Goal: Task Accomplishment & Management: Complete application form

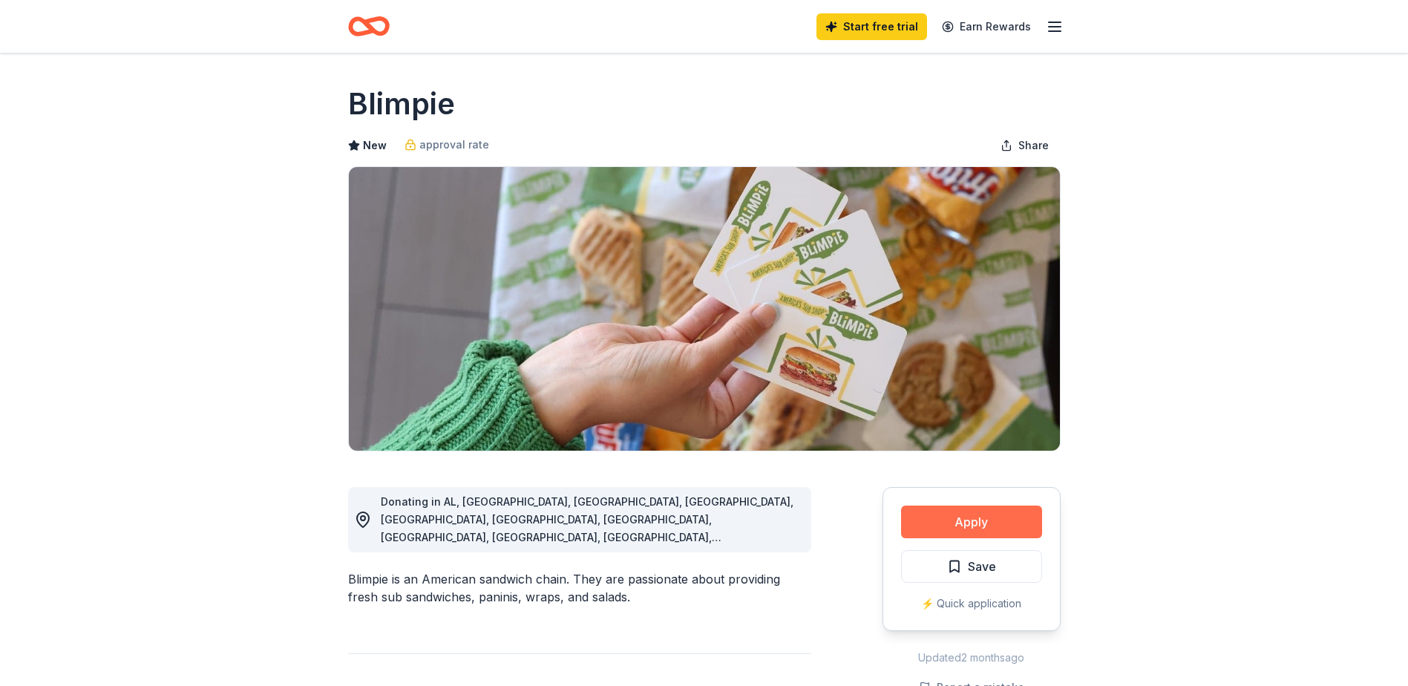
click at [1012, 528] on button "Apply" at bounding box center [971, 522] width 141 height 33
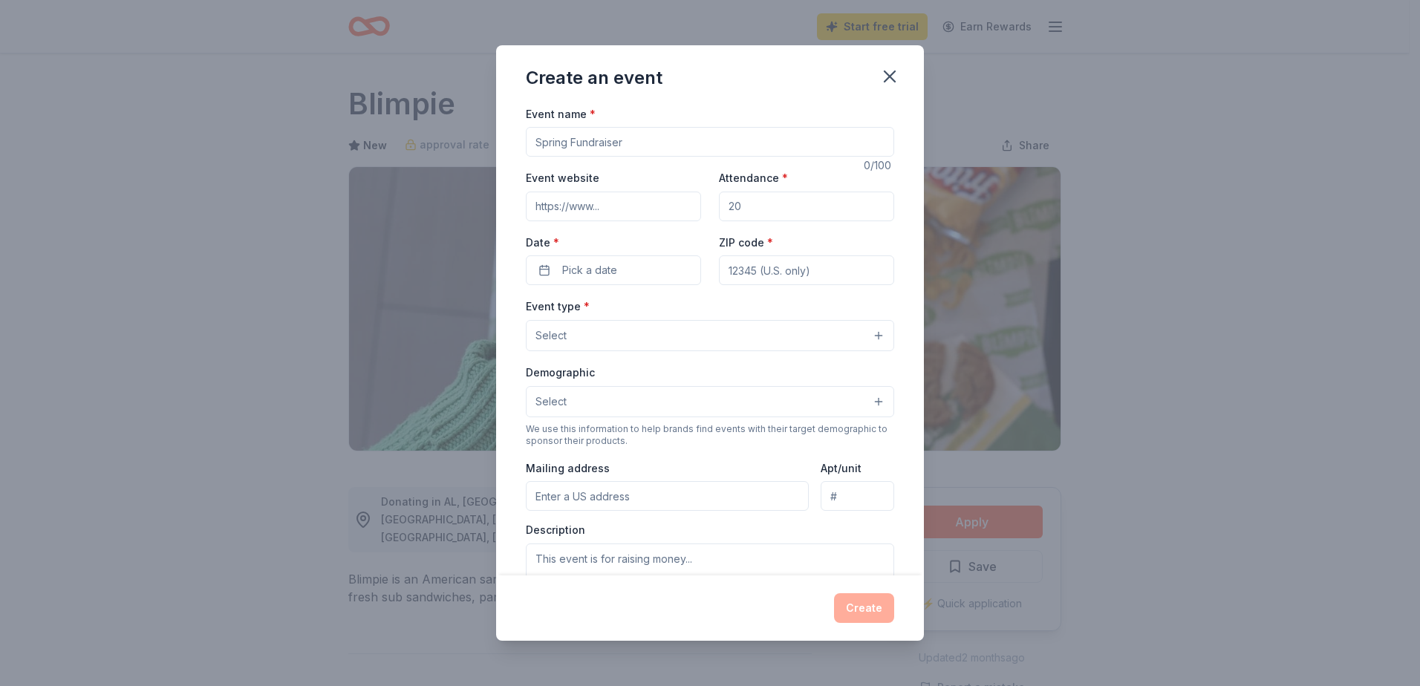
click at [672, 146] on input "Event name *" at bounding box center [710, 142] width 368 height 30
type input "6th Annual World Homeless Day"
type input "w"
drag, startPoint x: 584, startPoint y: 207, endPoint x: 558, endPoint y: 207, distance: 25.2
click at [558, 207] on input "https//:" at bounding box center [613, 207] width 175 height 30
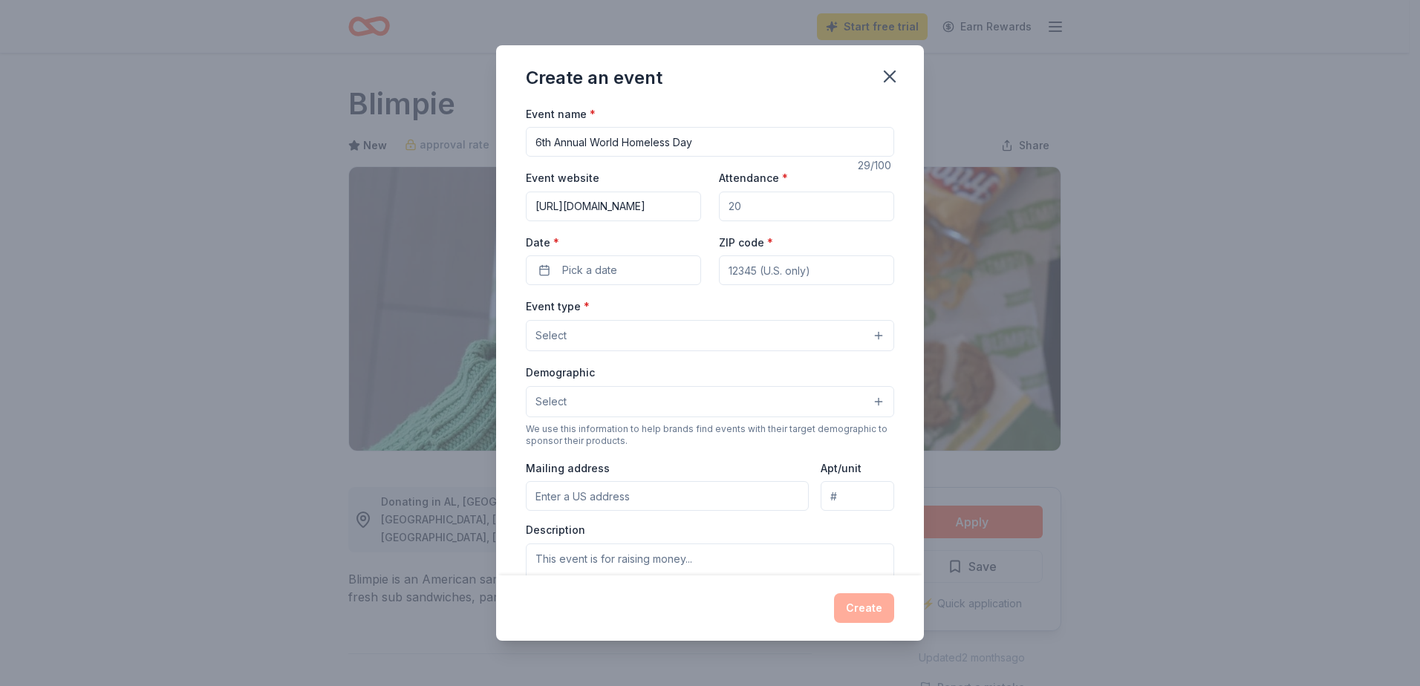
type input "https://www.nesfnj.org"
type input "1200"
click at [581, 260] on button "Pick a date" at bounding box center [613, 270] width 175 height 30
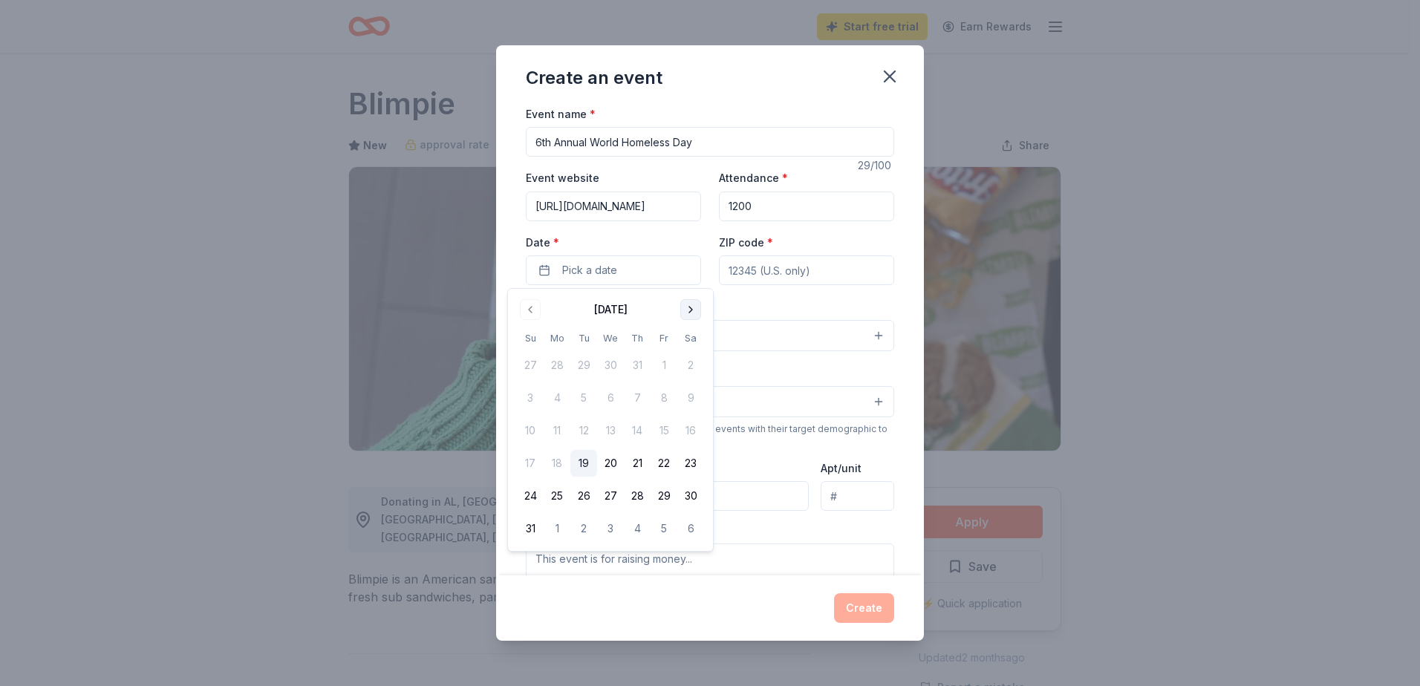
click at [694, 313] on button "Go to next month" at bounding box center [690, 309] width 21 height 21
click at [659, 402] on button "10" at bounding box center [663, 398] width 27 height 27
click at [840, 268] on input "ZIP code *" at bounding box center [806, 270] width 175 height 30
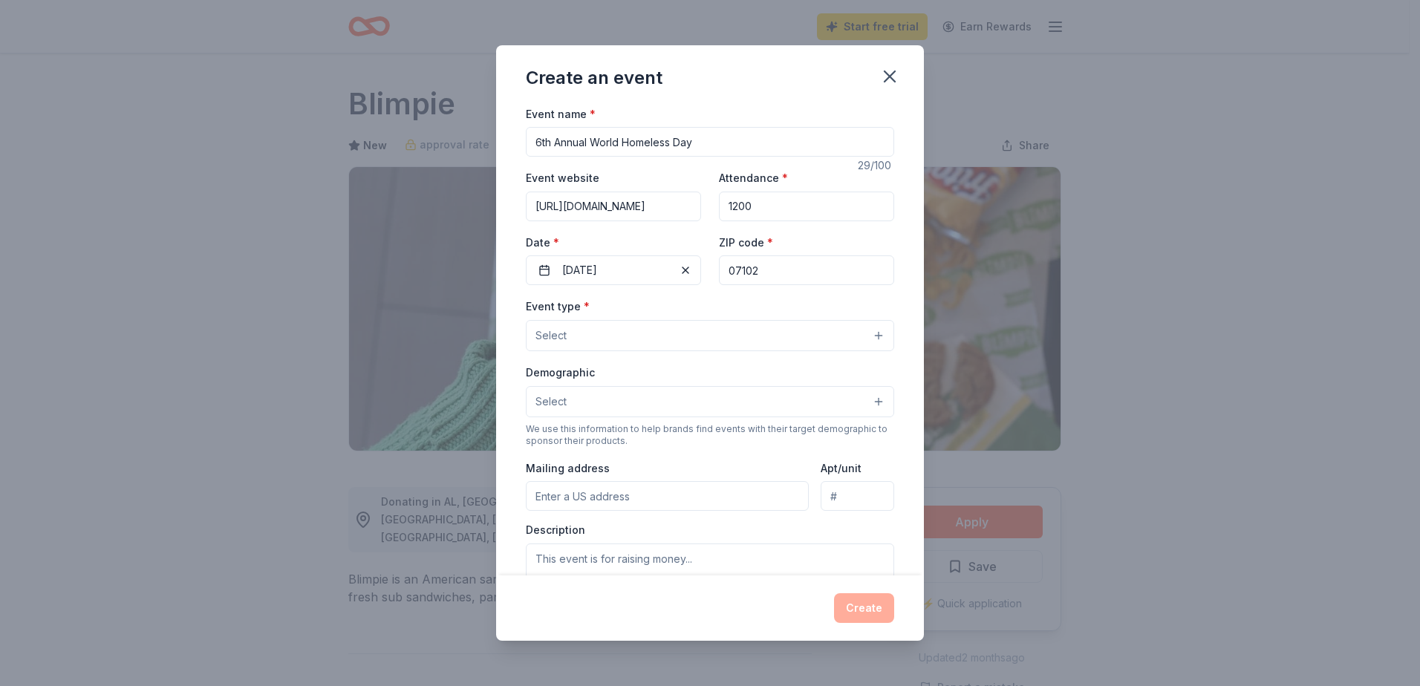
type input "07102"
click at [650, 336] on button "Select" at bounding box center [710, 335] width 368 height 31
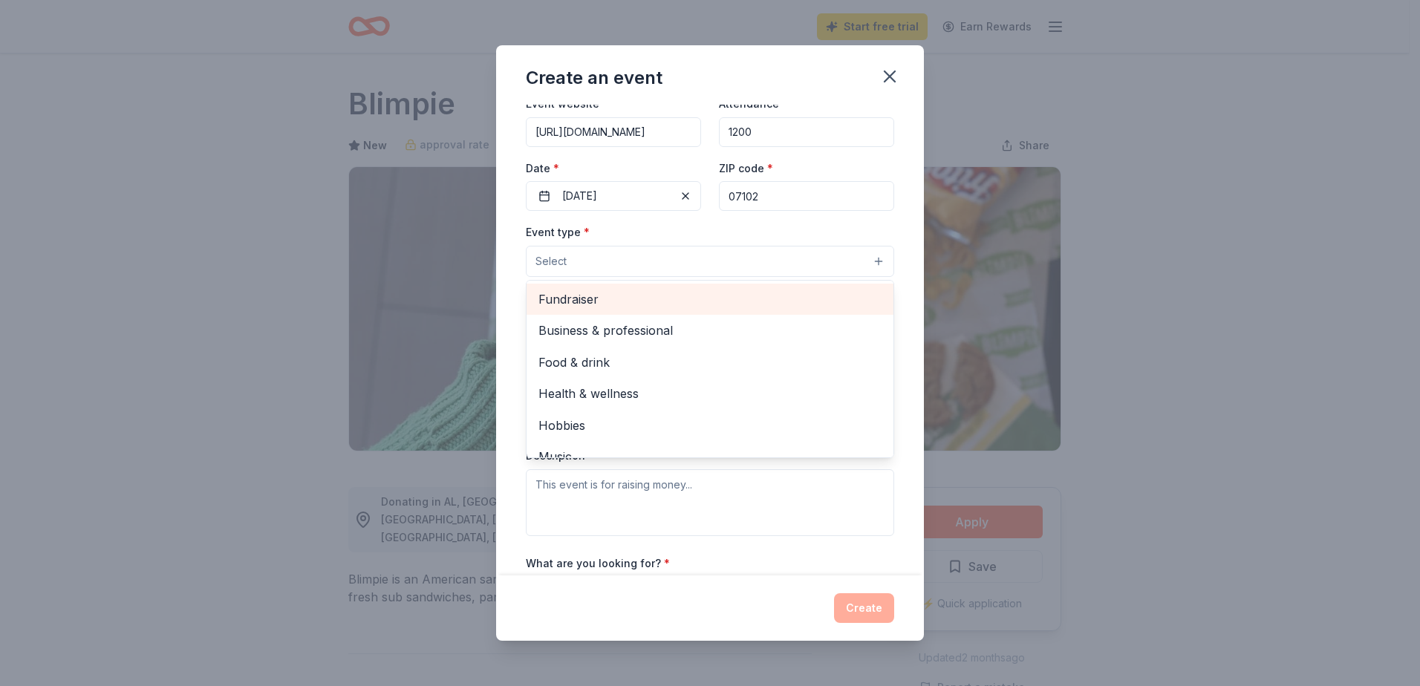
click at [619, 298] on span "Fundraiser" at bounding box center [709, 299] width 343 height 19
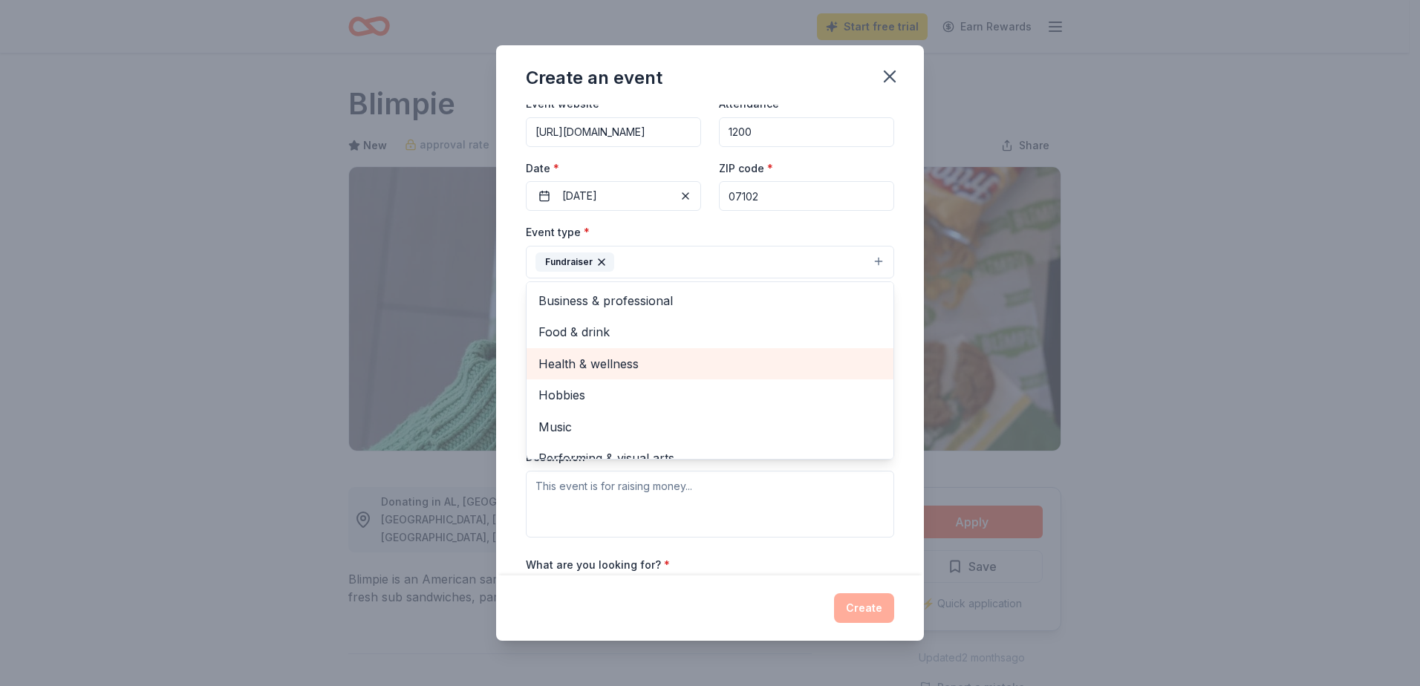
click at [649, 358] on span "Health & wellness" at bounding box center [709, 363] width 343 height 19
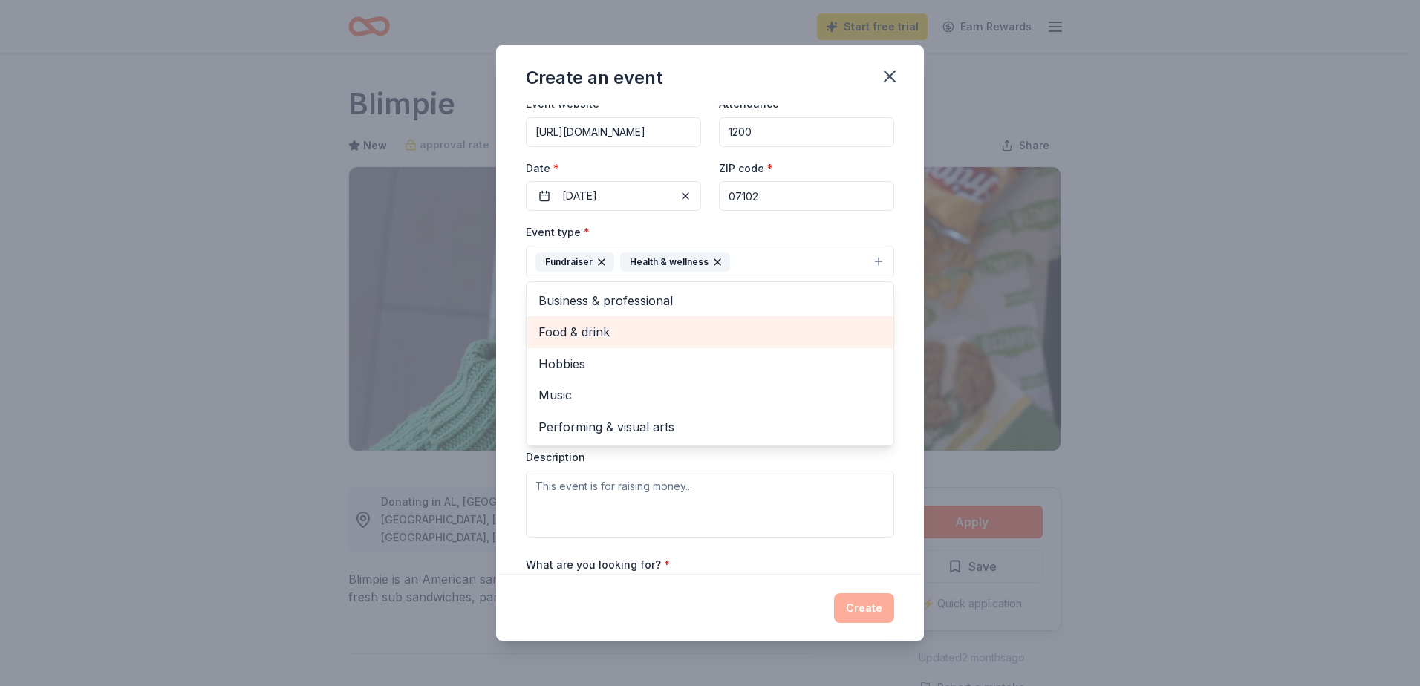
click at [633, 340] on span "Food & drink" at bounding box center [709, 331] width 343 height 19
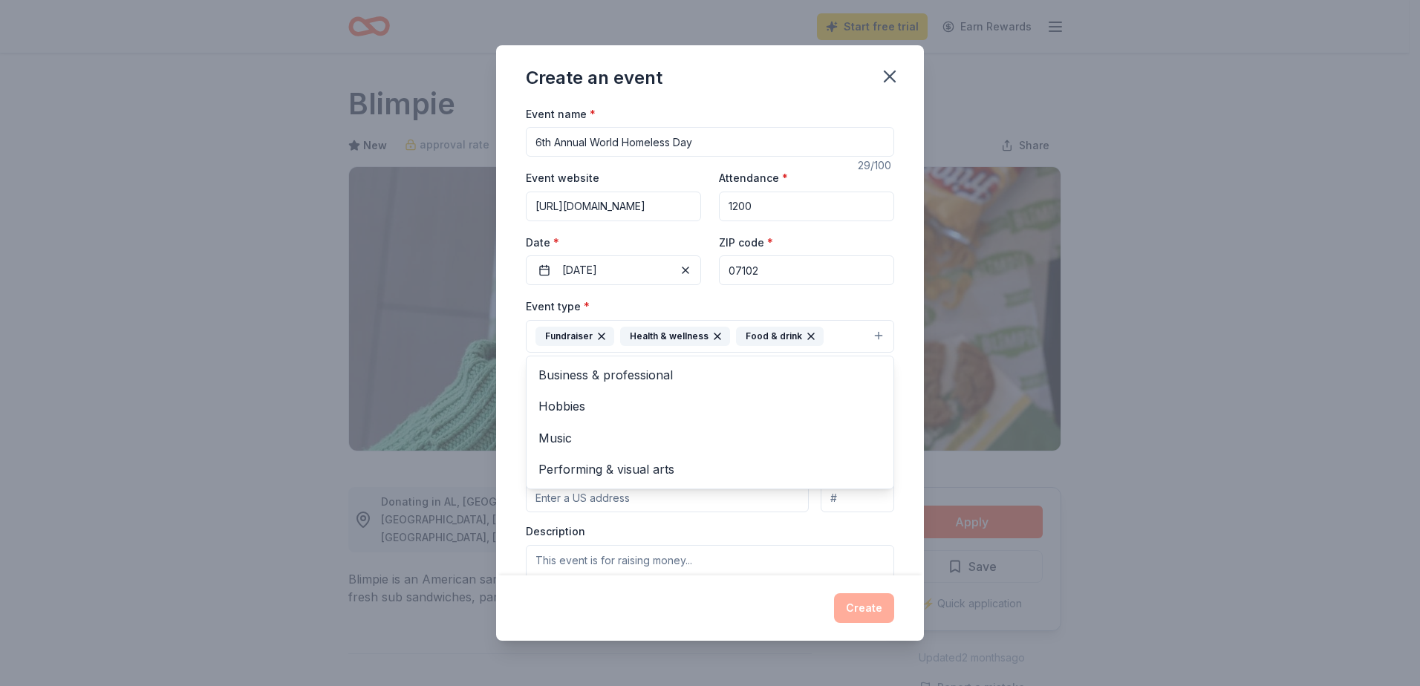
click at [888, 515] on div "Event name * 6th Annual World Homeless Day 29 /100 Event website https://www.ne…" at bounding box center [710, 340] width 428 height 471
click at [598, 405] on button "Select" at bounding box center [710, 403] width 368 height 31
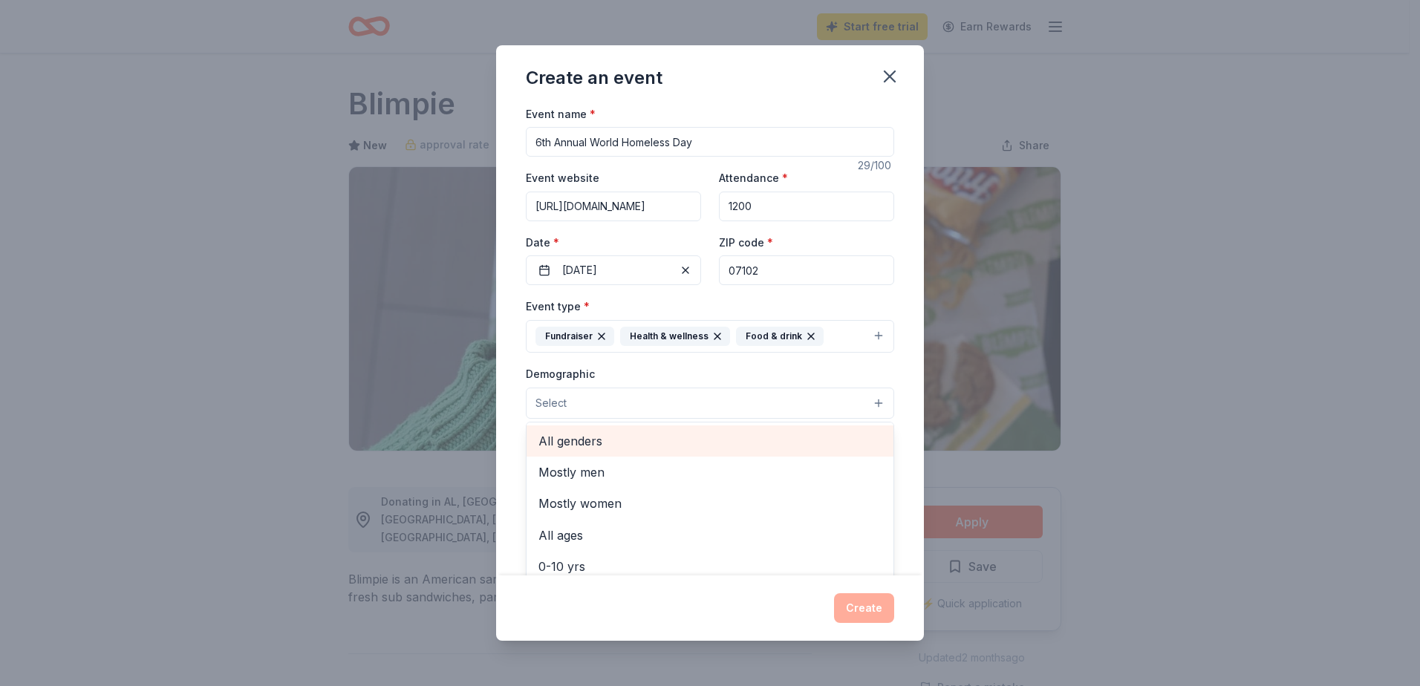
click at [636, 434] on span "All genders" at bounding box center [709, 440] width 343 height 19
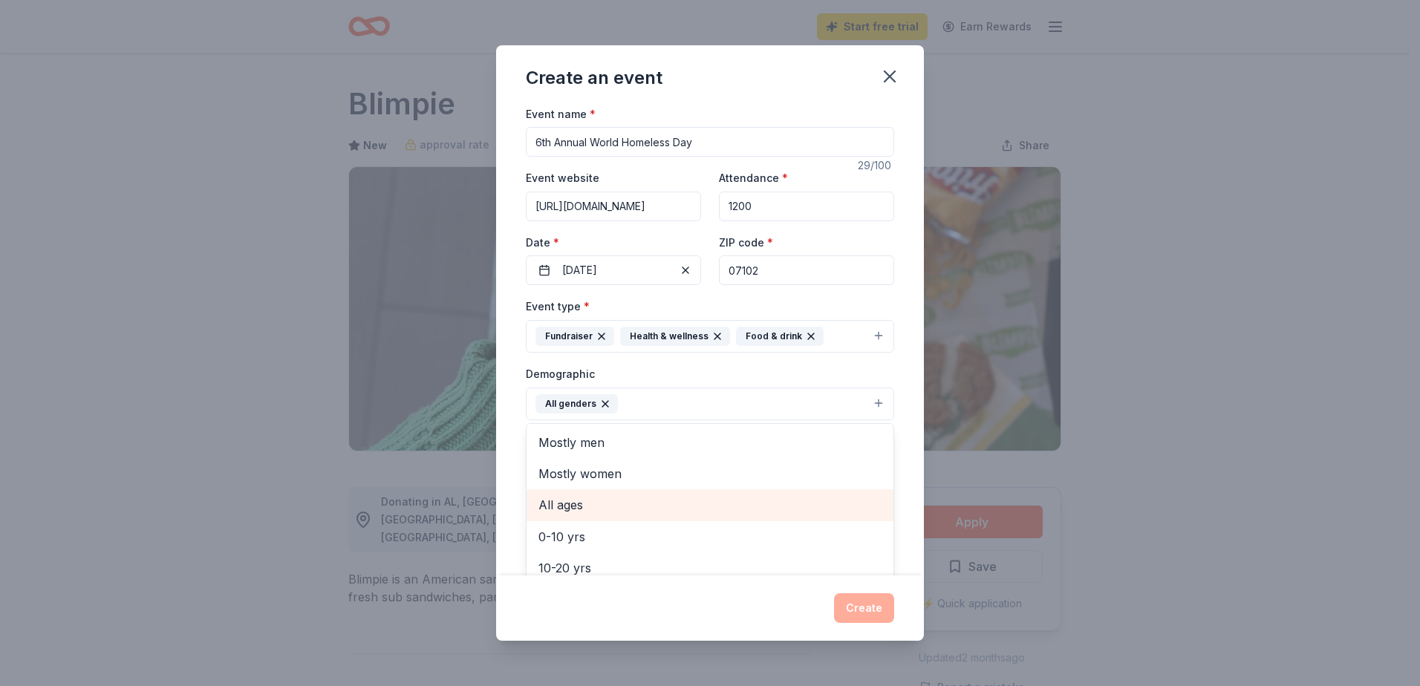
click at [569, 503] on span "All ages" at bounding box center [709, 504] width 343 height 19
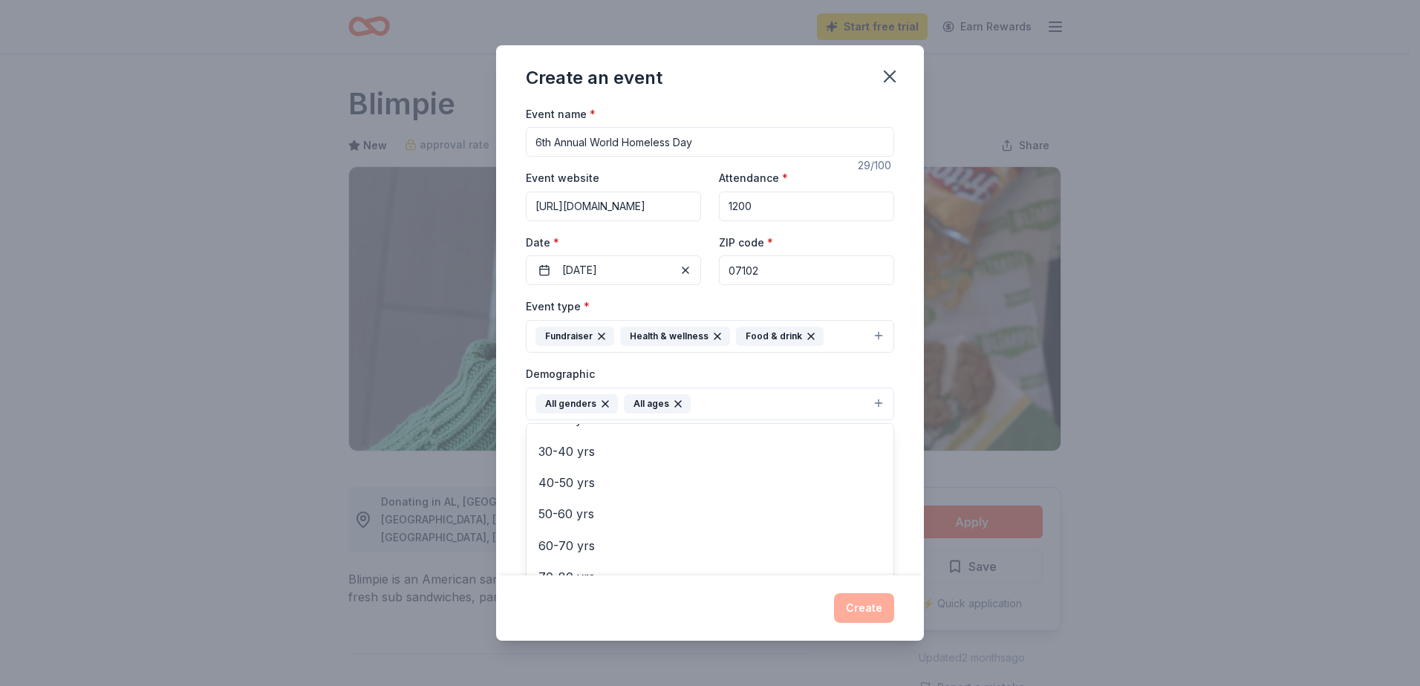
scroll to position [175, 0]
click at [904, 434] on div "Event name * 6th Annual World Homeless Day 29 /100 Event website https://www.ne…" at bounding box center [710, 340] width 428 height 471
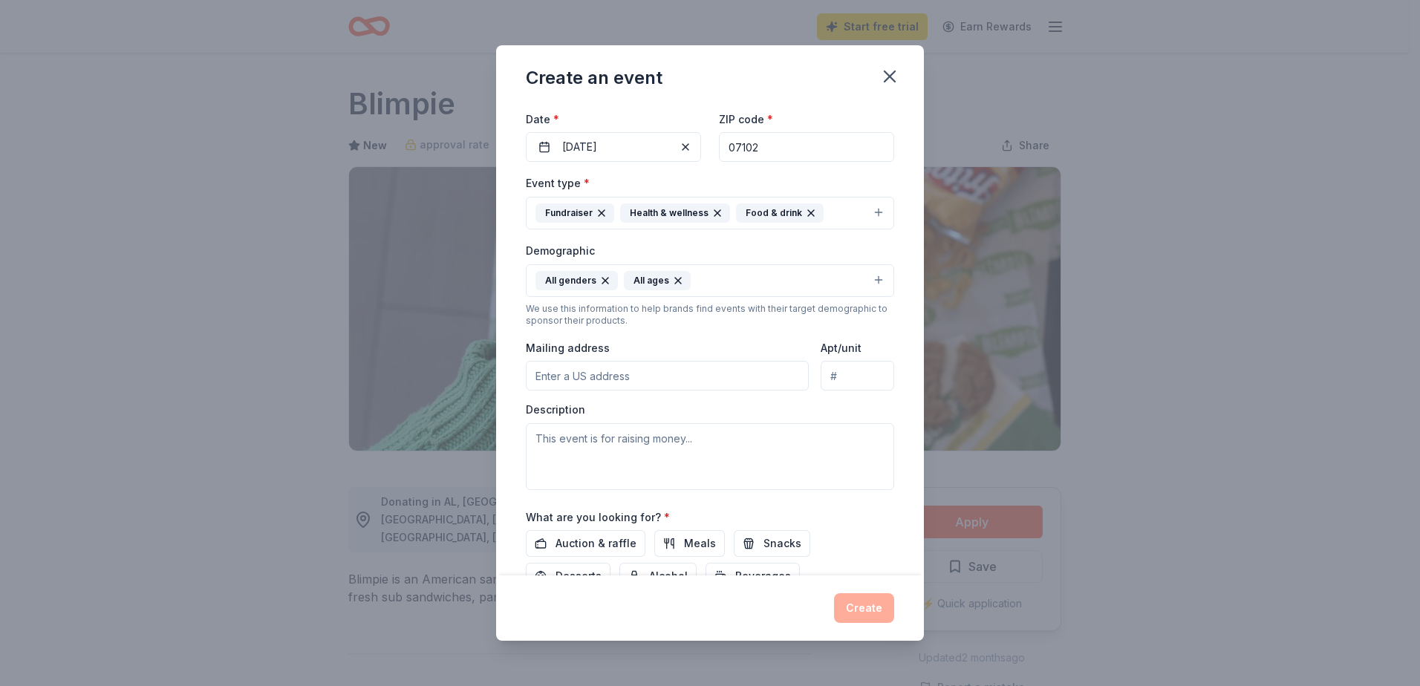
scroll to position [148, 0]
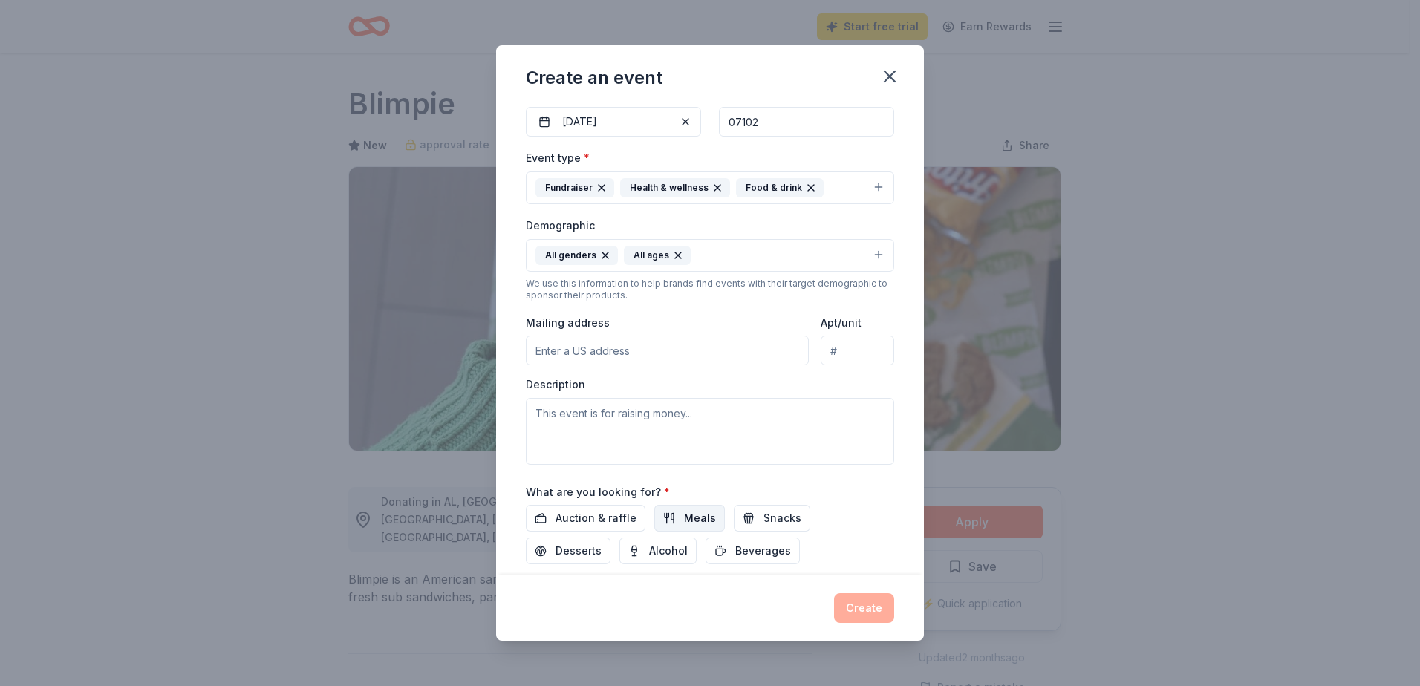
click at [687, 518] on span "Meals" at bounding box center [700, 518] width 32 height 18
click at [593, 355] on input "Mailing address" at bounding box center [667, 351] width 283 height 30
type input "982 Broad Street, Newark, NJ, 07102"
click at [593, 422] on textarea at bounding box center [710, 431] width 368 height 67
paste textarea "NESF is seeking donations for our 6th Annual World Homeless Day event, which is…"
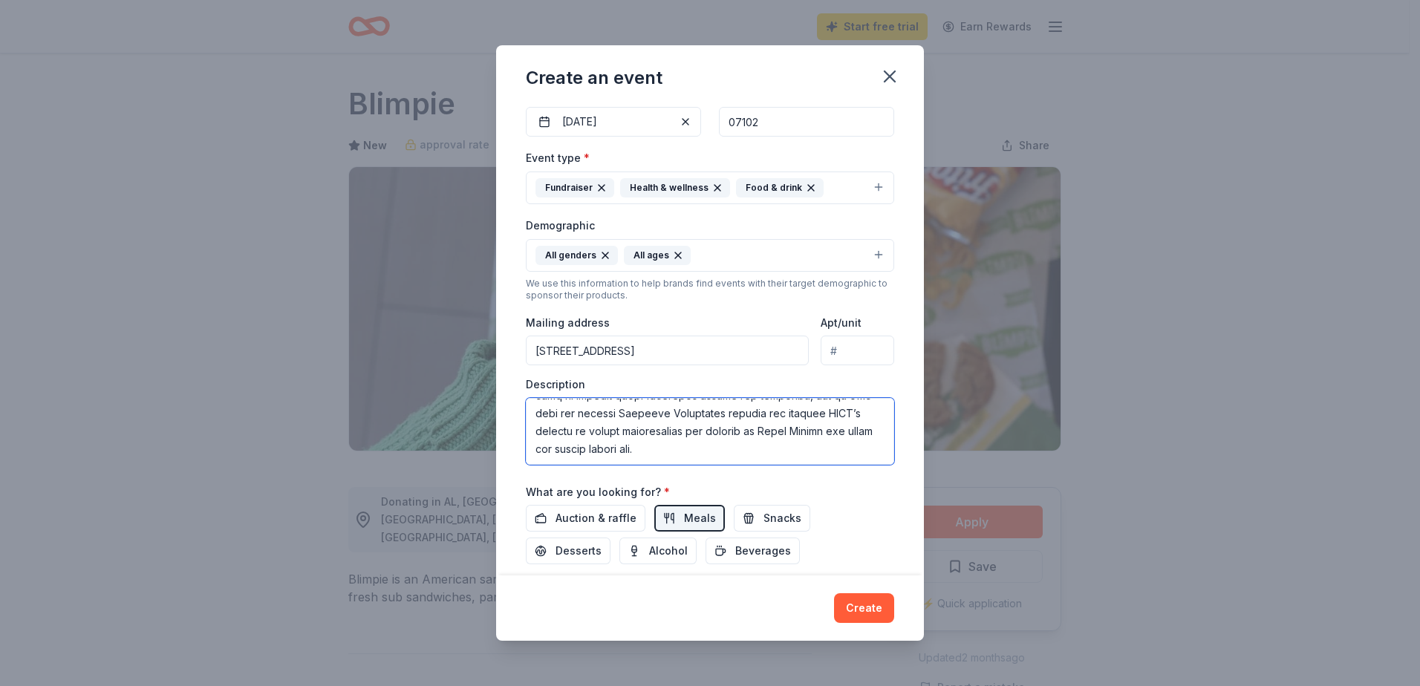
scroll to position [0, 0]
drag, startPoint x: 548, startPoint y: 414, endPoint x: 505, endPoint y: 410, distance: 43.3
click at [505, 410] on div "Event name * 6th Annual World Homeless Day 29 /100 Event website https://www.ne…" at bounding box center [710, 340] width 428 height 471
click at [618, 414] on textarea at bounding box center [710, 431] width 368 height 67
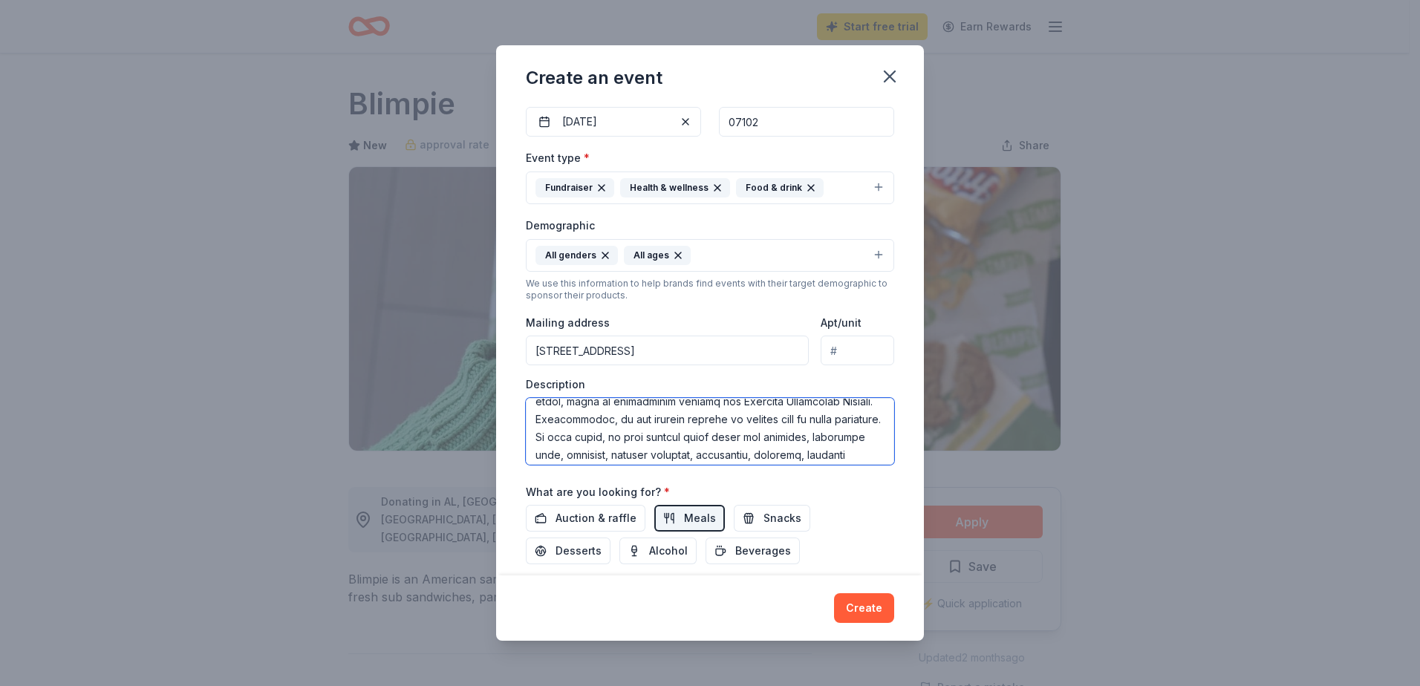
drag, startPoint x: 702, startPoint y: 437, endPoint x: 639, endPoint y: 421, distance: 64.3
click at [639, 421] on textarea at bounding box center [710, 431] width 368 height 67
click at [673, 436] on textarea at bounding box center [710, 431] width 368 height 67
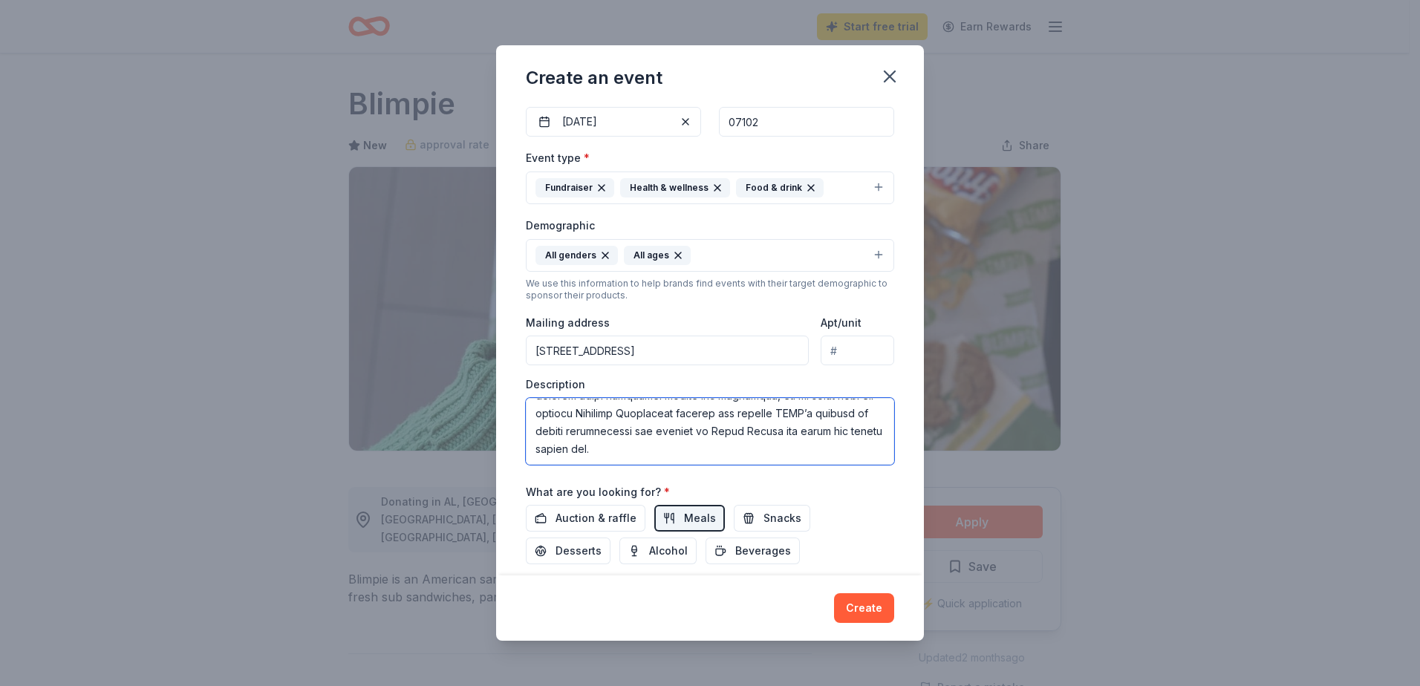
drag, startPoint x: 572, startPoint y: 437, endPoint x: 783, endPoint y: 454, distance: 212.3
click at [783, 454] on textarea at bounding box center [710, 431] width 368 height 67
click at [715, 432] on textarea at bounding box center [710, 431] width 368 height 67
drag, startPoint x: 668, startPoint y: 433, endPoint x: 687, endPoint y: 434, distance: 18.6
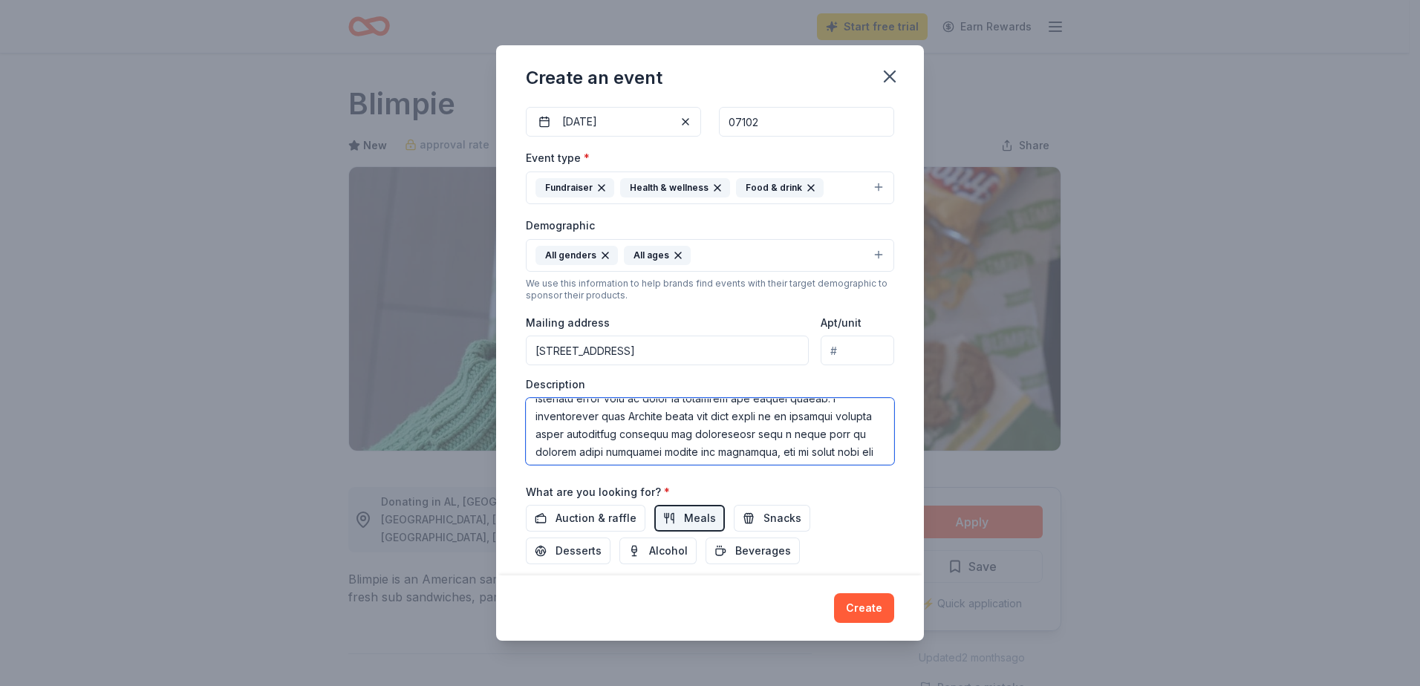
click at [687, 434] on textarea at bounding box center [710, 431] width 368 height 67
click at [717, 437] on textarea at bounding box center [710, 431] width 368 height 67
drag, startPoint x: 717, startPoint y: 434, endPoint x: 573, endPoint y: 432, distance: 144.1
click at [573, 432] on textarea at bounding box center [710, 431] width 368 height 67
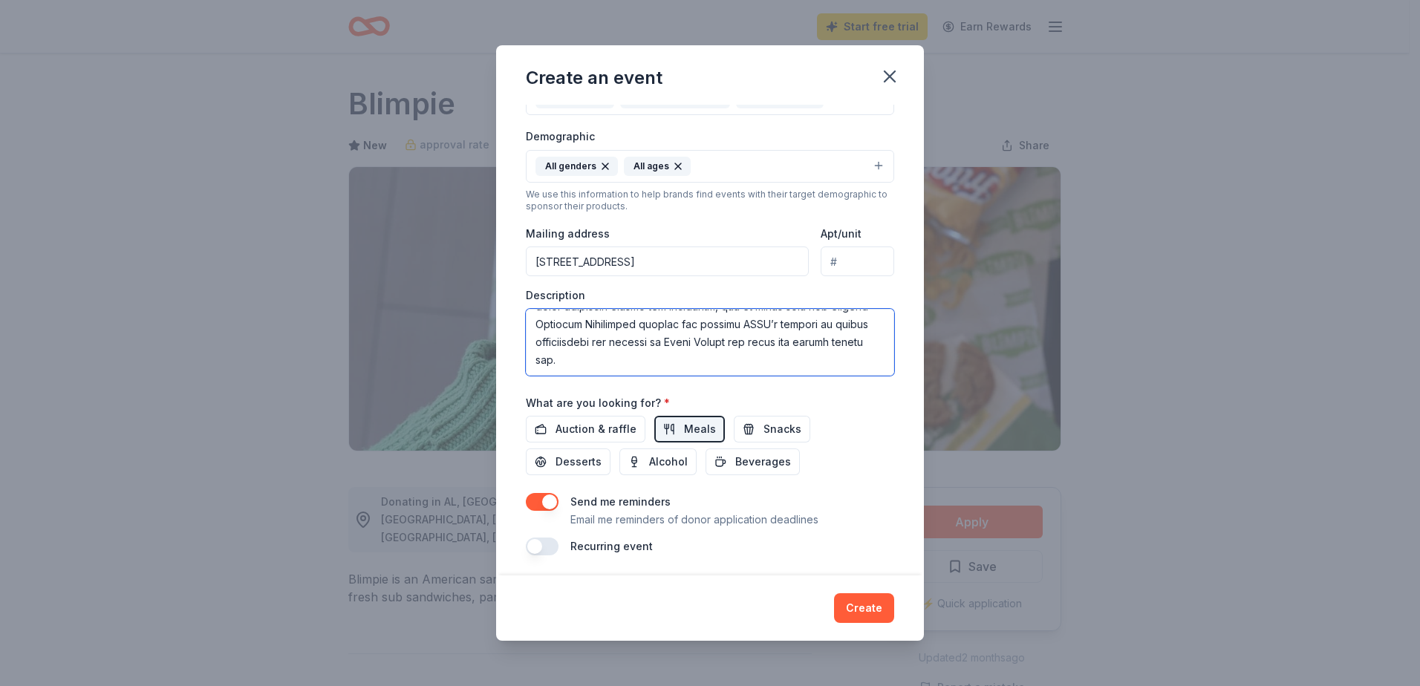
scroll to position [241, 0]
type textarea "NESF is seeking food donations for our 6th Annual World Homeless Day event, whi…"
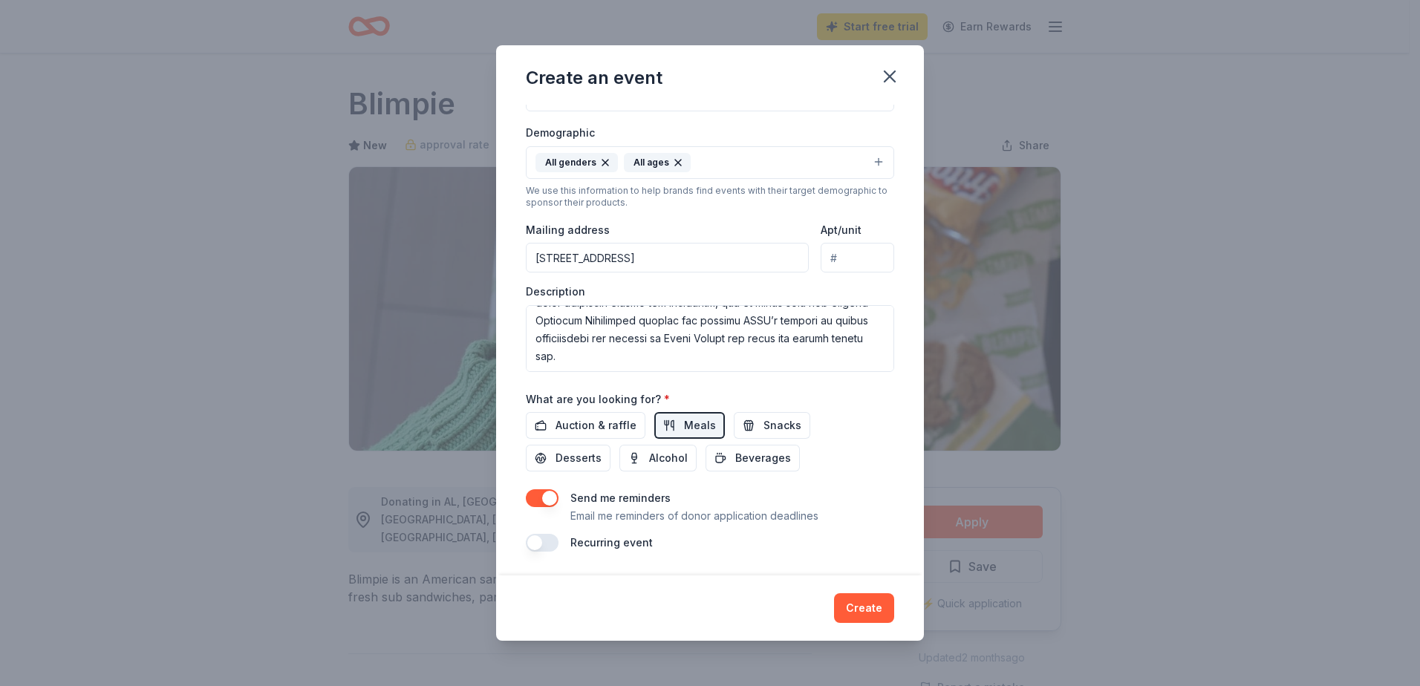
click at [610, 544] on label "Recurring event" at bounding box center [611, 542] width 82 height 13
click at [541, 543] on button "button" at bounding box center [542, 543] width 33 height 18
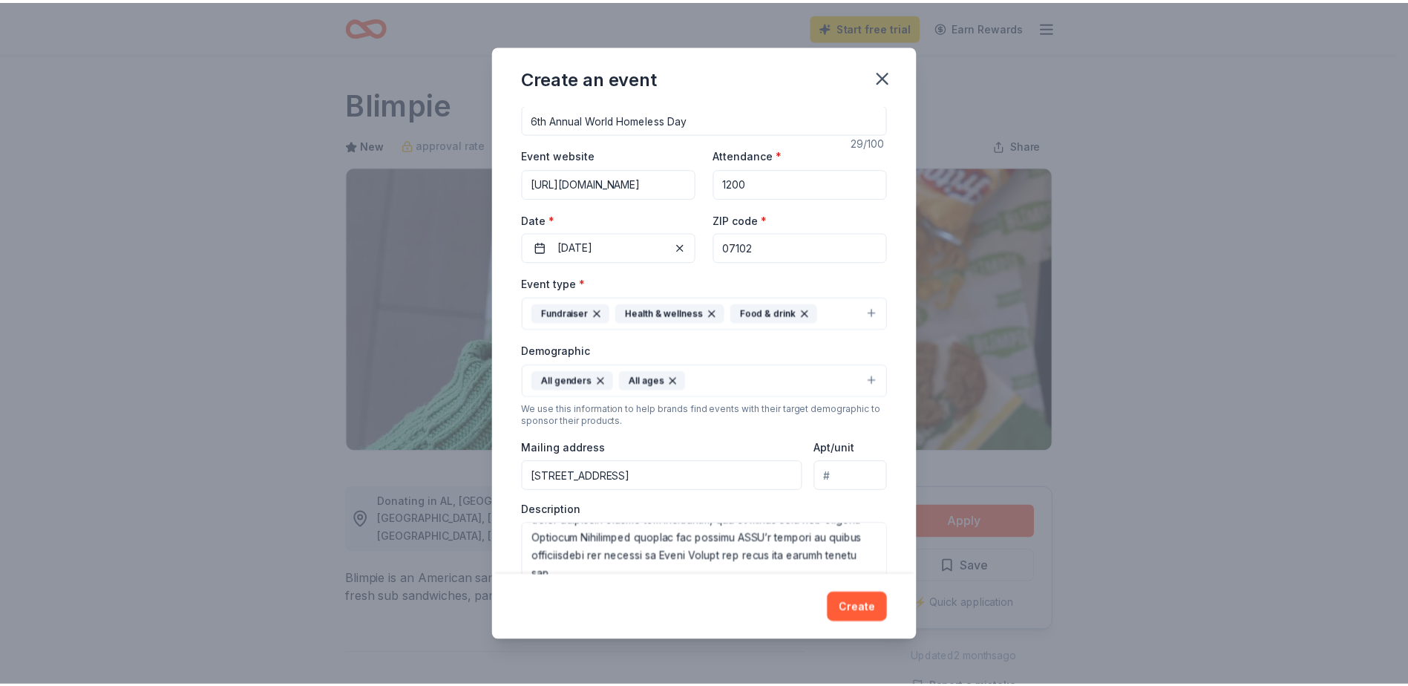
scroll to position [0, 0]
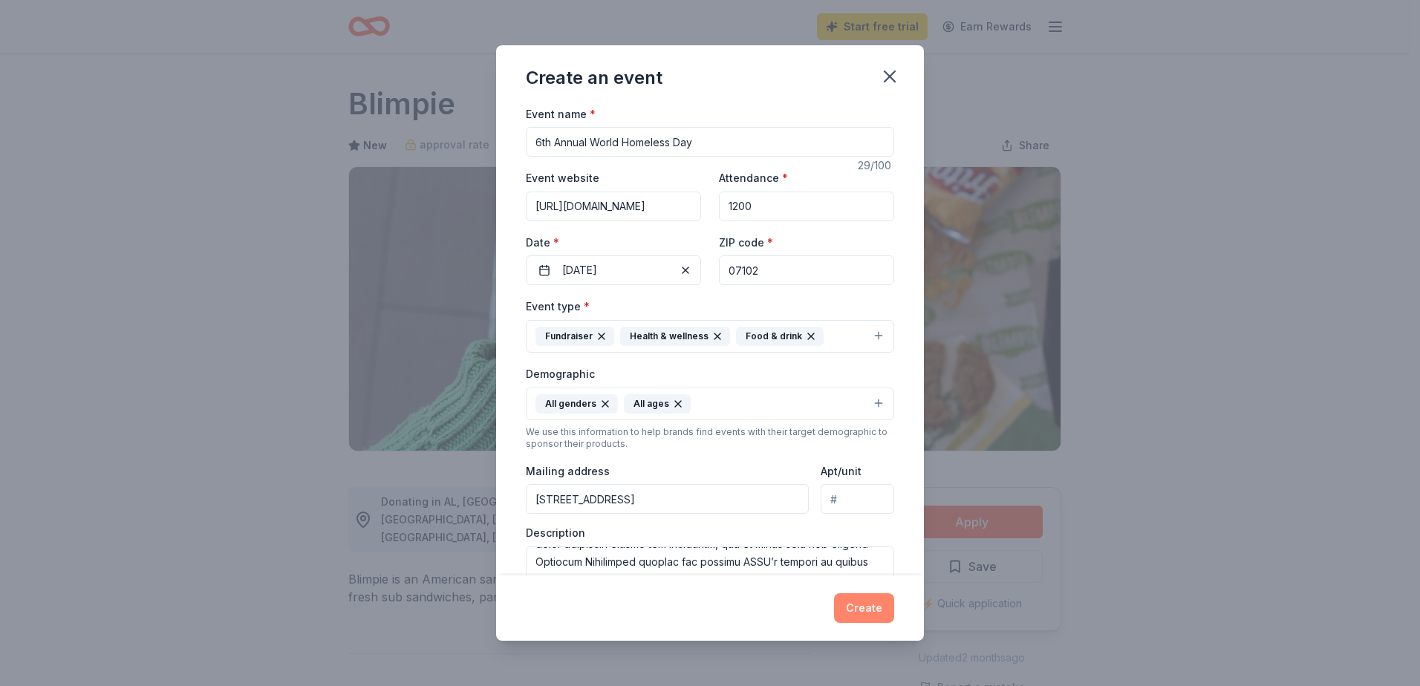
click at [858, 607] on button "Create" at bounding box center [864, 608] width 60 height 30
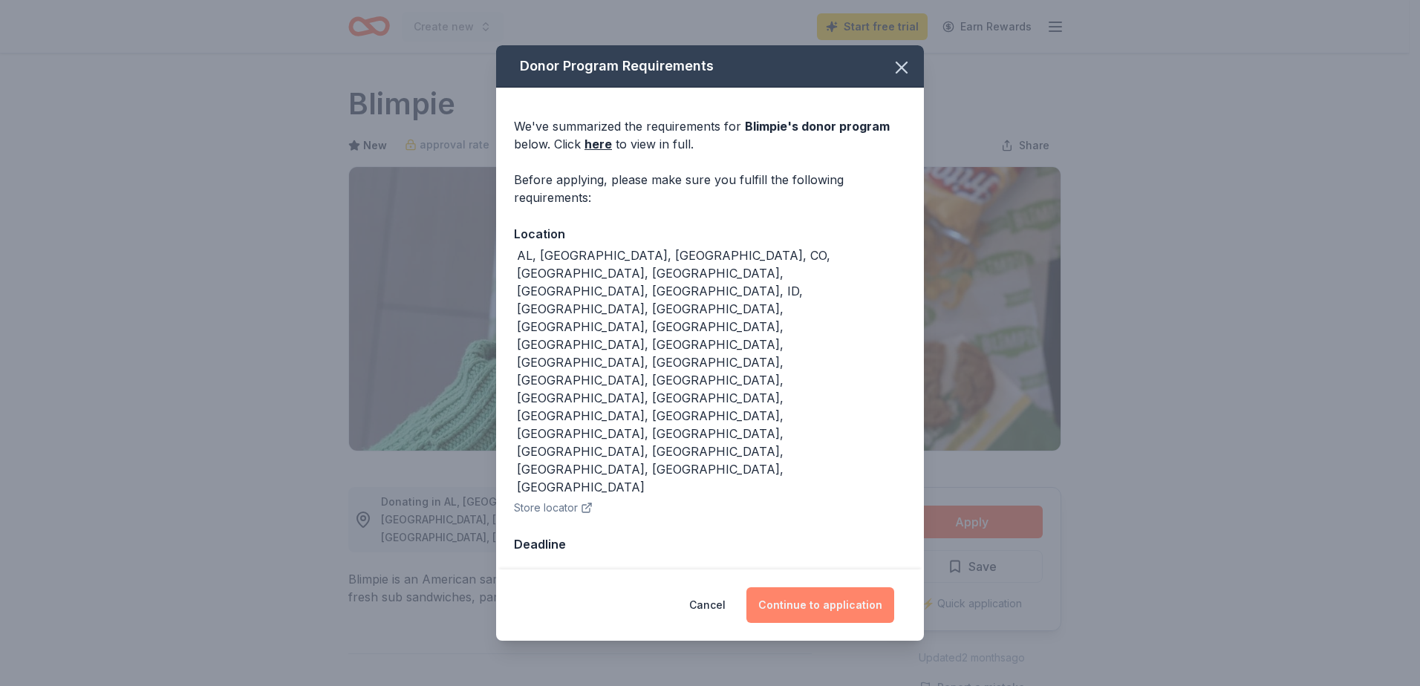
click at [841, 587] on button "Continue to application" at bounding box center [820, 605] width 148 height 36
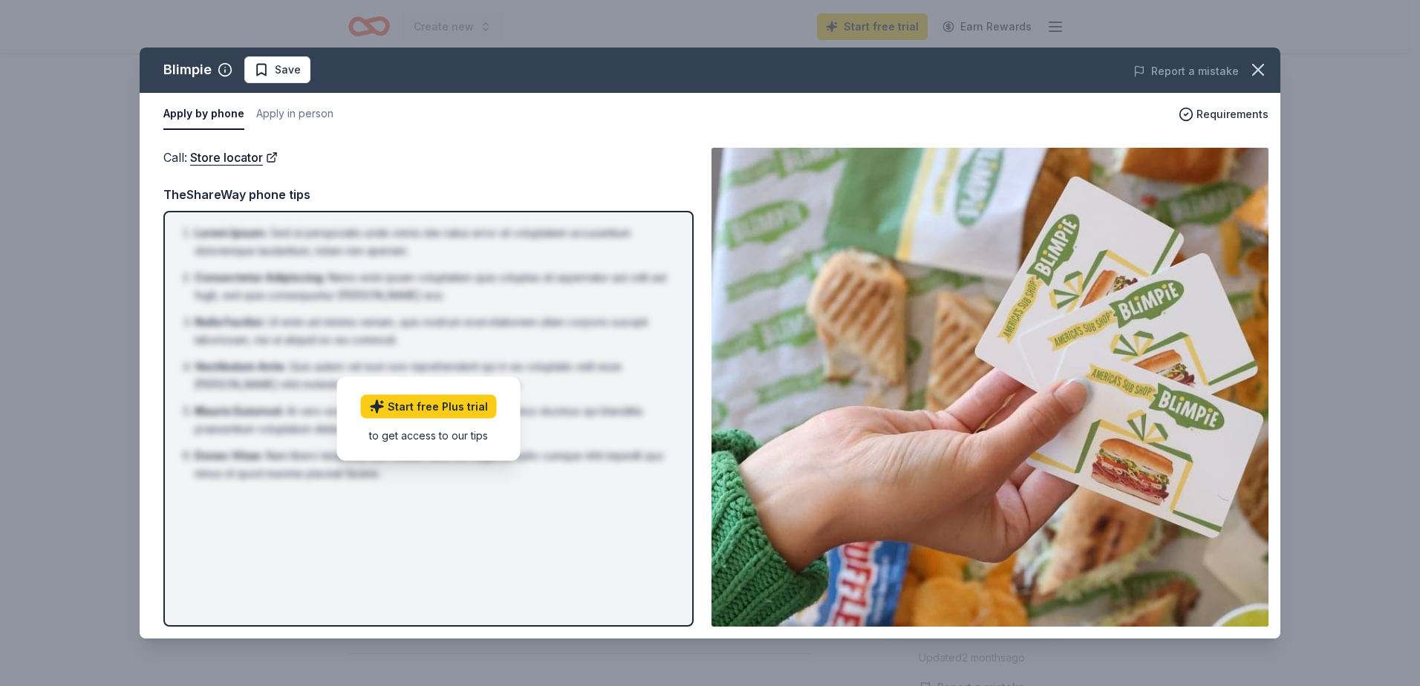
click at [232, 108] on button "Apply by phone" at bounding box center [203, 114] width 81 height 31
click at [295, 116] on button "Apply in person" at bounding box center [294, 114] width 77 height 31
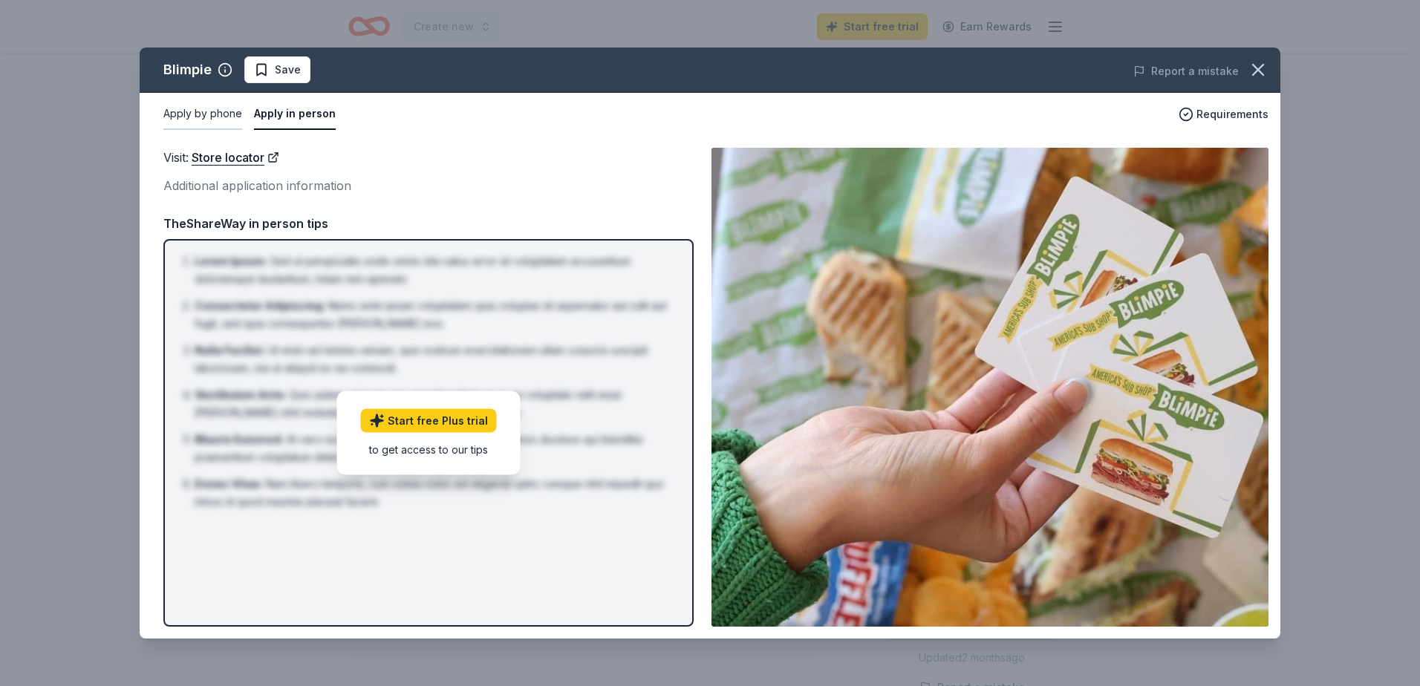
click at [208, 111] on button "Apply by phone" at bounding box center [202, 114] width 79 height 31
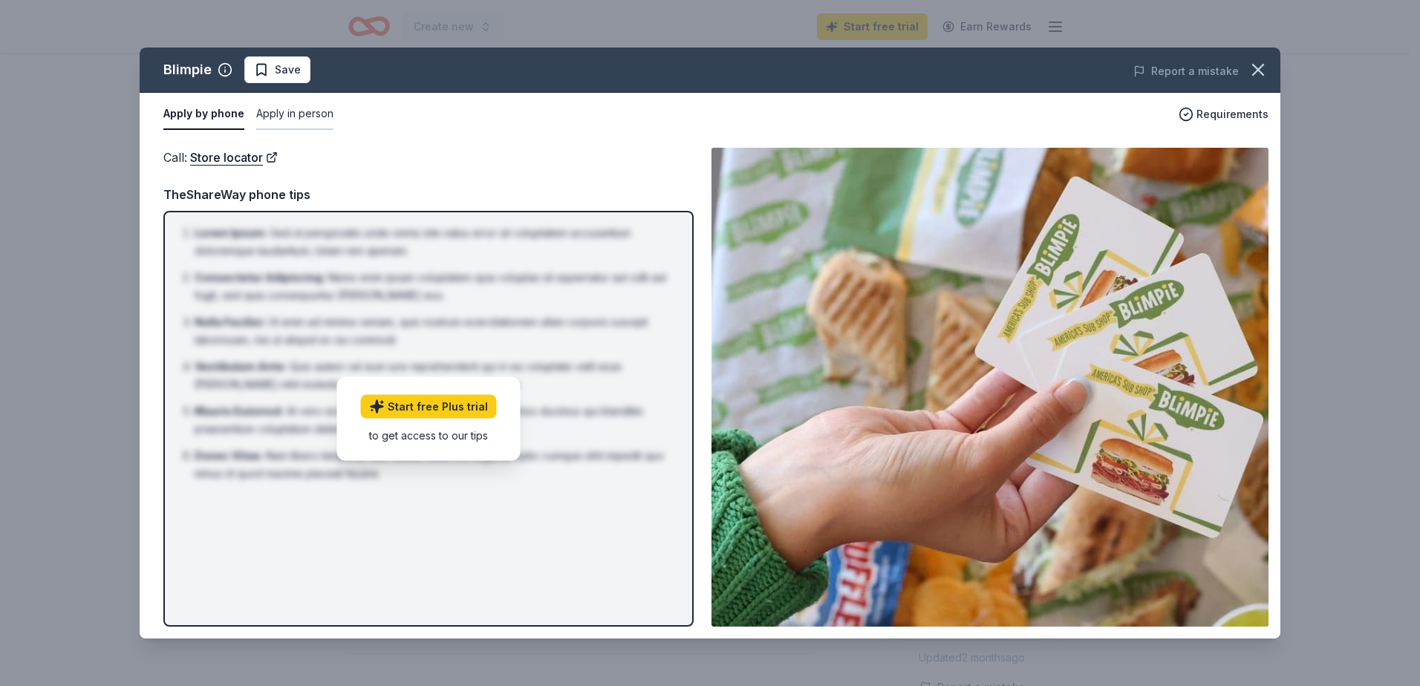
click at [310, 111] on button "Apply in person" at bounding box center [294, 114] width 77 height 31
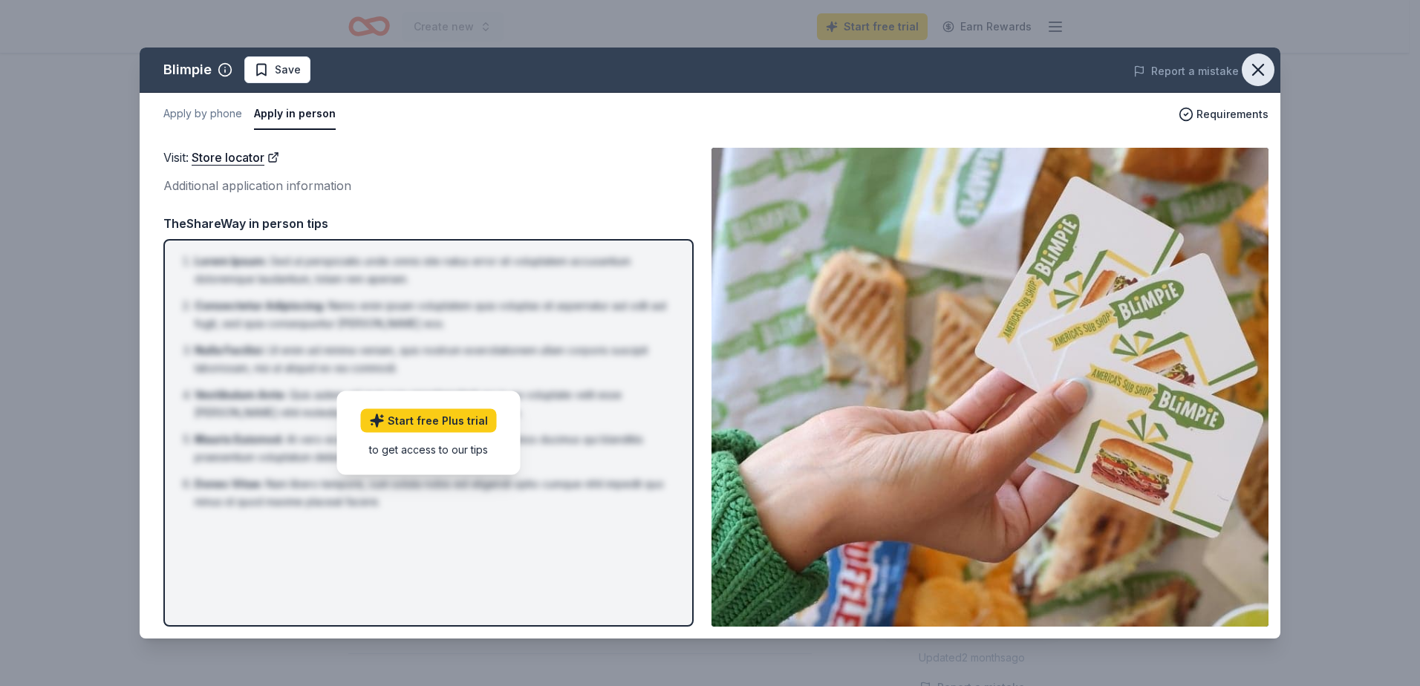
click at [1253, 74] on icon "button" at bounding box center [1258, 70] width 10 height 10
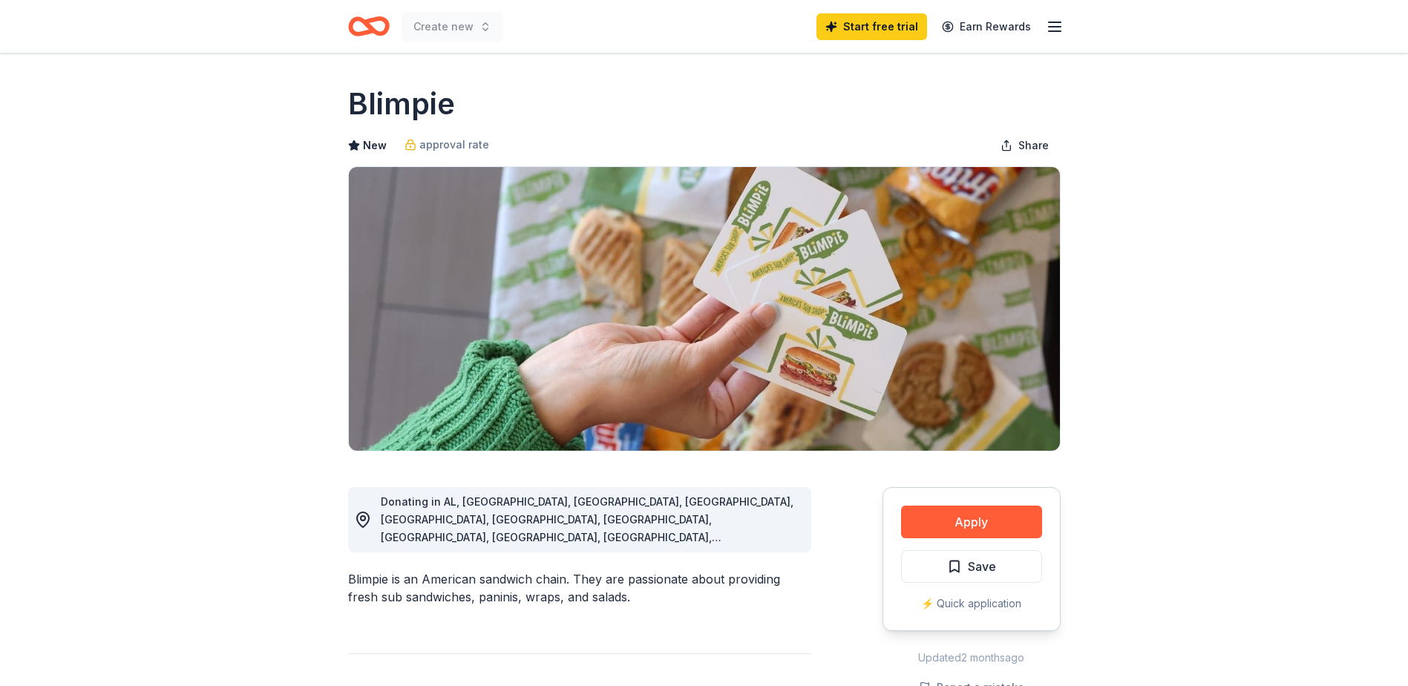
click at [1045, 31] on div "Start free trial Earn Rewards" at bounding box center [940, 26] width 247 height 35
click at [1055, 27] on icon "button" at bounding box center [1055, 27] width 18 height 18
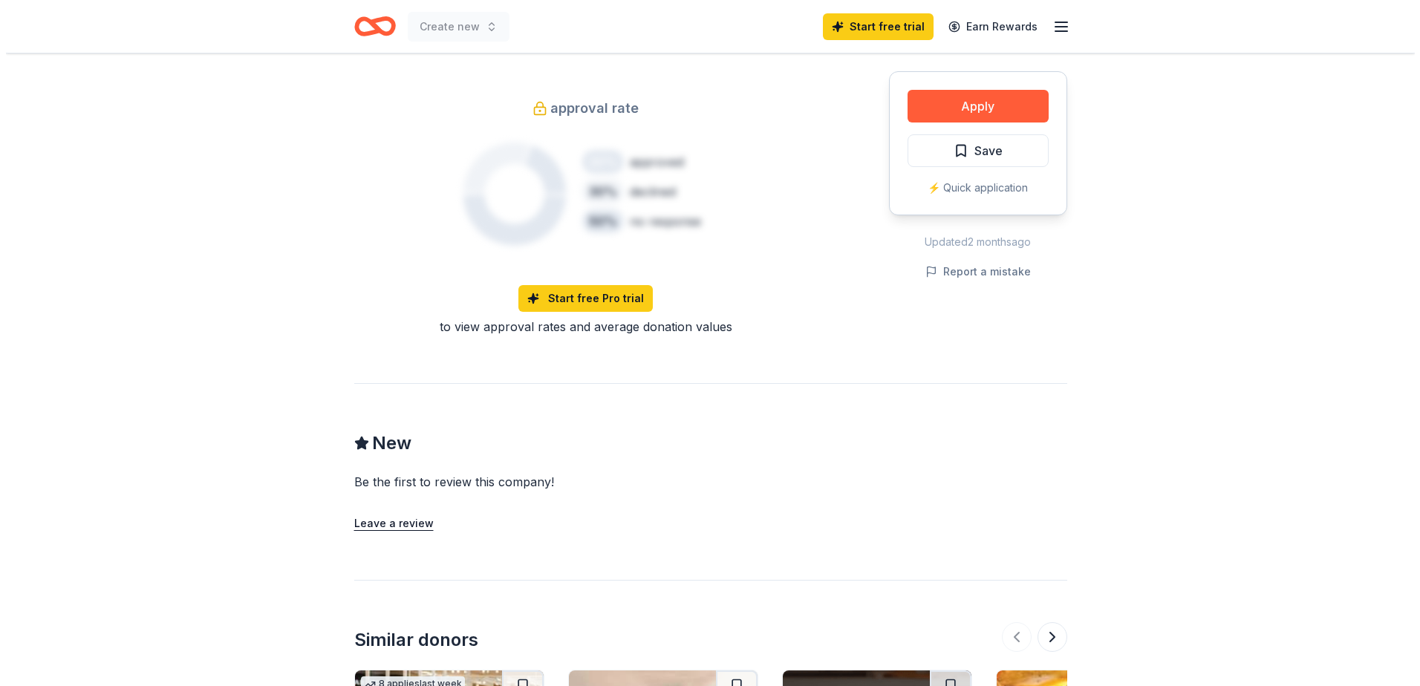
scroll to position [1039, 0]
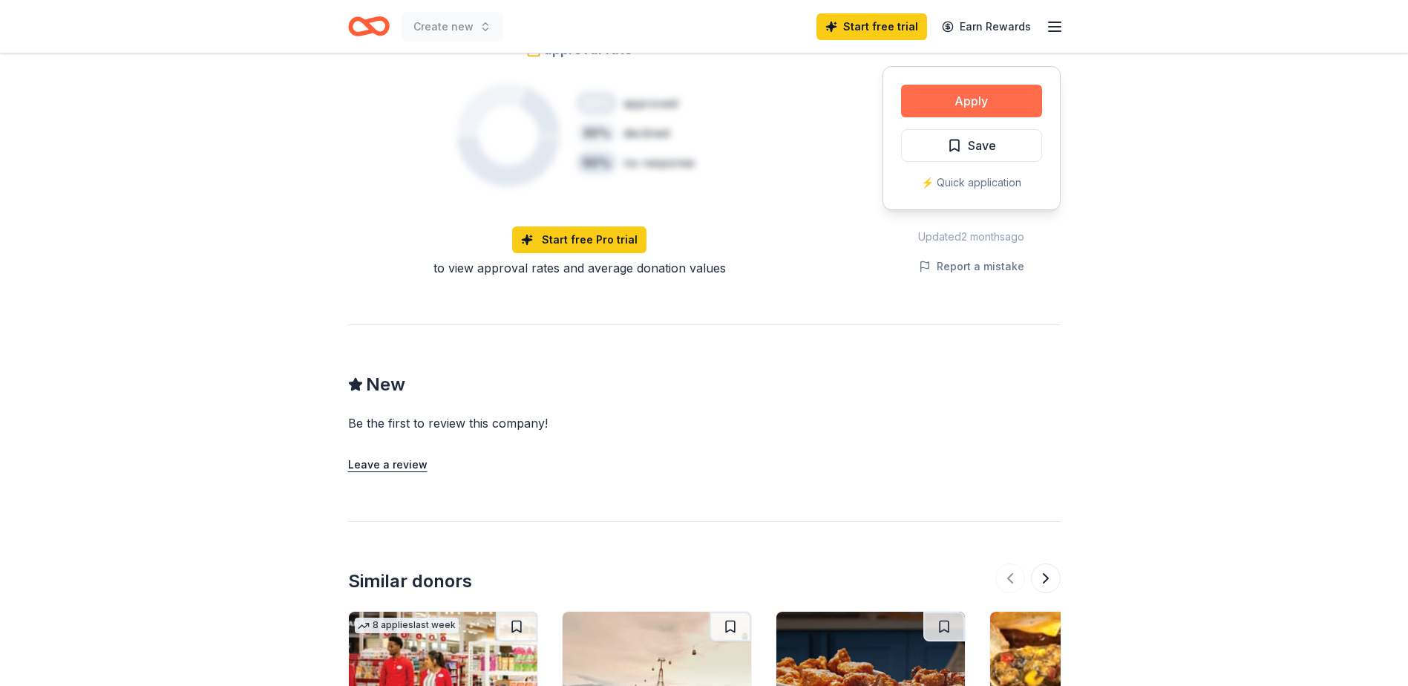
click at [1007, 96] on button "Apply" at bounding box center [971, 101] width 141 height 33
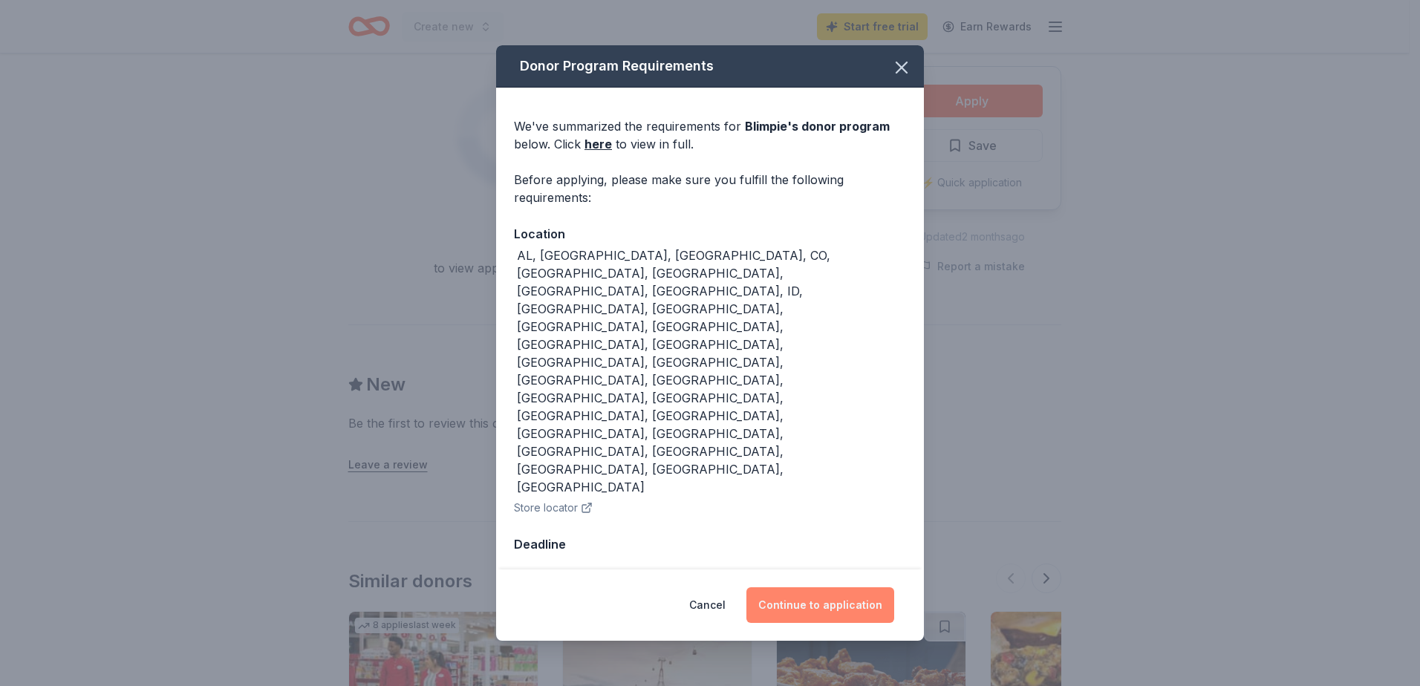
click at [825, 587] on button "Continue to application" at bounding box center [820, 605] width 148 height 36
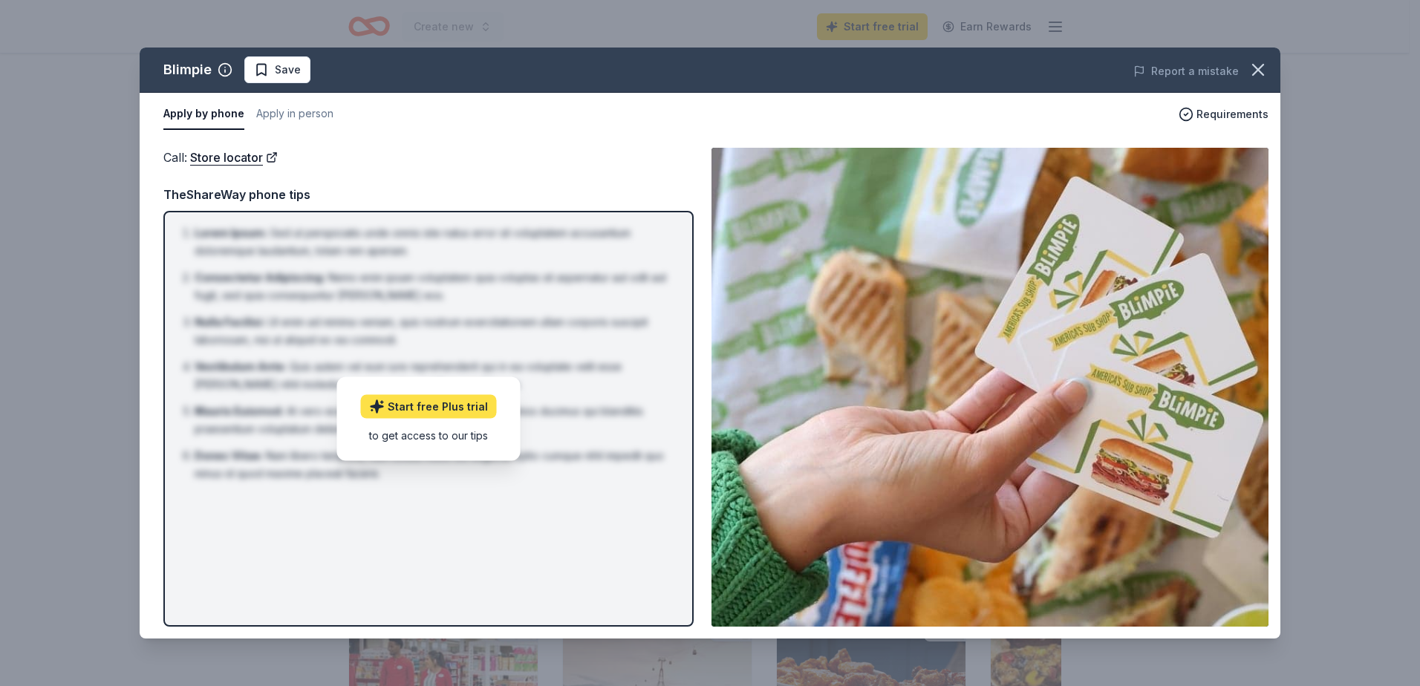
click at [450, 408] on link "Start free Plus trial" at bounding box center [429, 406] width 136 height 24
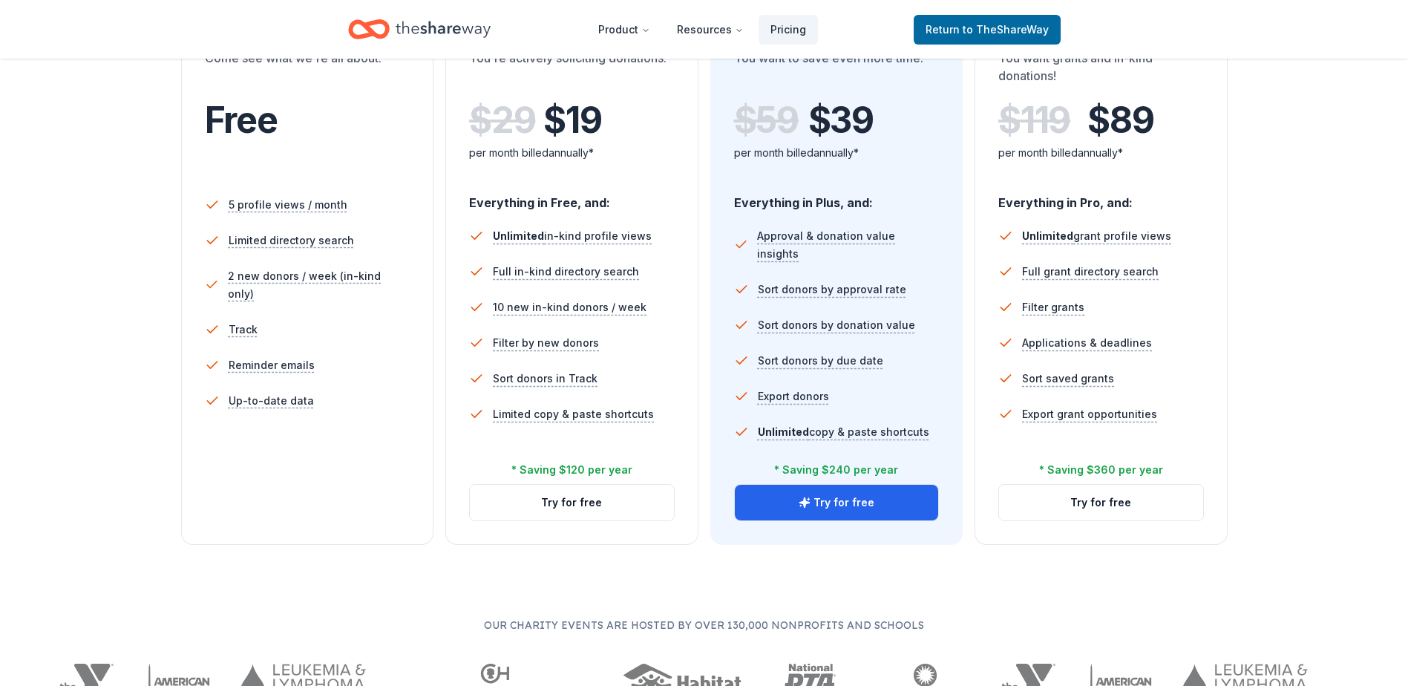
scroll to position [297, 0]
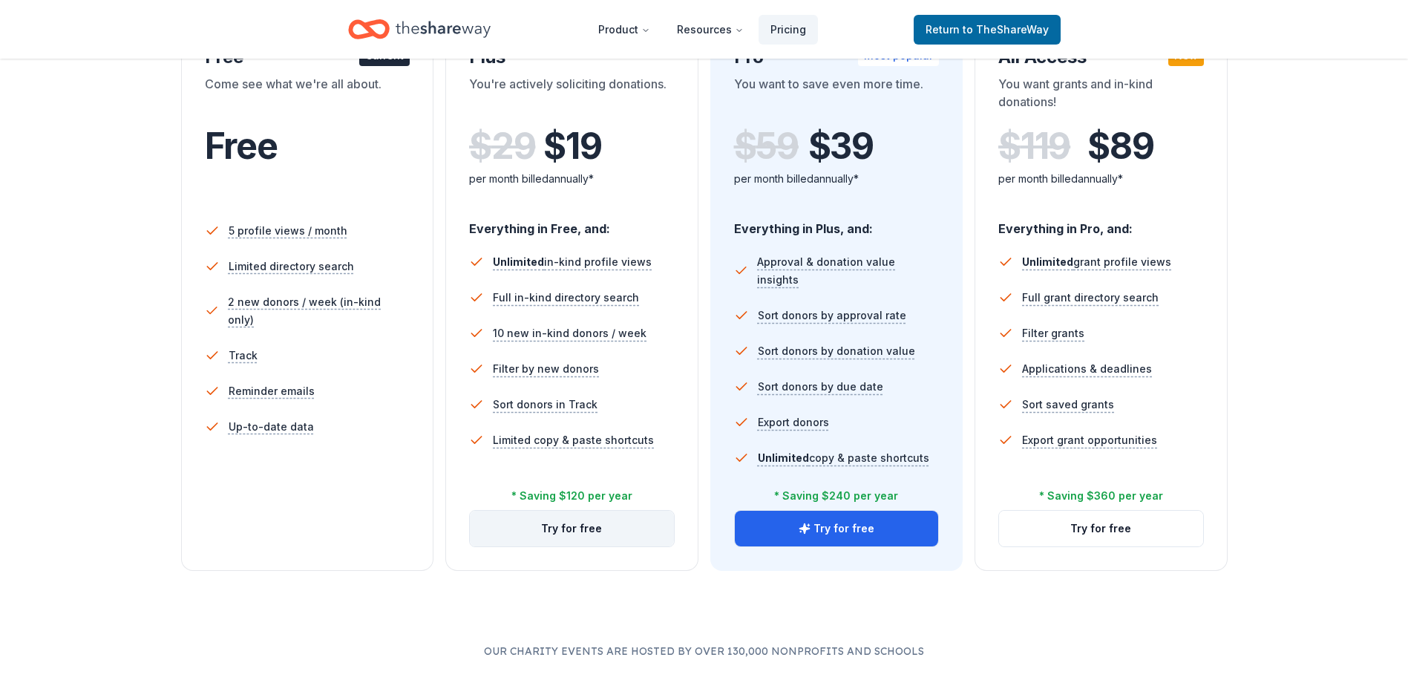
click at [613, 528] on button "Try for free" at bounding box center [572, 529] width 204 height 36
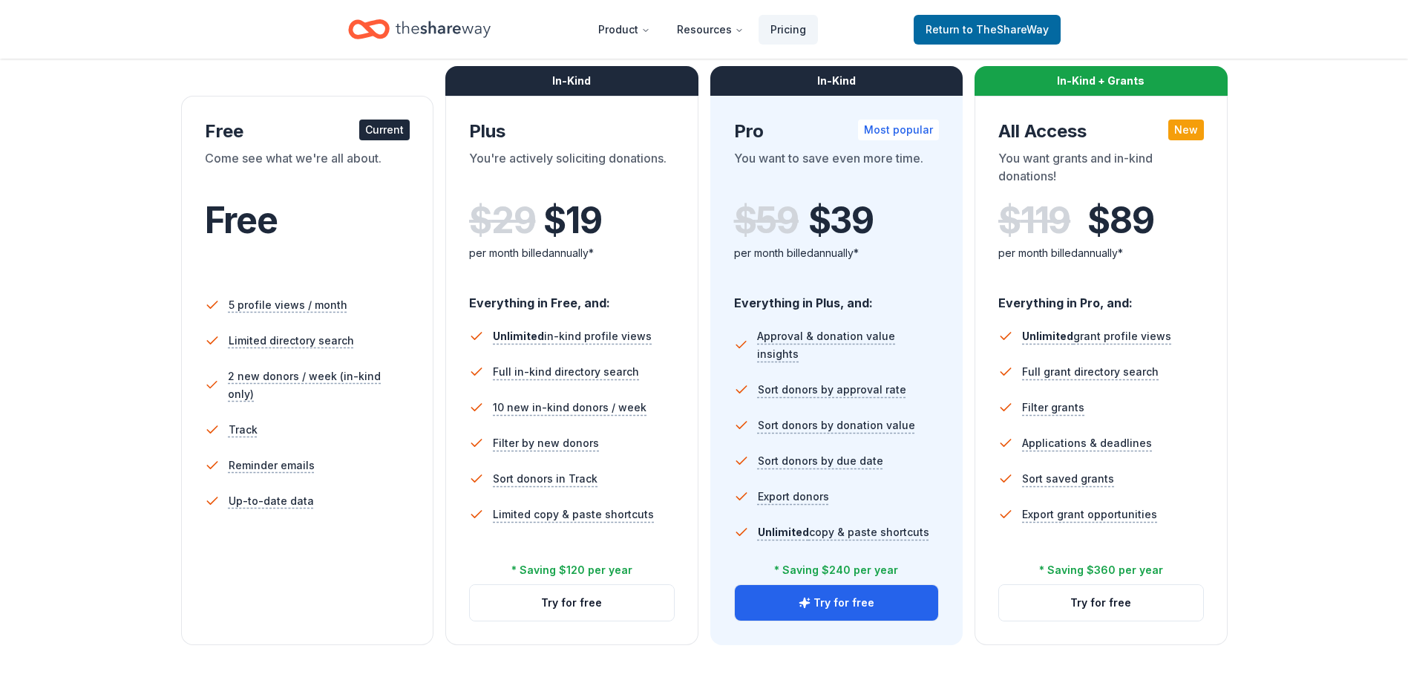
scroll to position [297, 0]
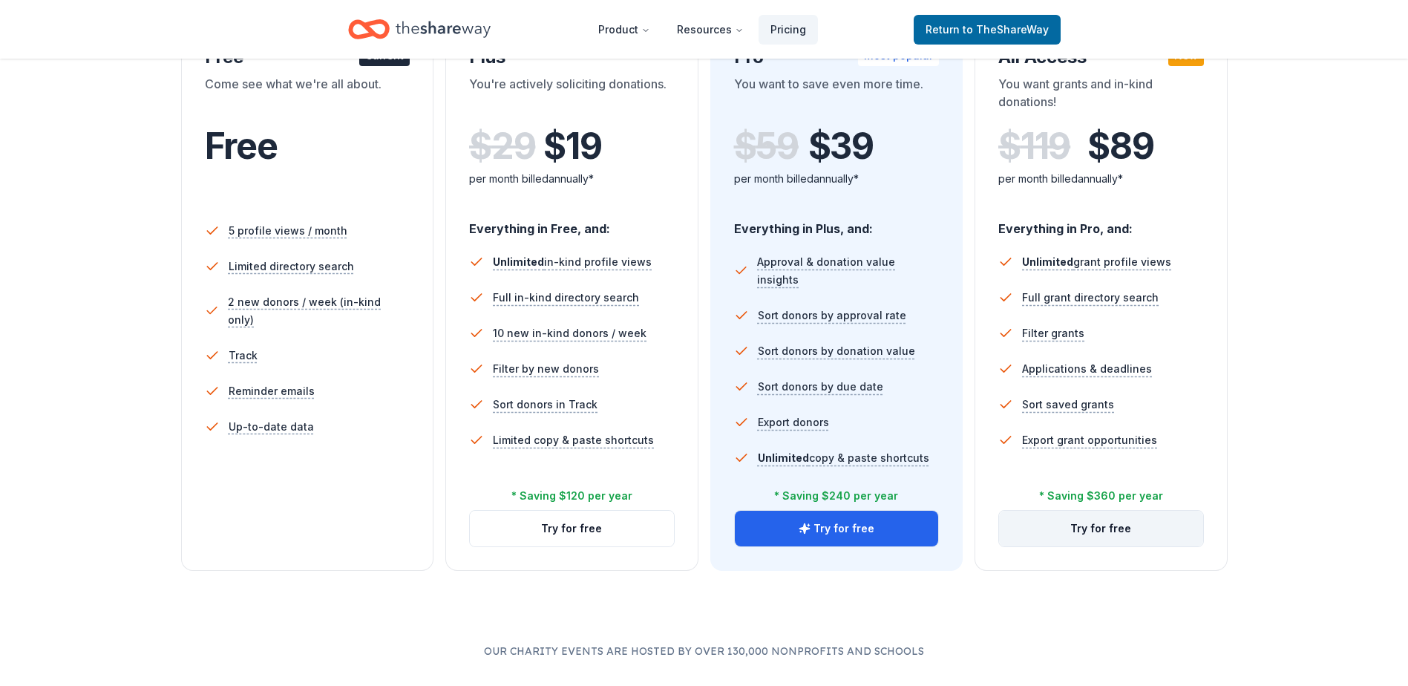
click at [1164, 537] on button "Try for free" at bounding box center [1101, 529] width 204 height 36
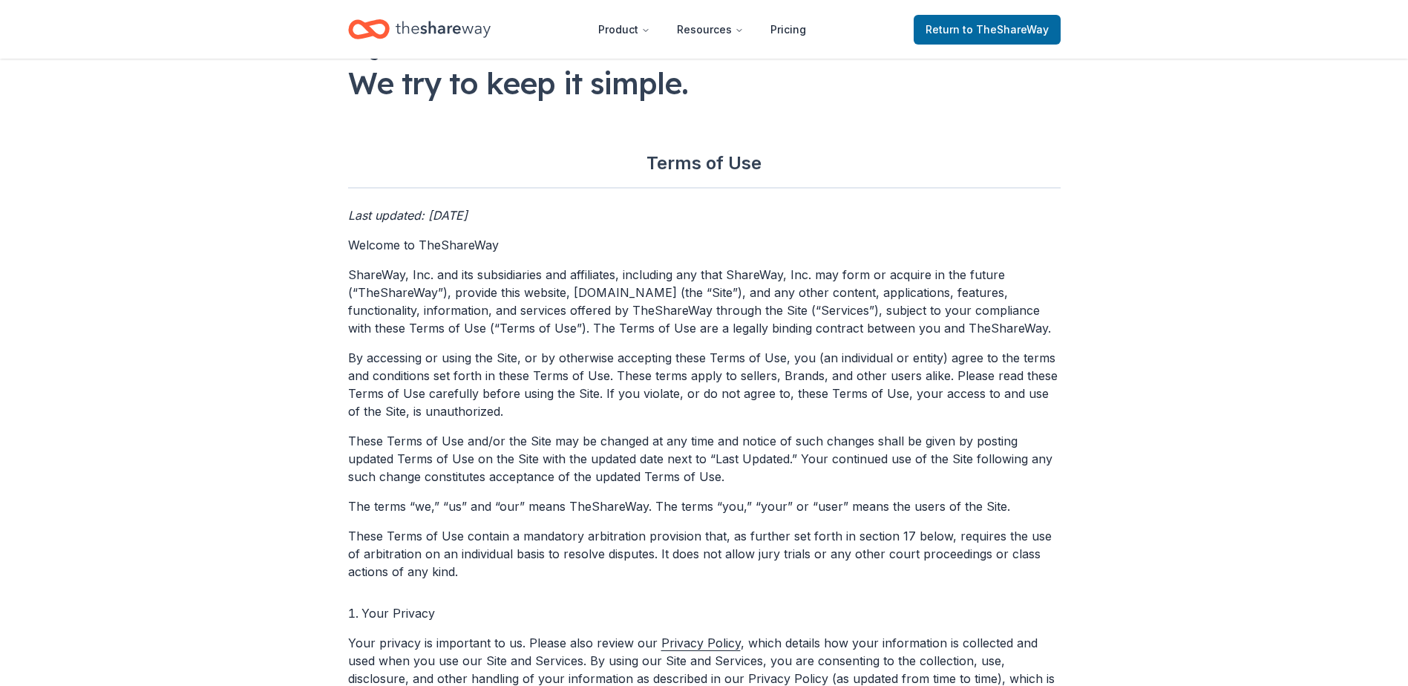
scroll to position [74, 0]
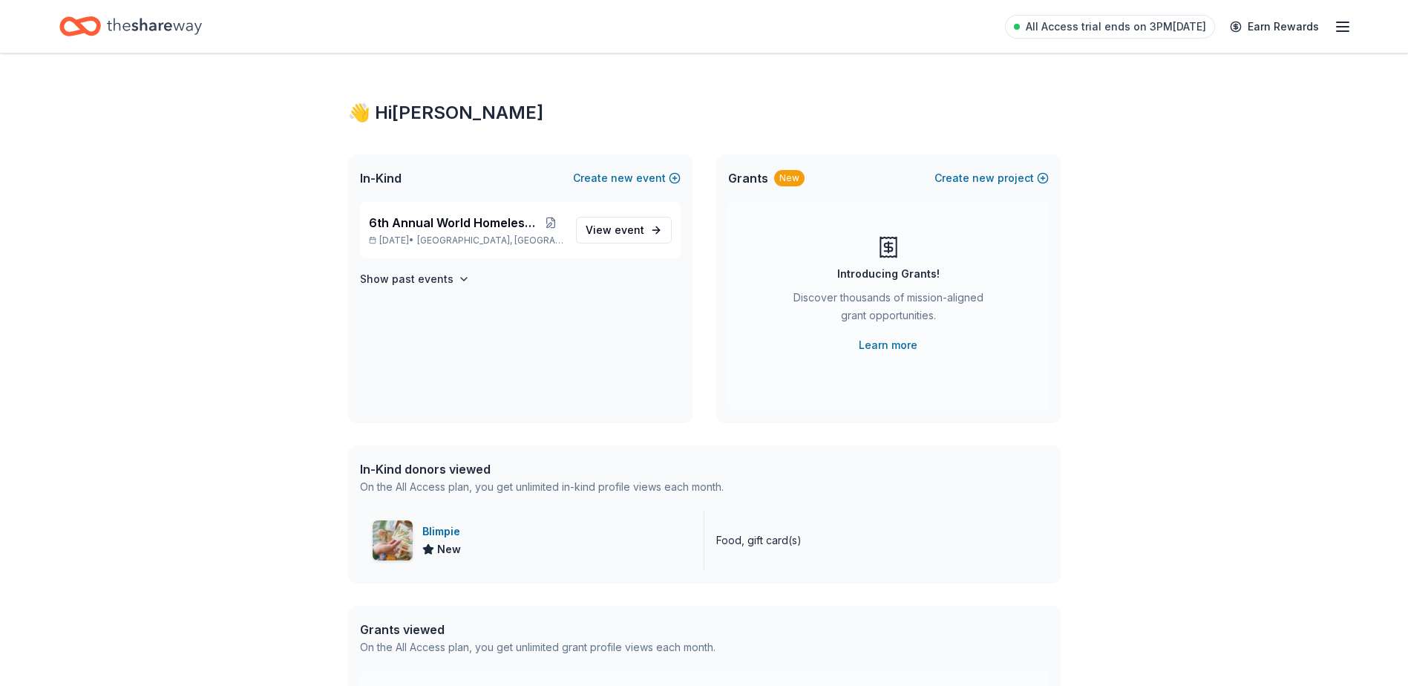
click at [468, 550] on div "Blimpie New" at bounding box center [532, 540] width 344 height 59
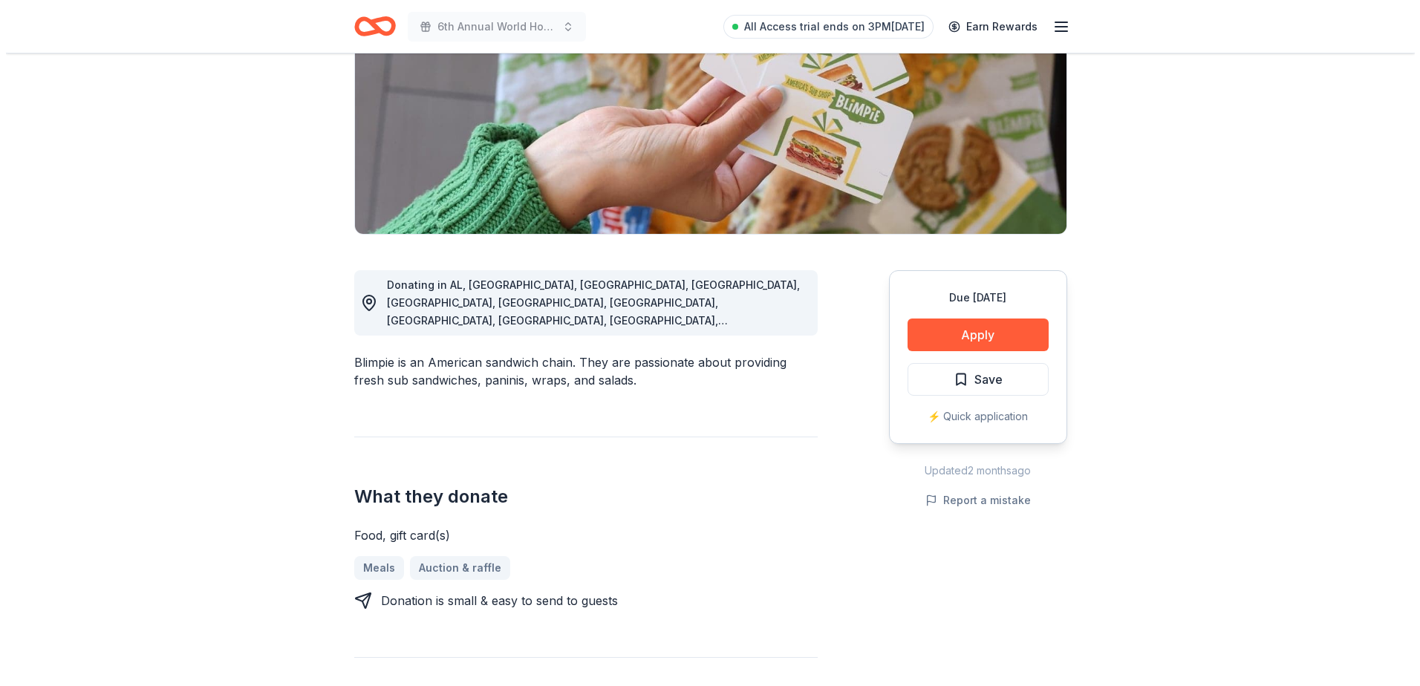
scroll to position [223, 0]
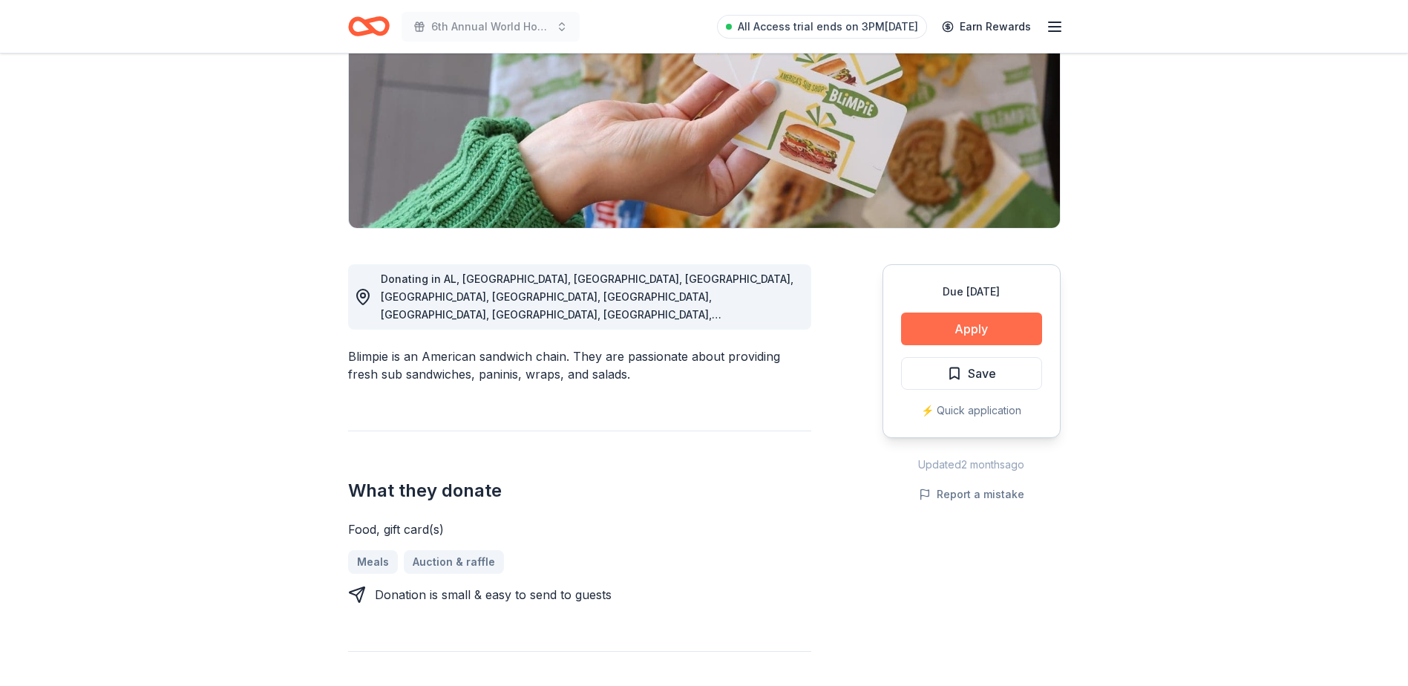
click at [973, 334] on button "Apply" at bounding box center [971, 329] width 141 height 33
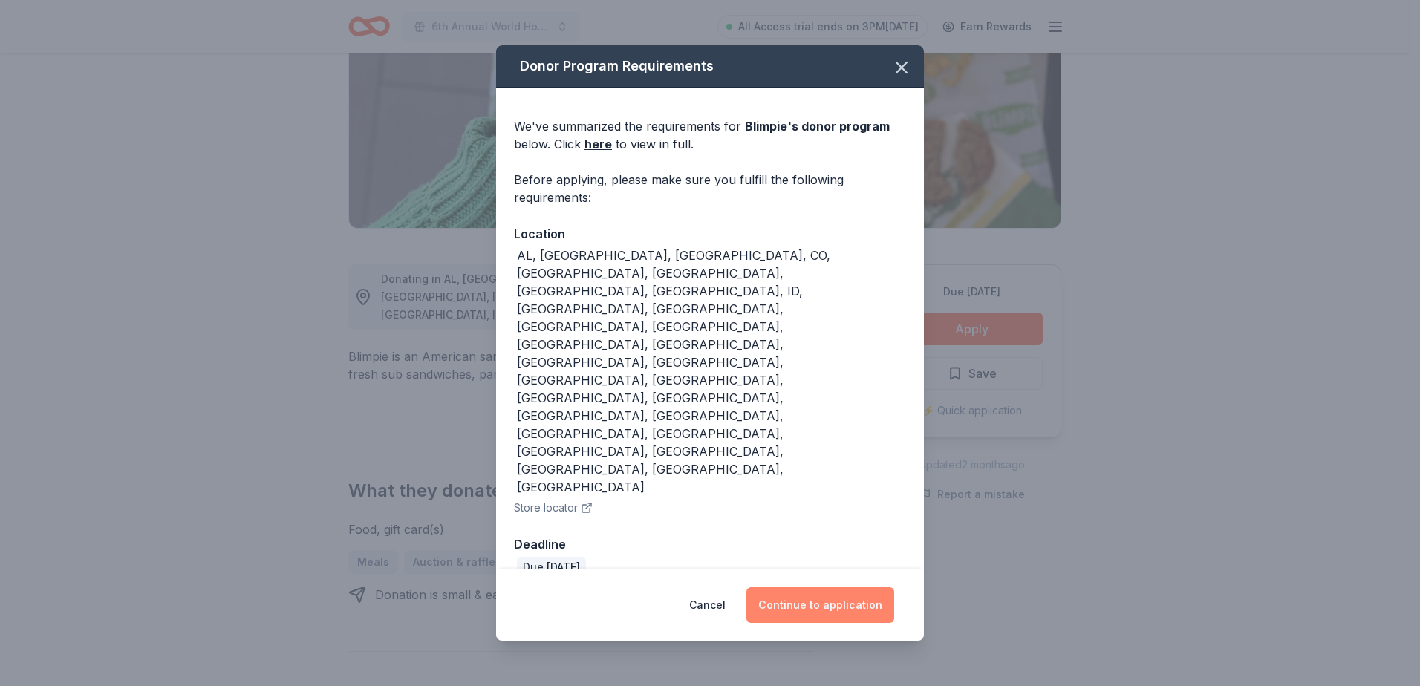
click at [791, 587] on button "Continue to application" at bounding box center [820, 605] width 148 height 36
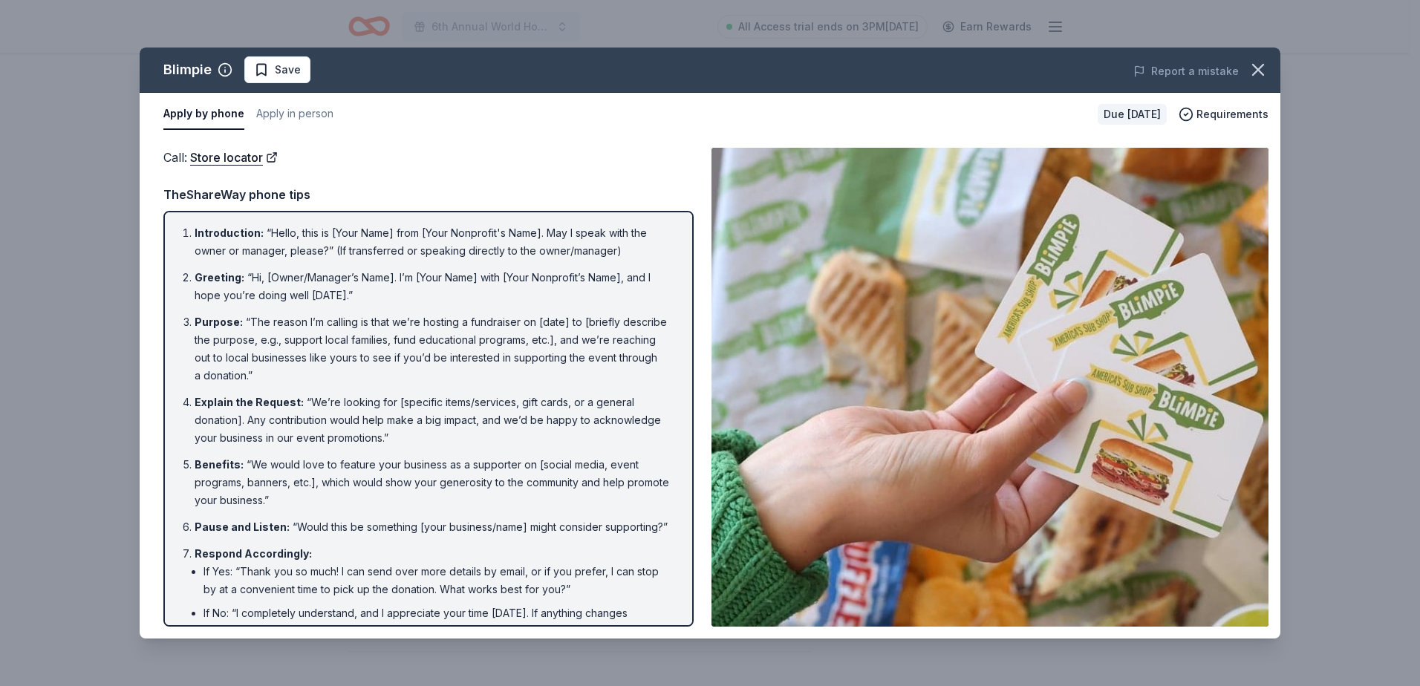
drag, startPoint x: 198, startPoint y: 116, endPoint x: 208, endPoint y: 115, distance: 9.7
click at [198, 116] on button "Apply by phone" at bounding box center [203, 114] width 81 height 31
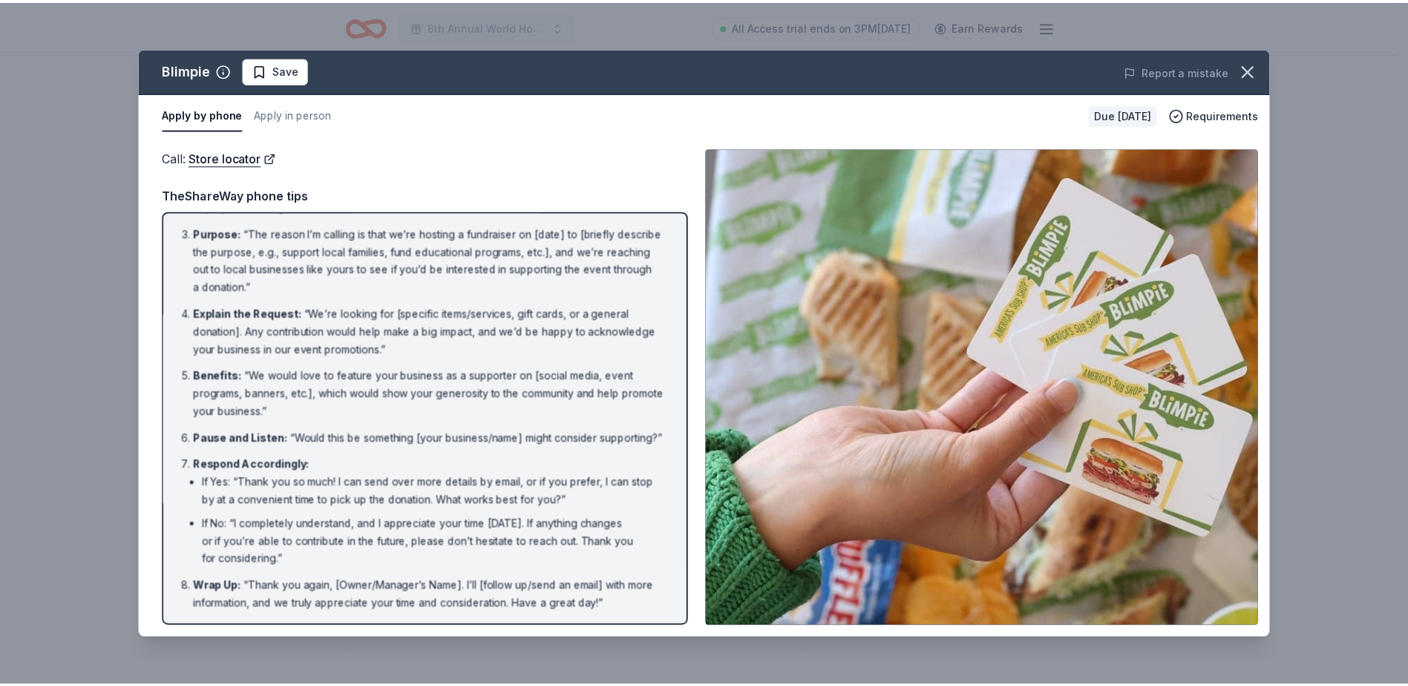
scroll to position [0, 0]
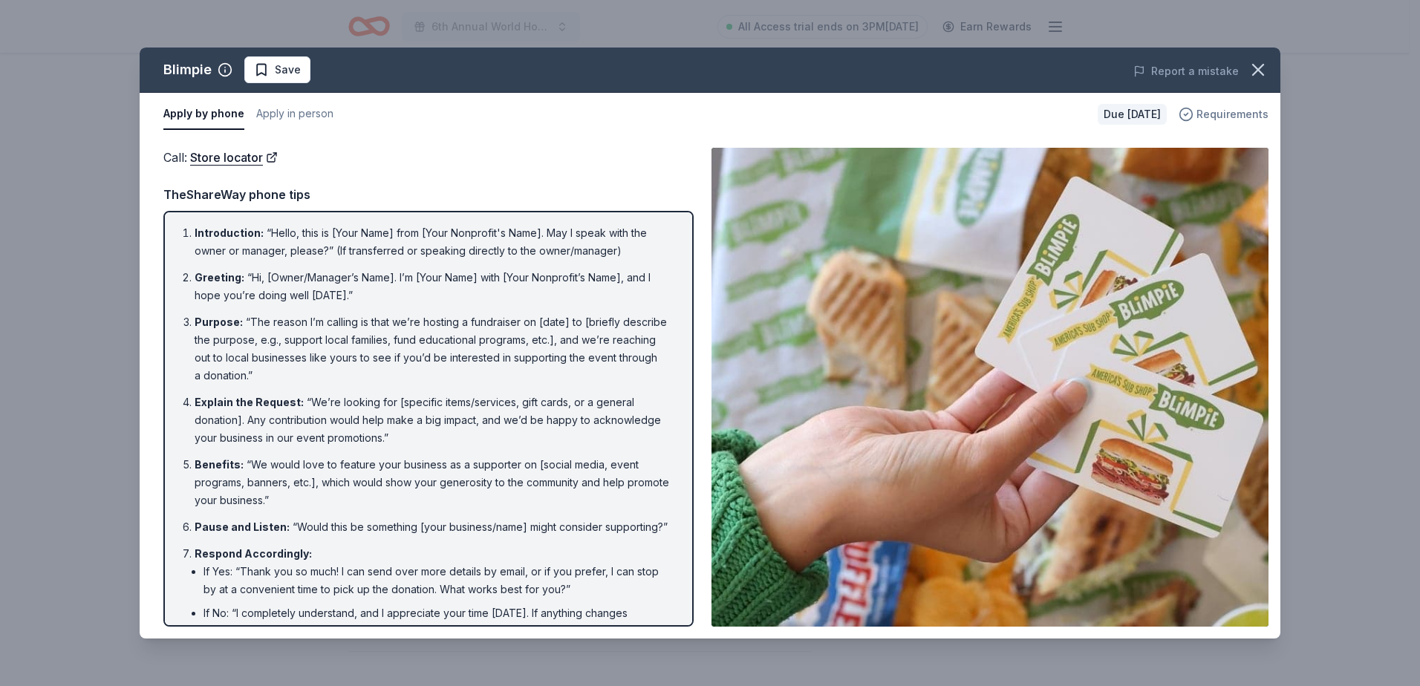
click at [1236, 114] on span "Requirements" at bounding box center [1232, 114] width 72 height 18
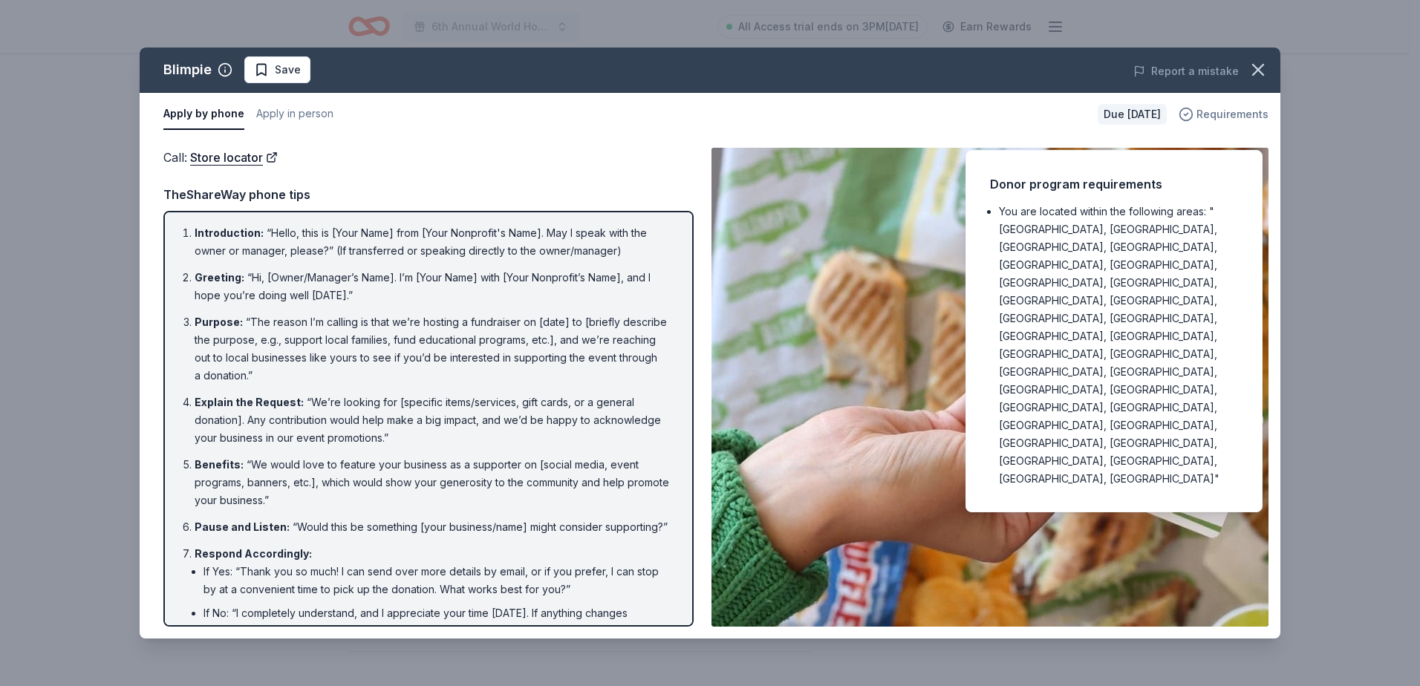
click at [1236, 114] on span "Requirements" at bounding box center [1232, 114] width 72 height 18
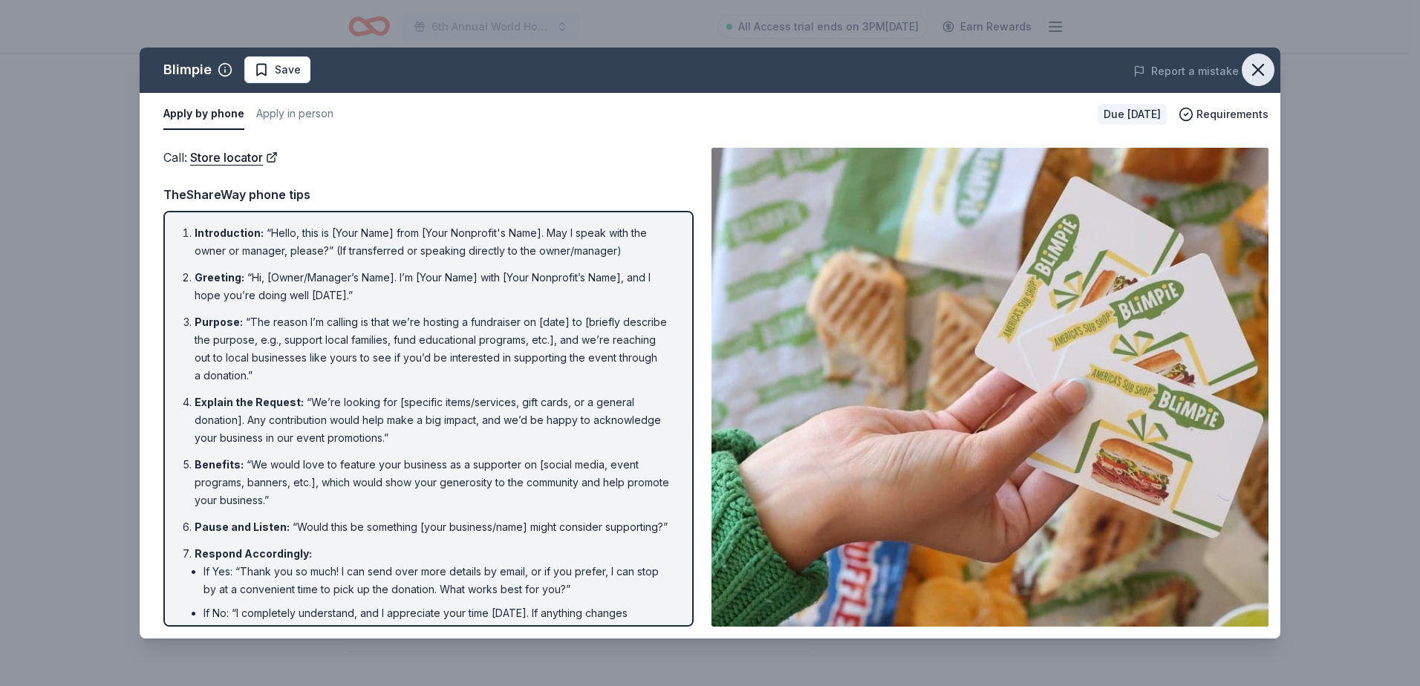
click at [1257, 64] on icon "button" at bounding box center [1257, 69] width 21 height 21
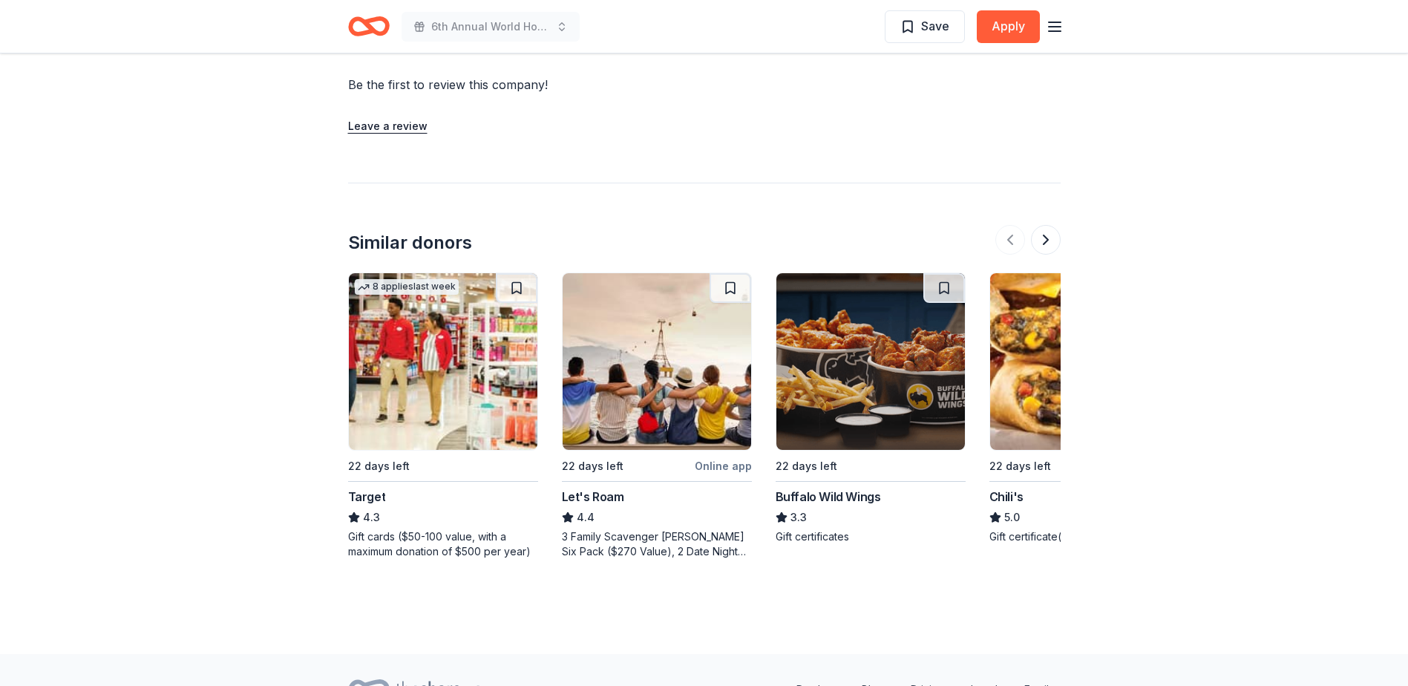
scroll to position [1468, 0]
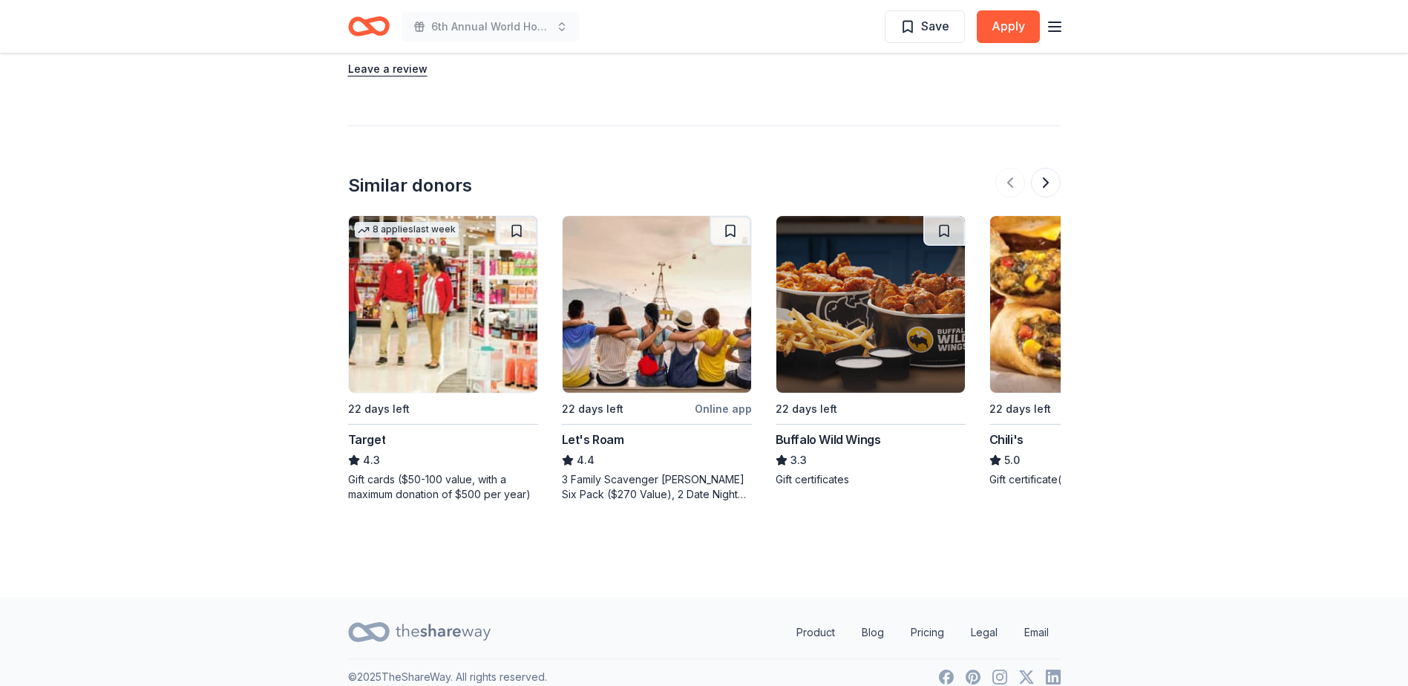
click at [465, 323] on img at bounding box center [443, 304] width 189 height 177
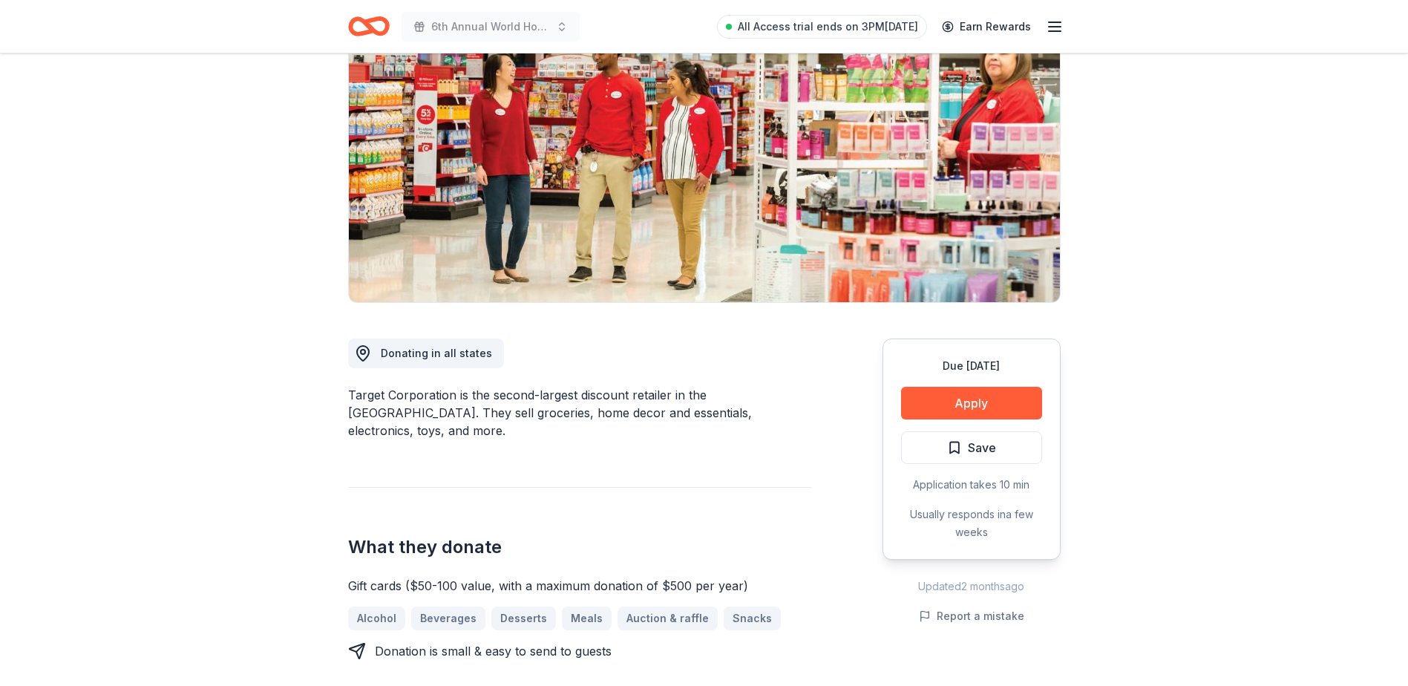
scroll to position [297, 0]
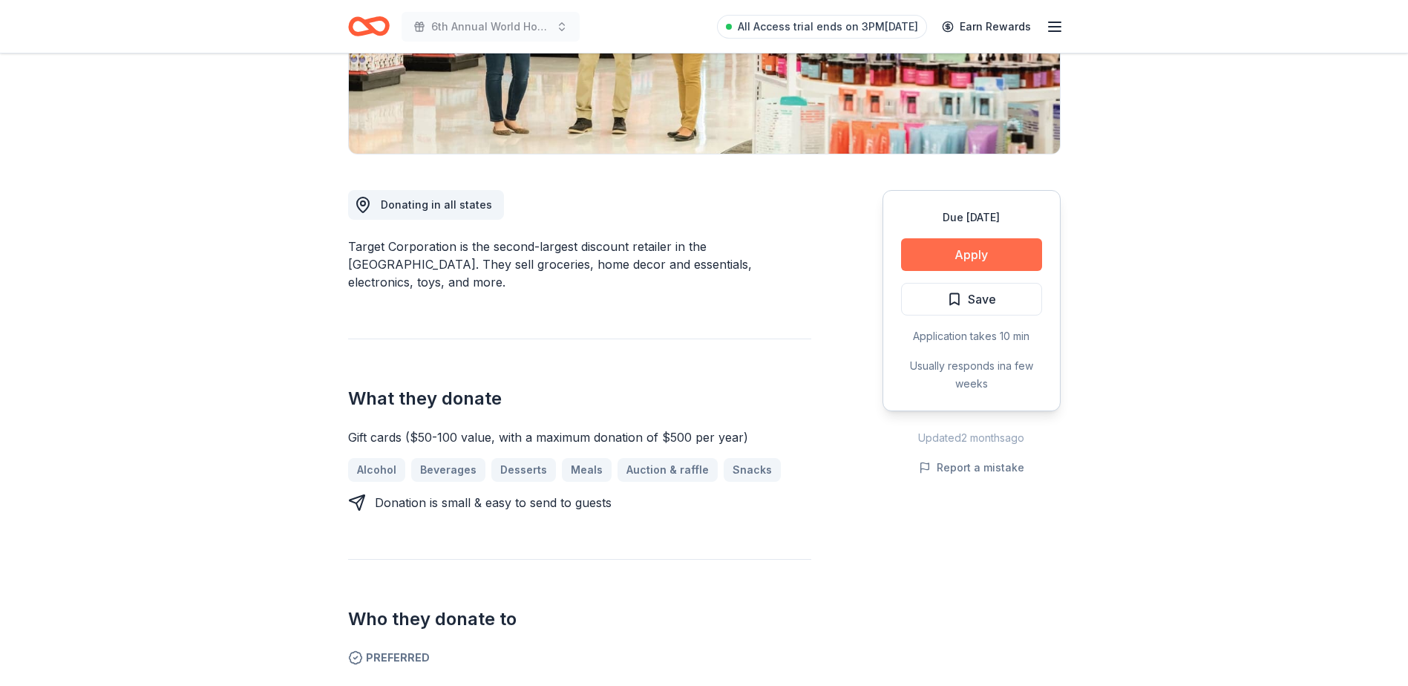
click at [966, 255] on button "Apply" at bounding box center [971, 254] width 141 height 33
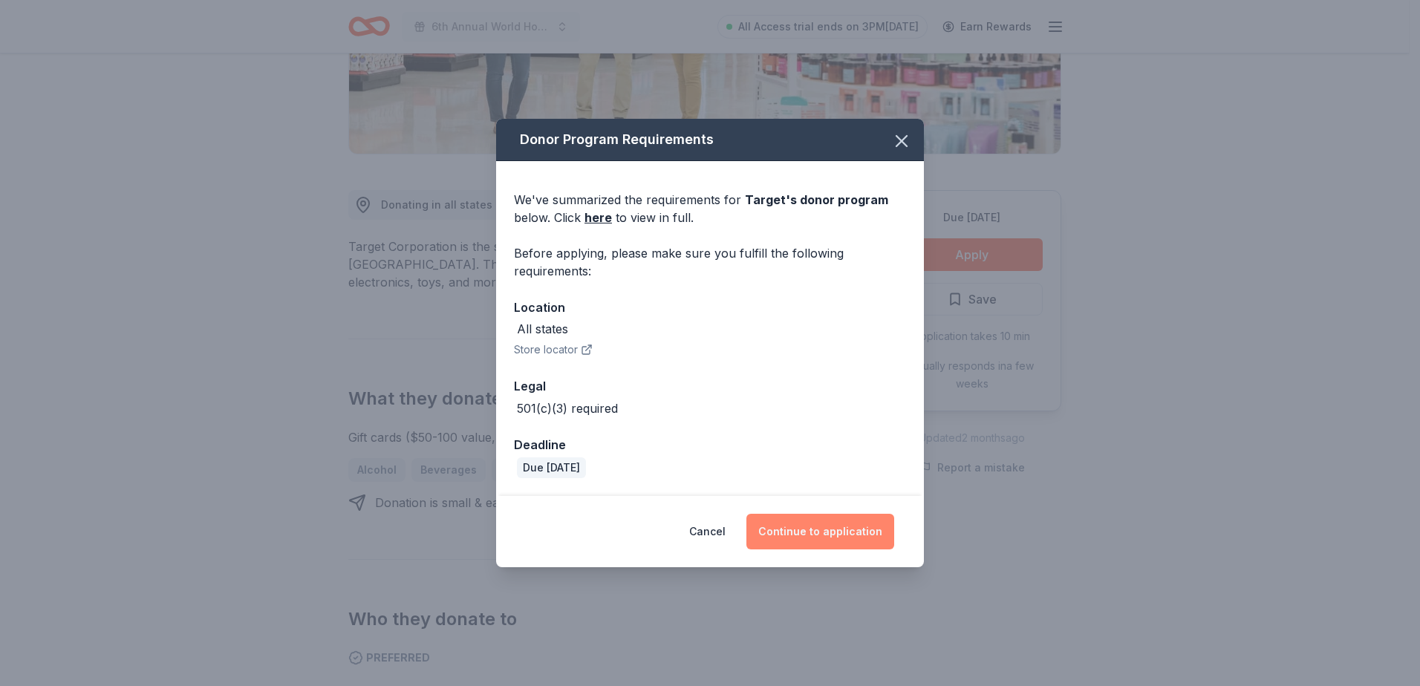
click at [818, 533] on button "Continue to application" at bounding box center [820, 532] width 148 height 36
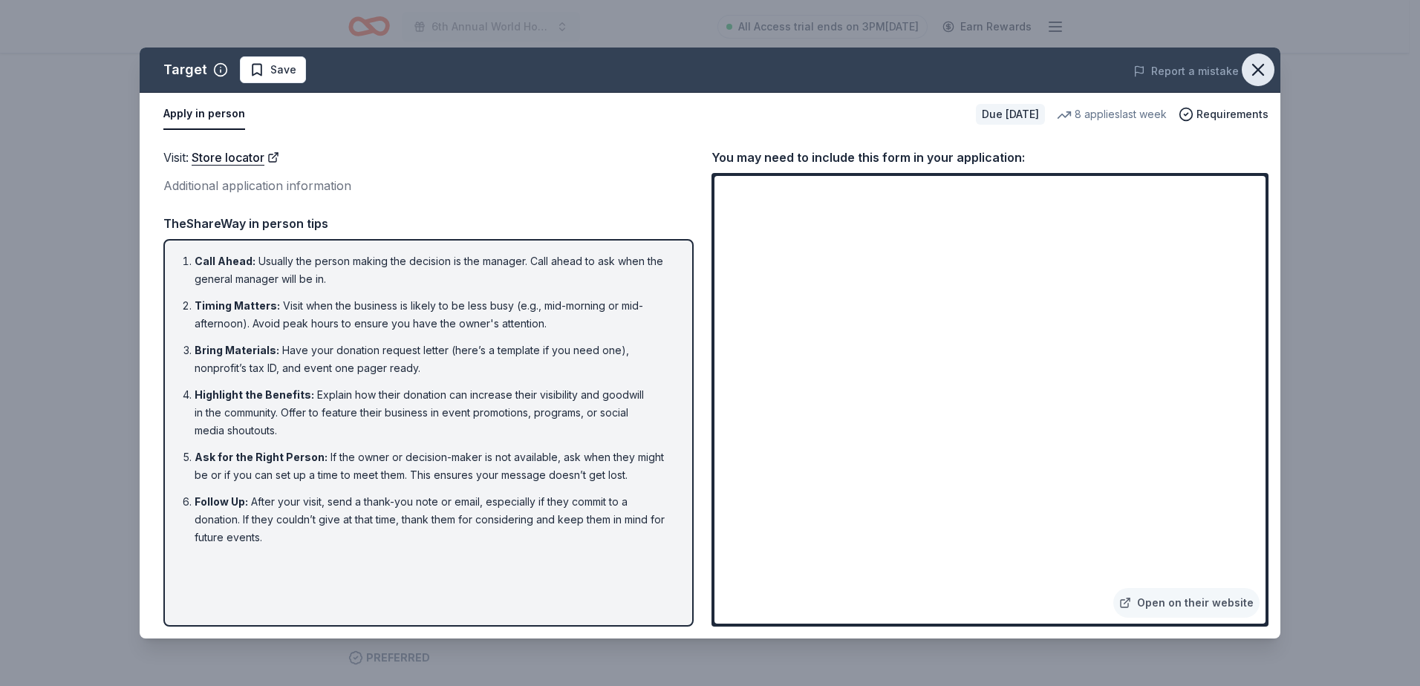
click at [1257, 73] on icon "button" at bounding box center [1257, 69] width 21 height 21
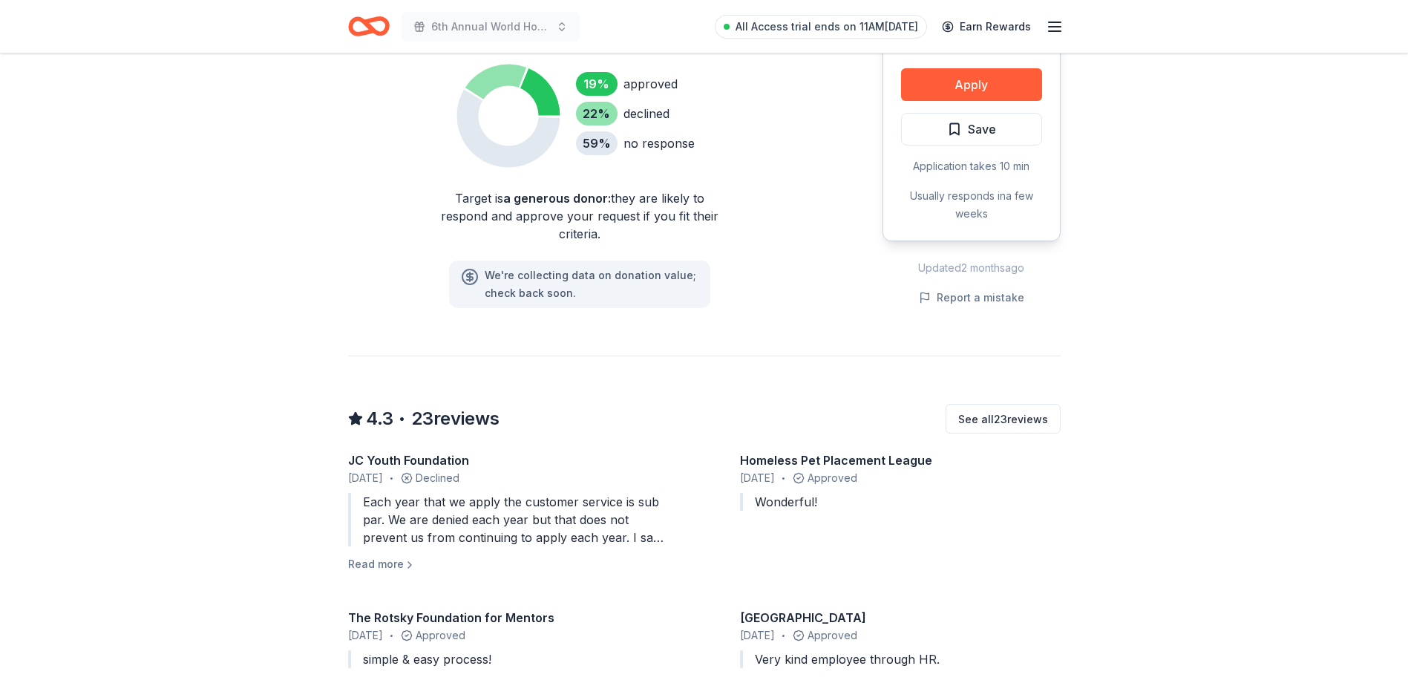
scroll to position [0, 0]
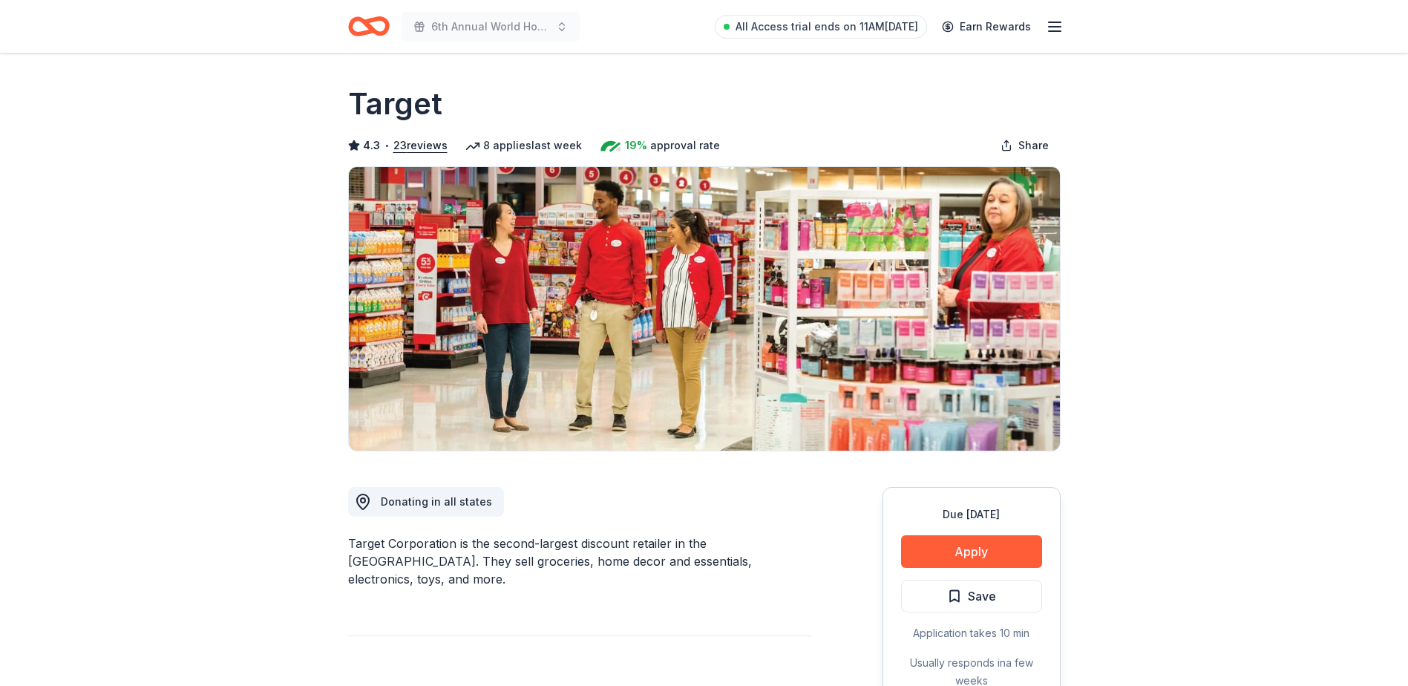
click at [376, 27] on icon "Home" at bounding box center [369, 26] width 42 height 35
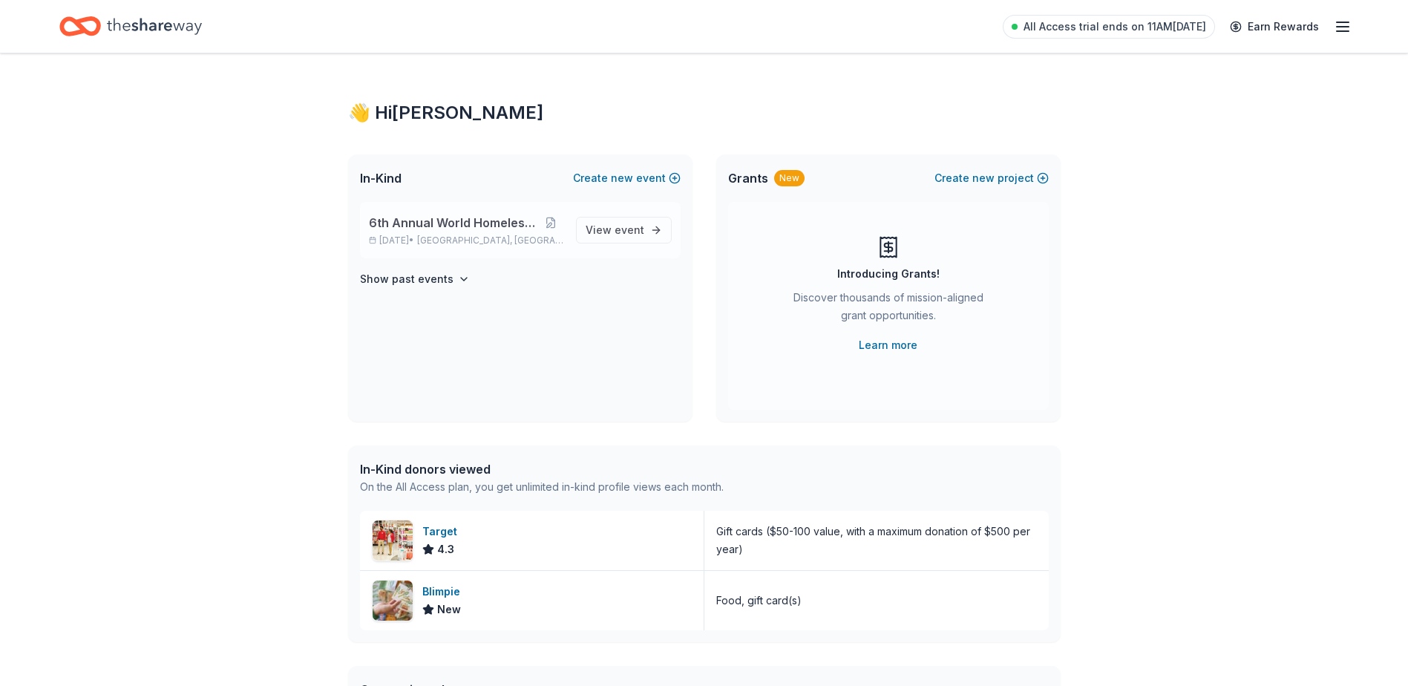
click at [472, 235] on span "Newark, NJ" at bounding box center [490, 241] width 146 height 12
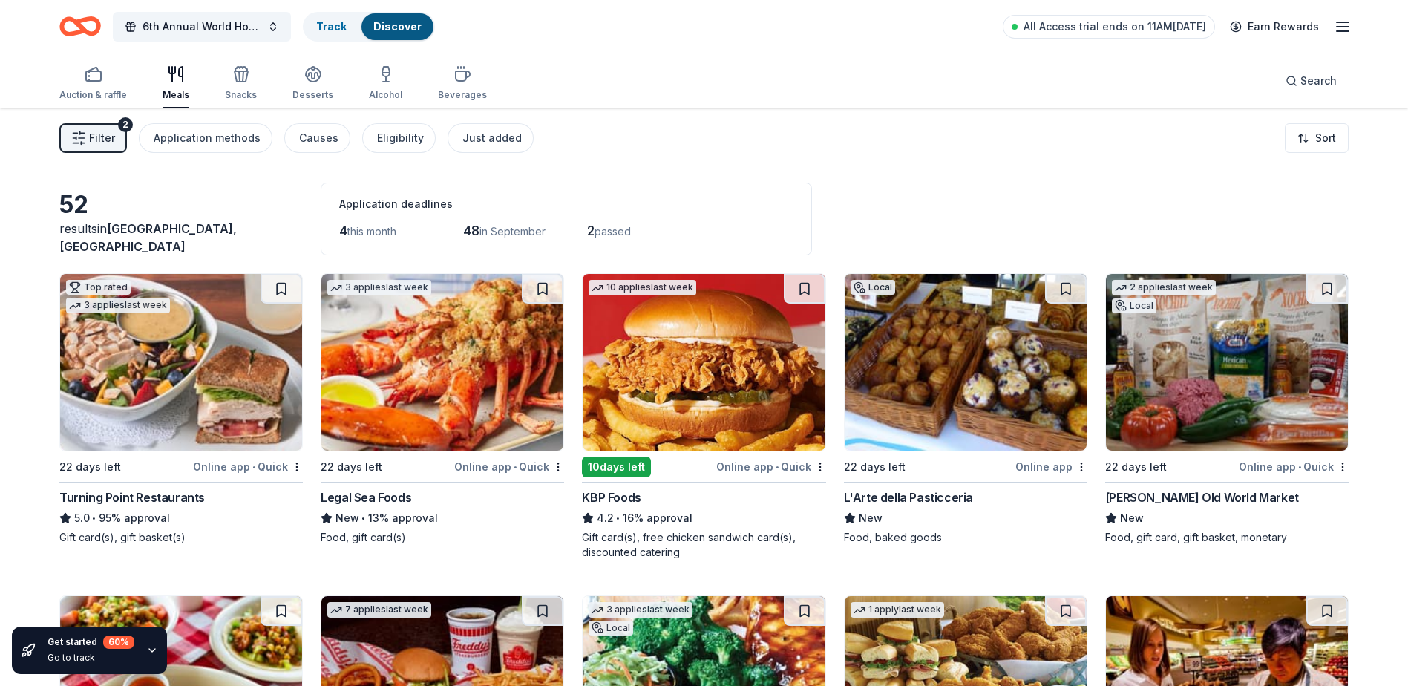
click at [171, 82] on icon "button" at bounding box center [176, 74] width 18 height 18
click at [183, 373] on img at bounding box center [181, 362] width 242 height 177
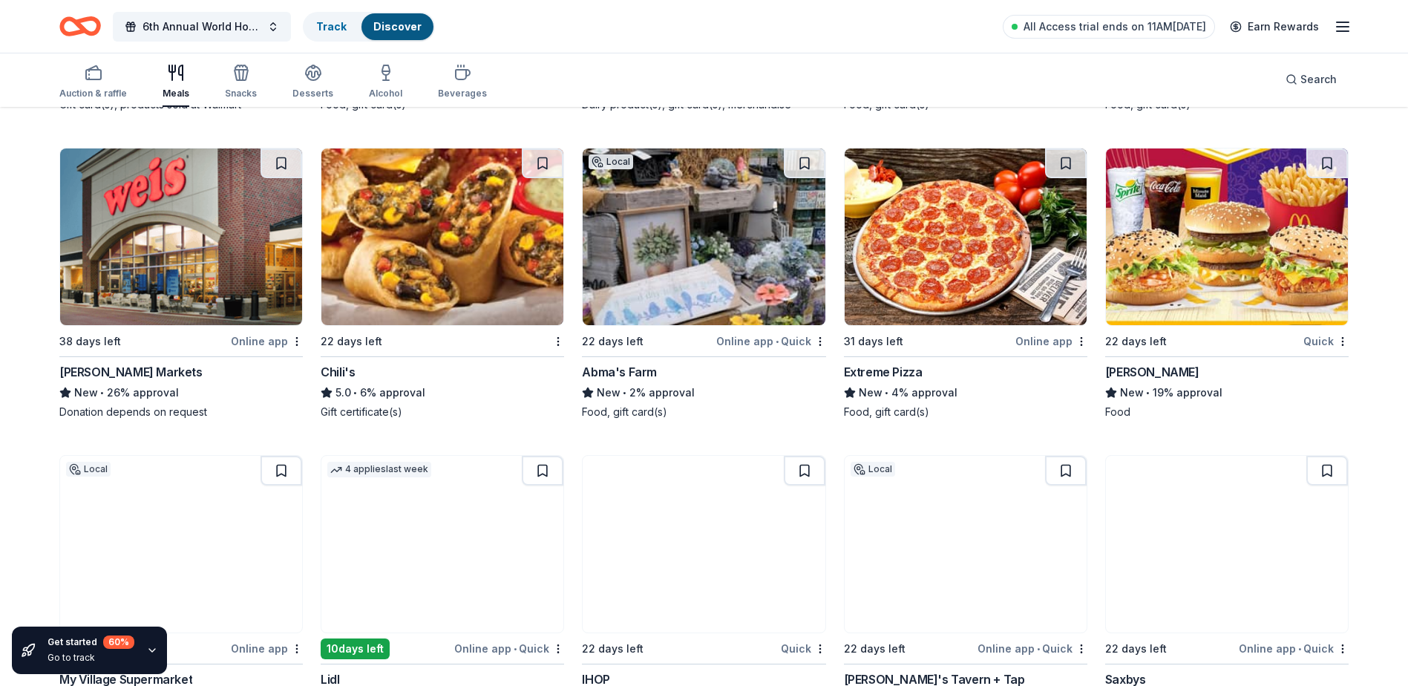
scroll to position [1411, 0]
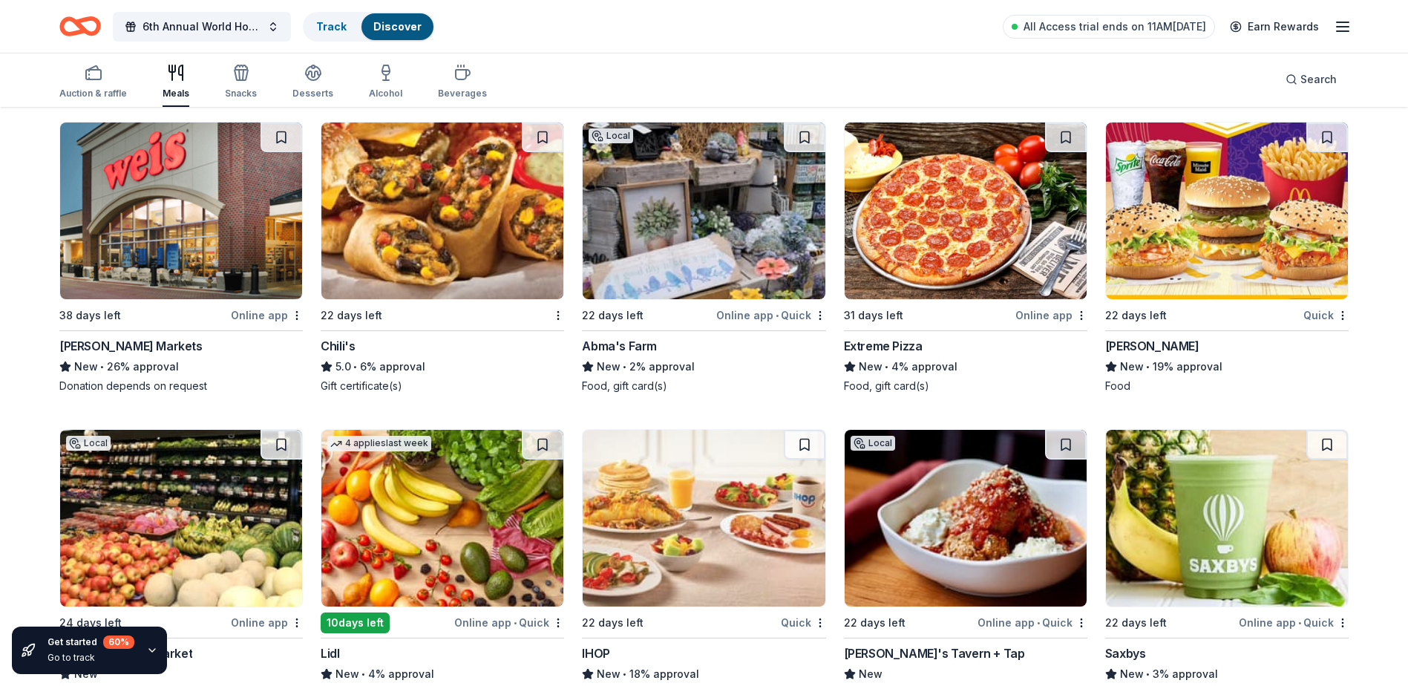
drag, startPoint x: 451, startPoint y: 228, endPoint x: 885, endPoint y: 65, distance: 464.0
click at [885, 65] on div "Auction & raffle Meals Snacks Desserts Alcohol Beverages Search" at bounding box center [704, 79] width 1290 height 55
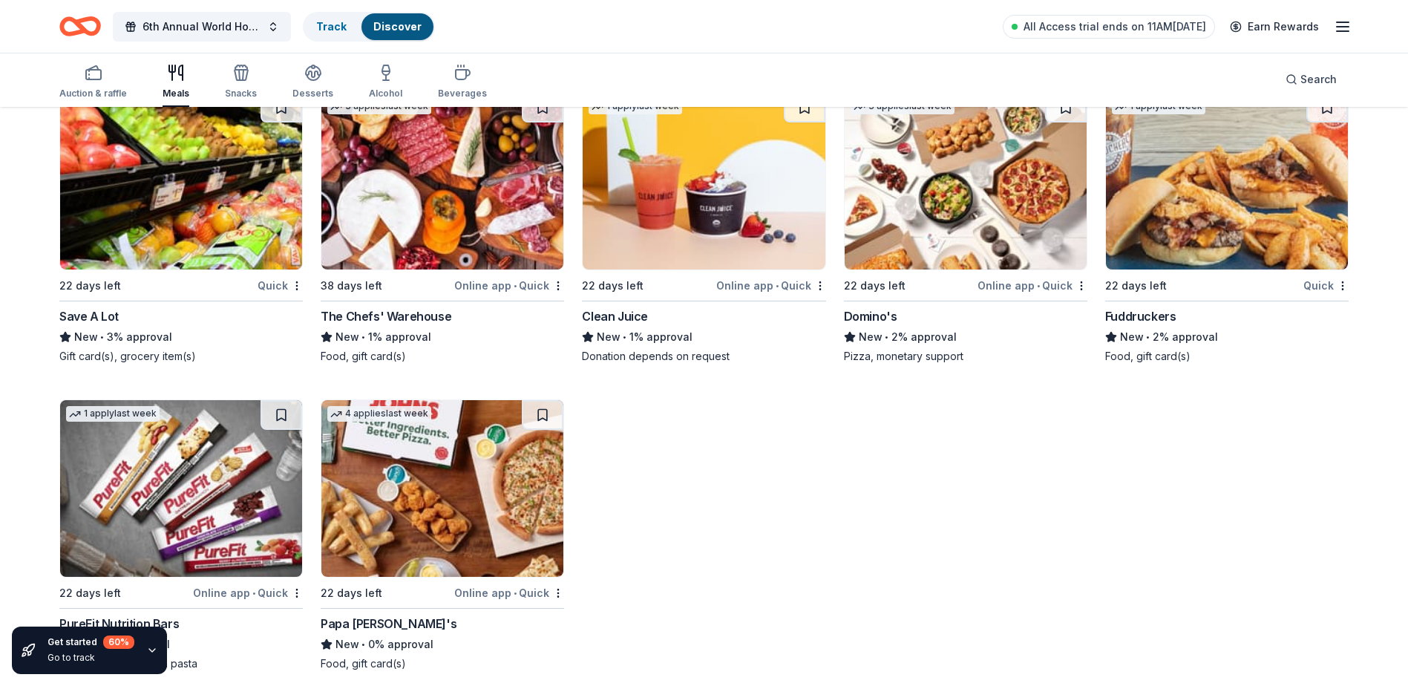
scroll to position [2992, 0]
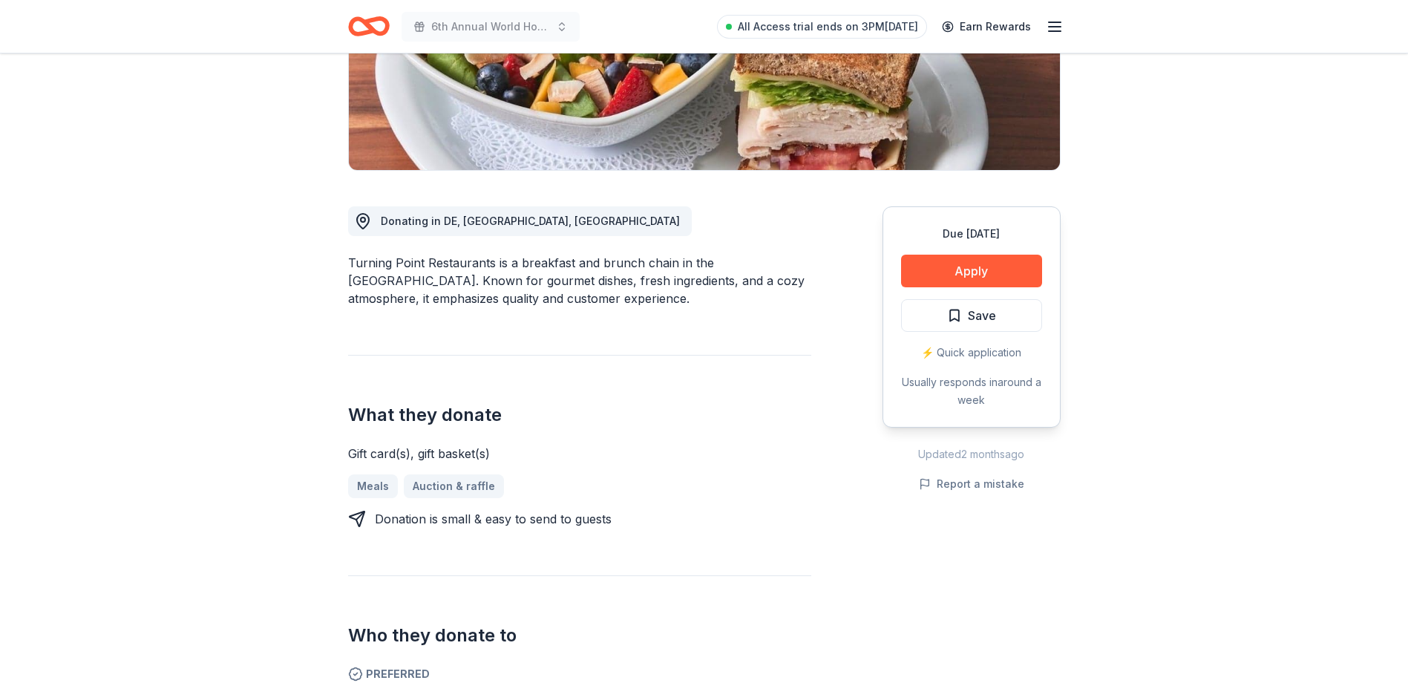
scroll to position [297, 0]
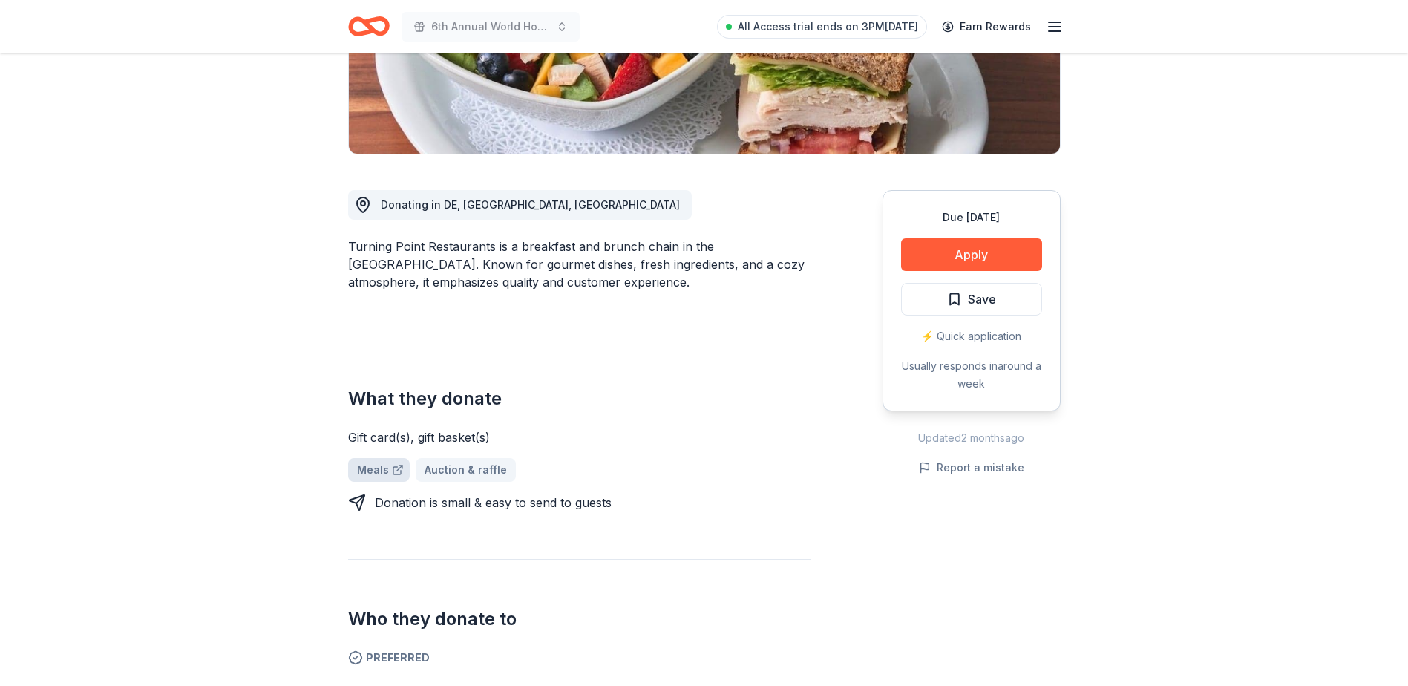
click at [367, 468] on link "Meals" at bounding box center [379, 470] width 62 height 24
click at [993, 255] on button "Apply" at bounding box center [971, 254] width 141 height 33
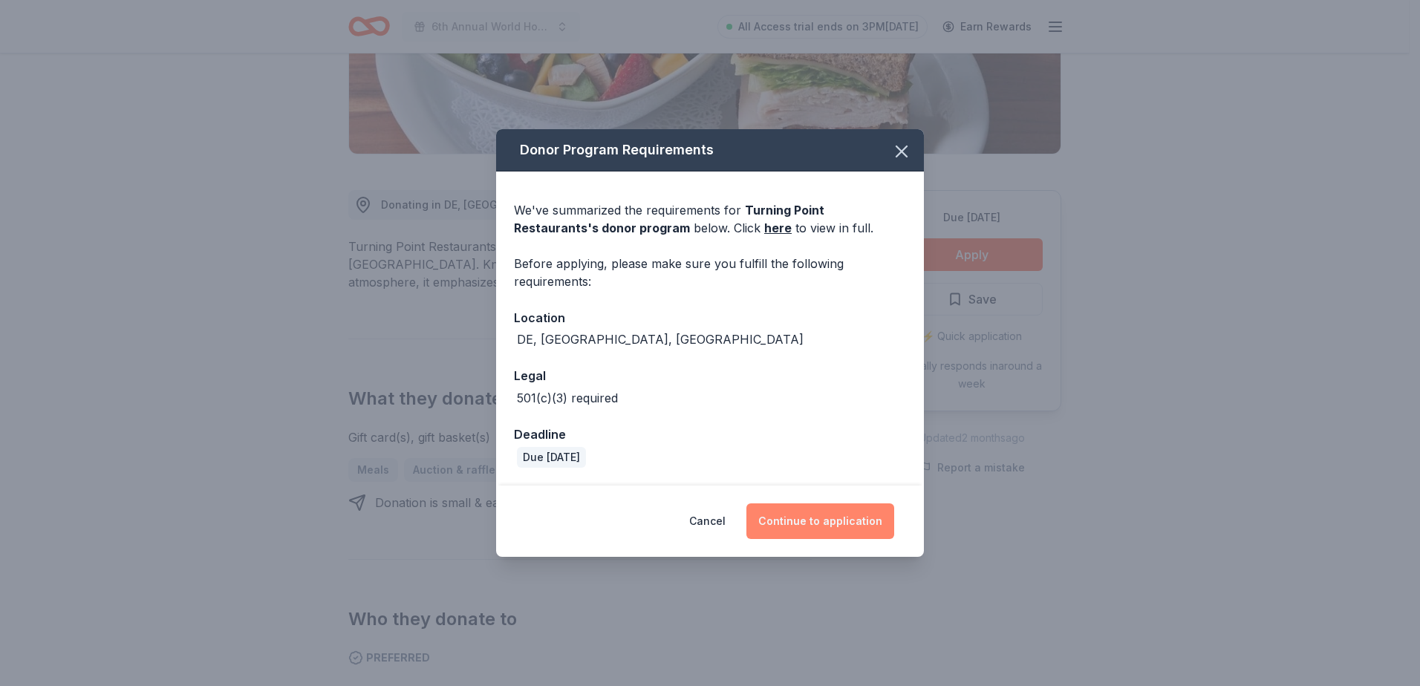
click at [889, 523] on button "Continue to application" at bounding box center [820, 521] width 148 height 36
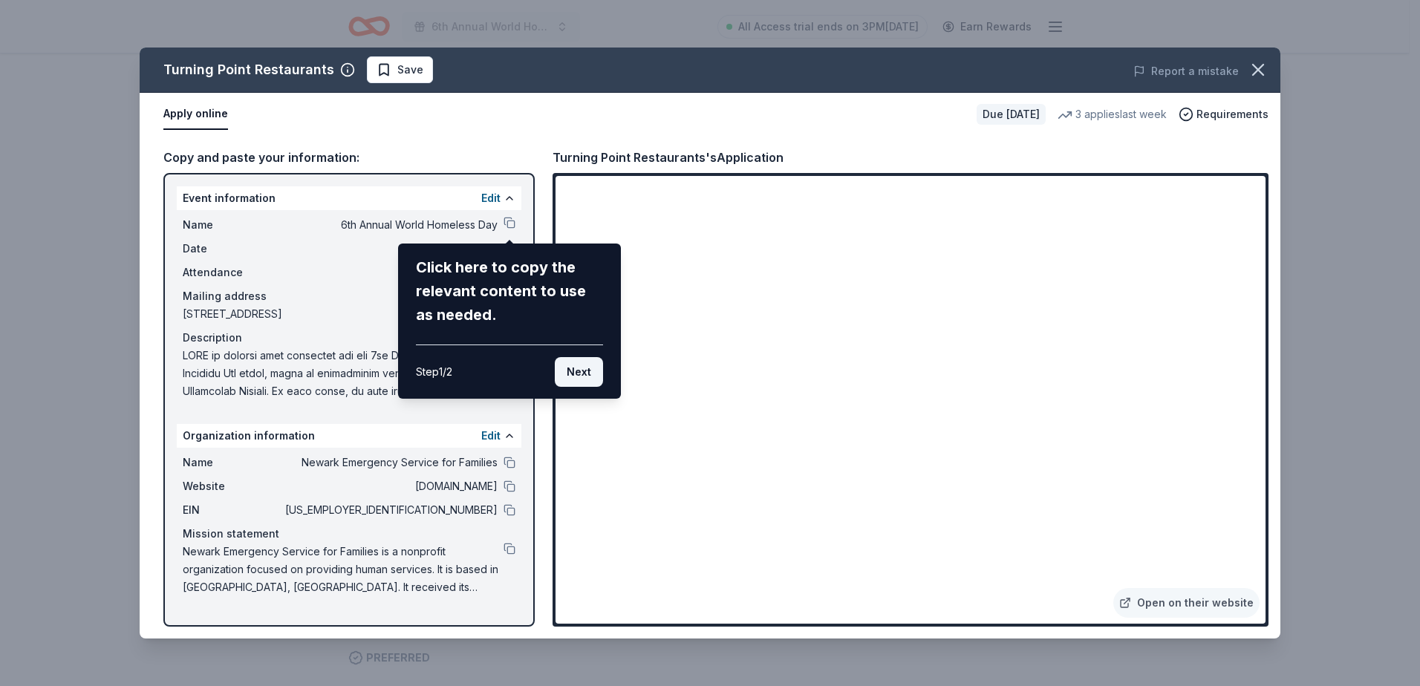
click at [595, 376] on button "Next" at bounding box center [579, 372] width 48 height 30
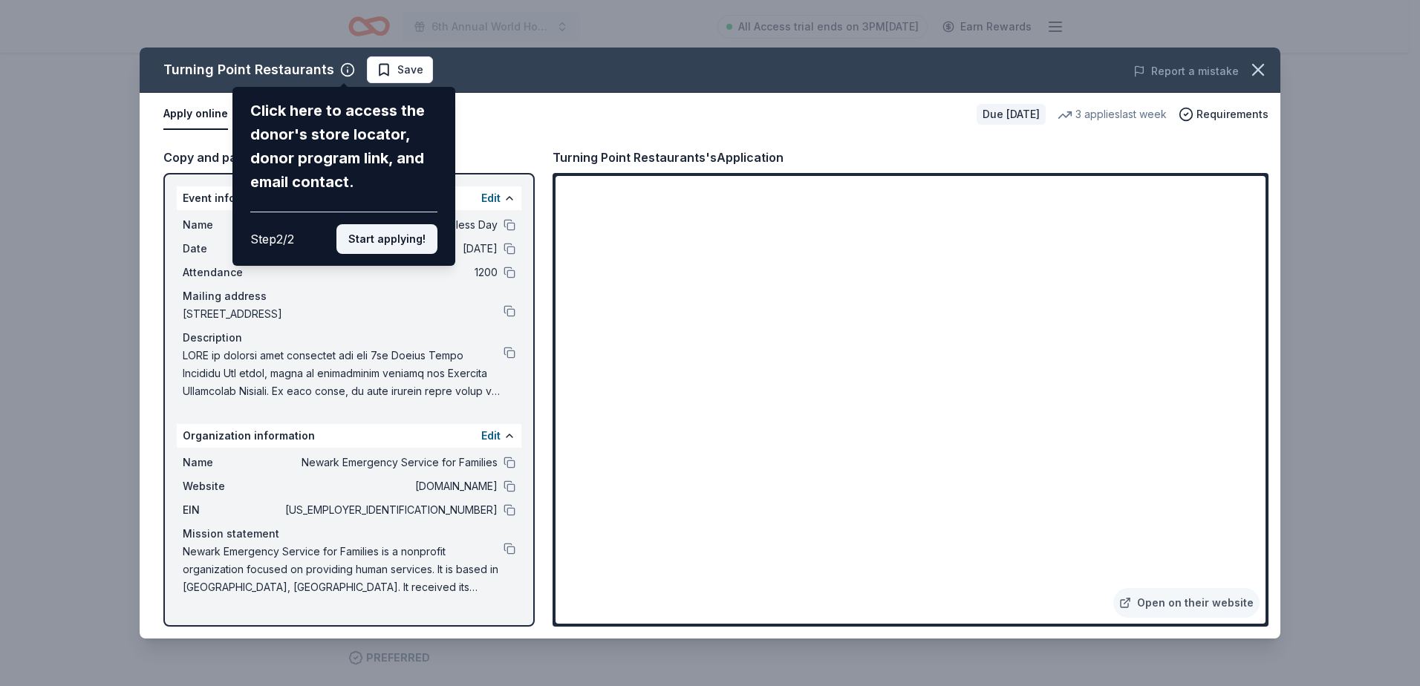
click at [380, 240] on button "Start applying!" at bounding box center [386, 239] width 101 height 30
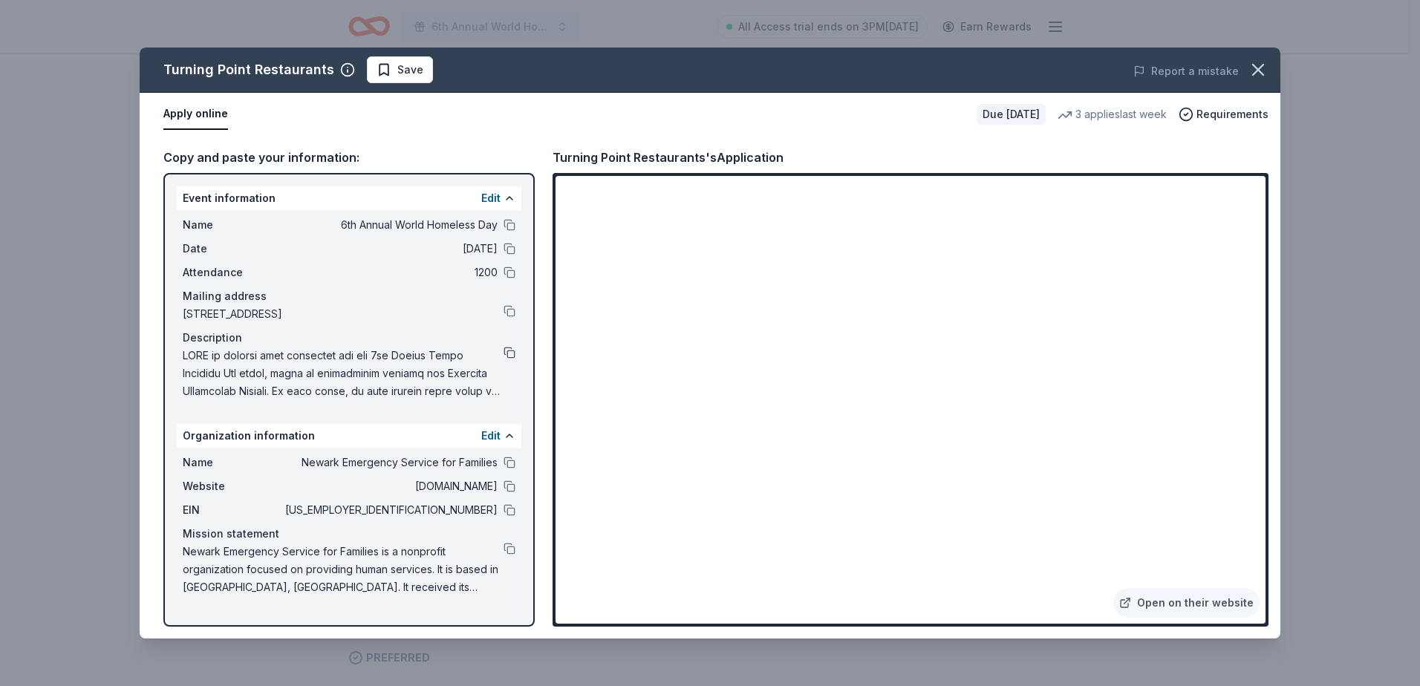
click at [505, 350] on button at bounding box center [509, 353] width 12 height 12
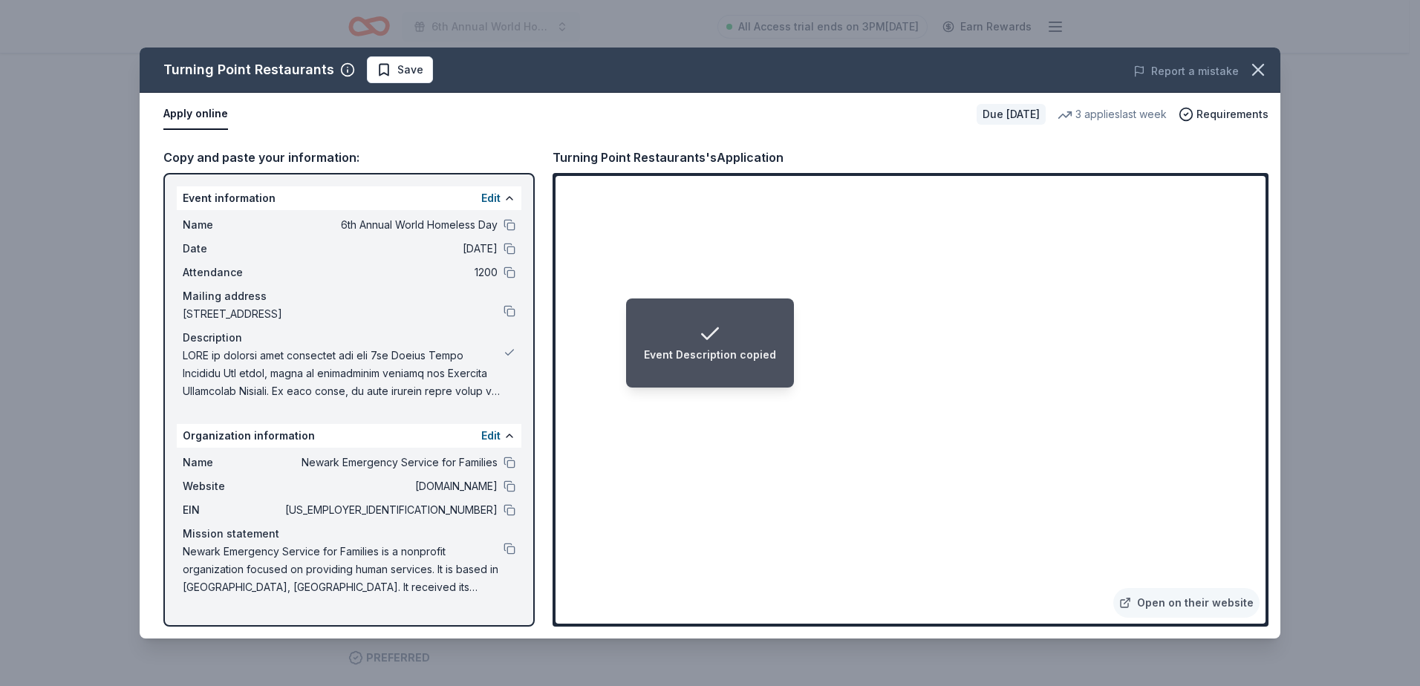
click at [727, 362] on div "Event Description copied" at bounding box center [710, 355] width 132 height 18
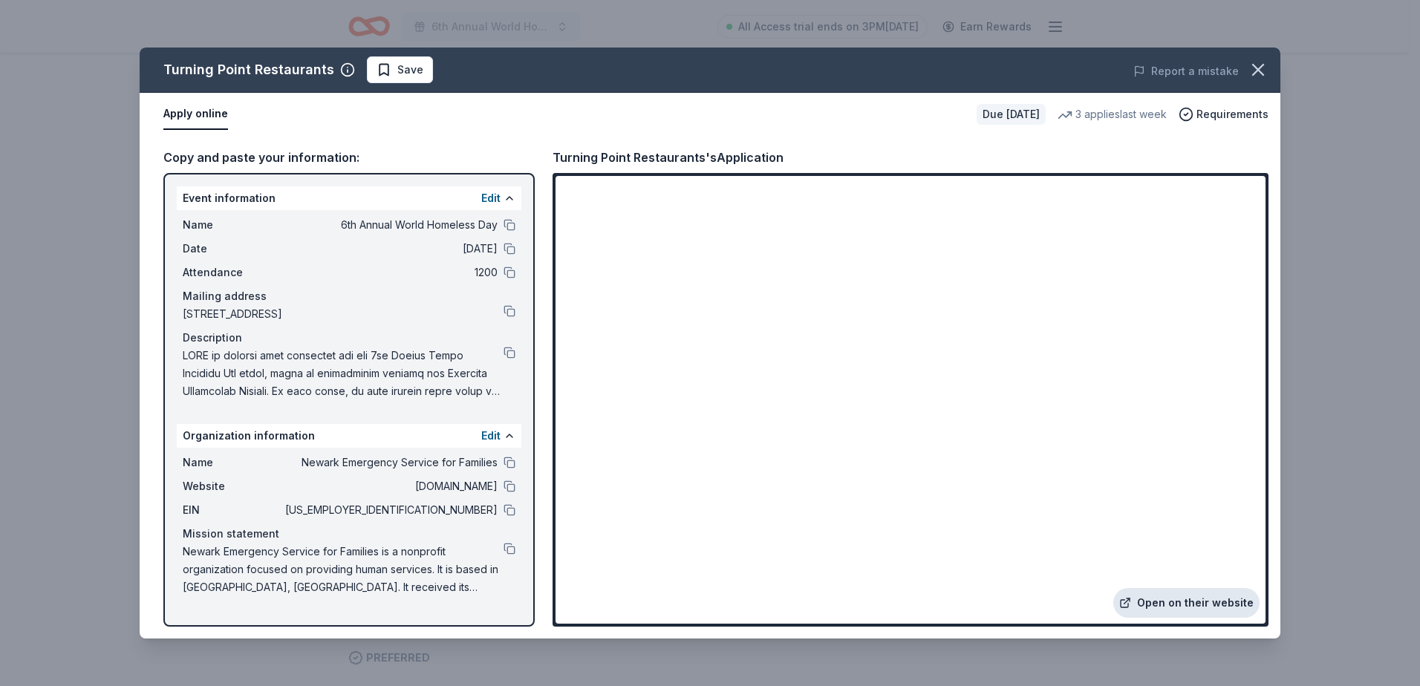
click at [1213, 611] on link "Open on their website" at bounding box center [1186, 603] width 146 height 30
click at [1257, 79] on icon "button" at bounding box center [1257, 69] width 21 height 21
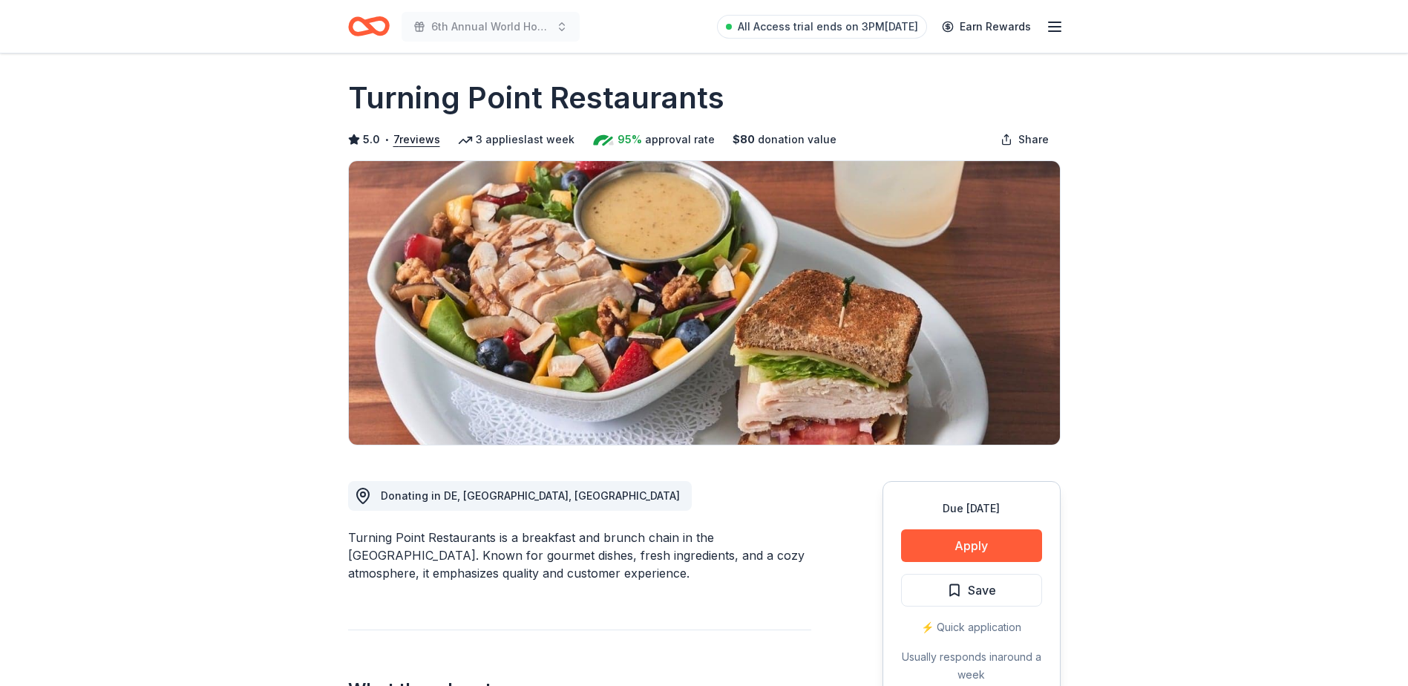
scroll to position [0, 0]
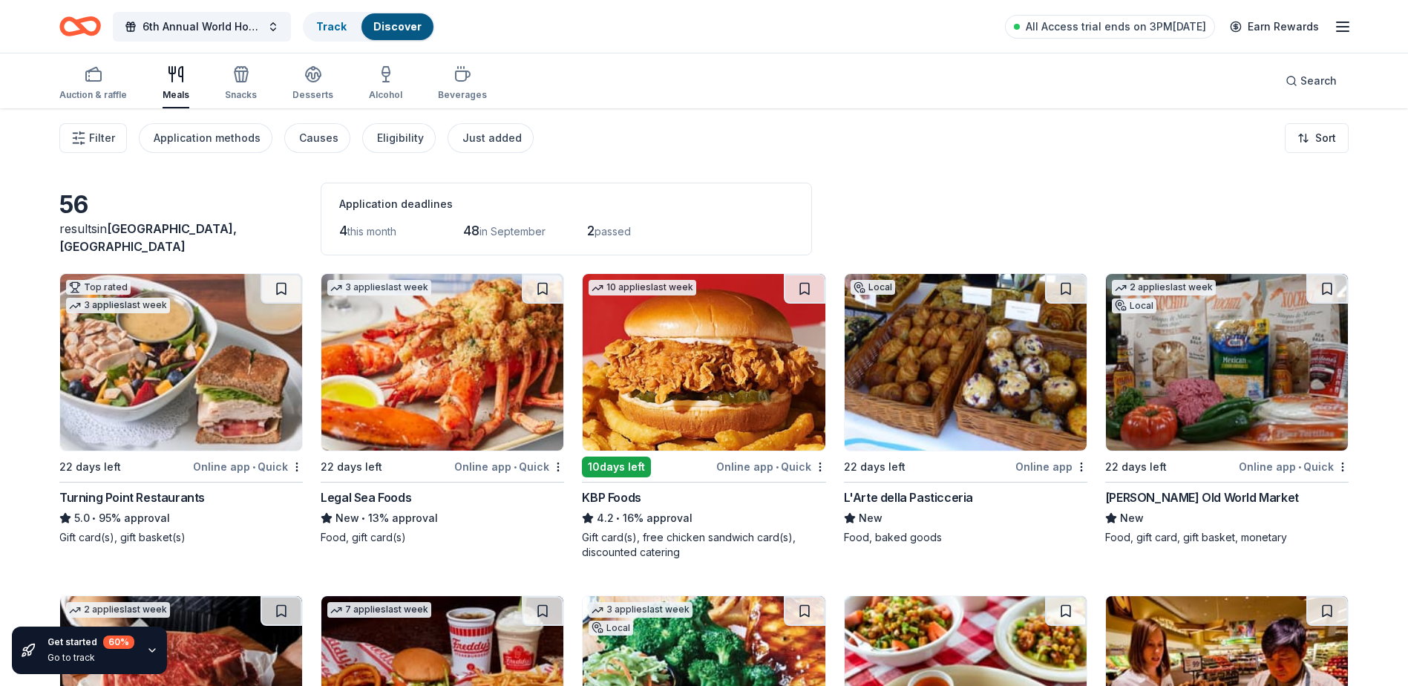
click at [177, 78] on icon "button" at bounding box center [176, 74] width 18 height 18
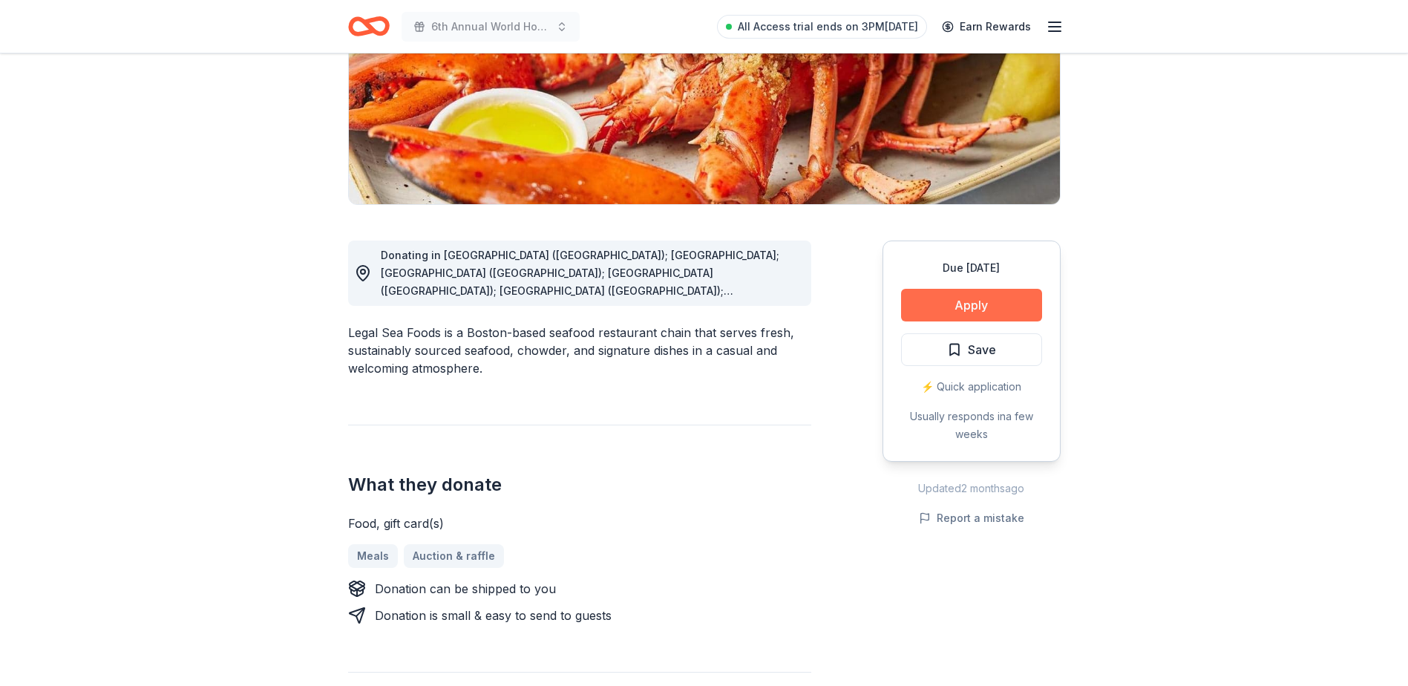
scroll to position [223, 0]
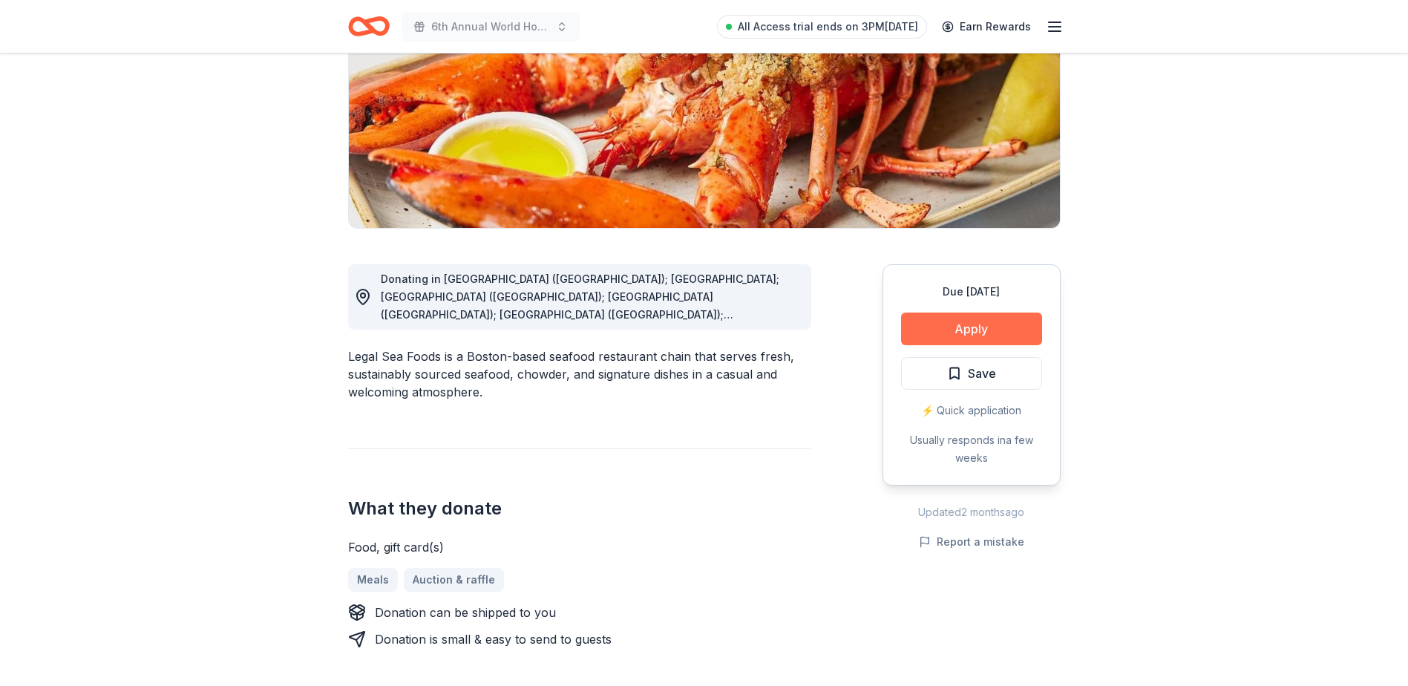
click at [1005, 323] on button "Apply" at bounding box center [971, 329] width 141 height 33
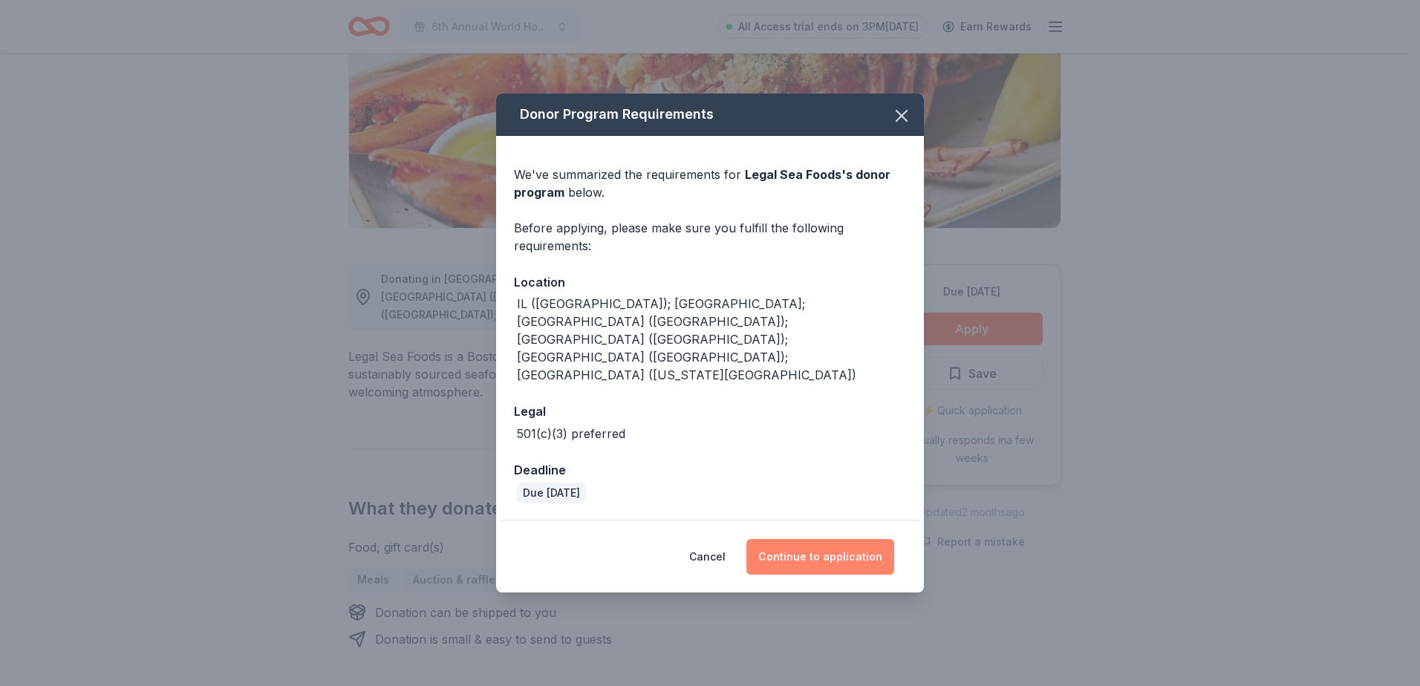
click at [825, 539] on button "Continue to application" at bounding box center [820, 557] width 148 height 36
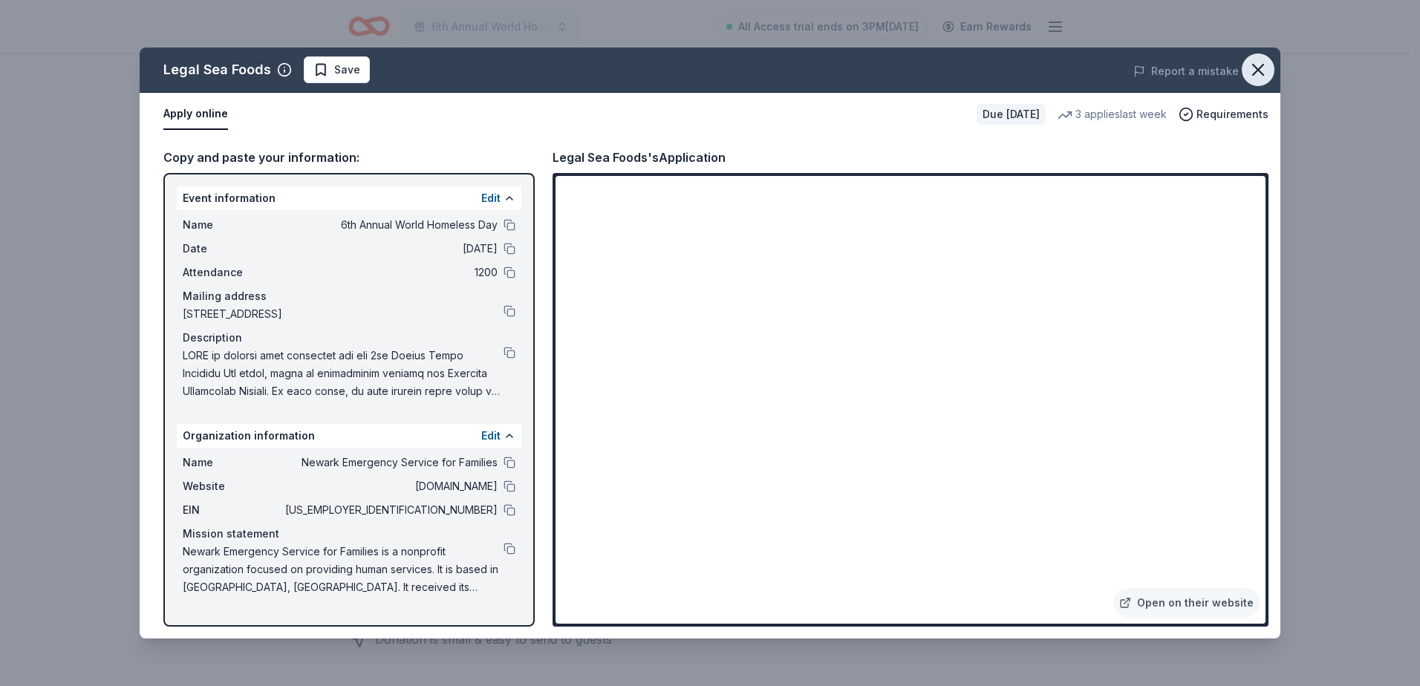
click at [1261, 69] on icon "button" at bounding box center [1257, 69] width 21 height 21
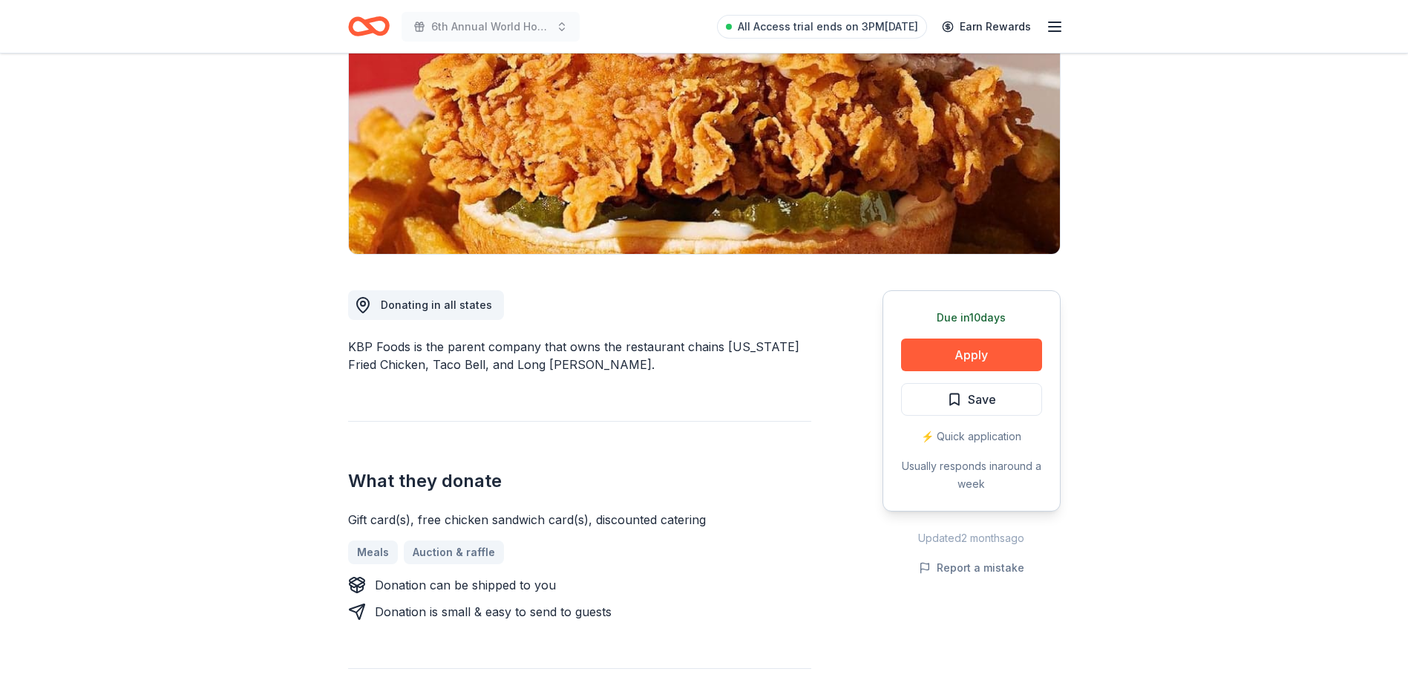
scroll to position [223, 0]
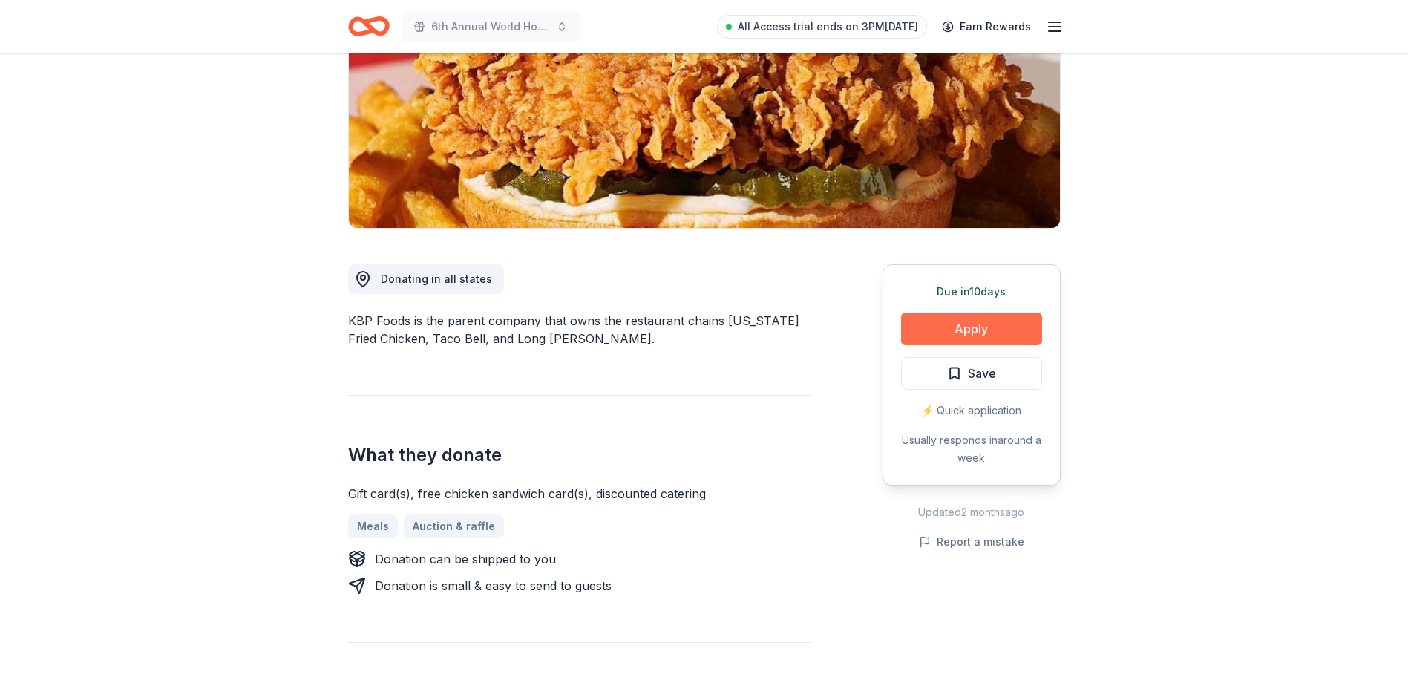
click at [1003, 330] on button "Apply" at bounding box center [971, 329] width 141 height 33
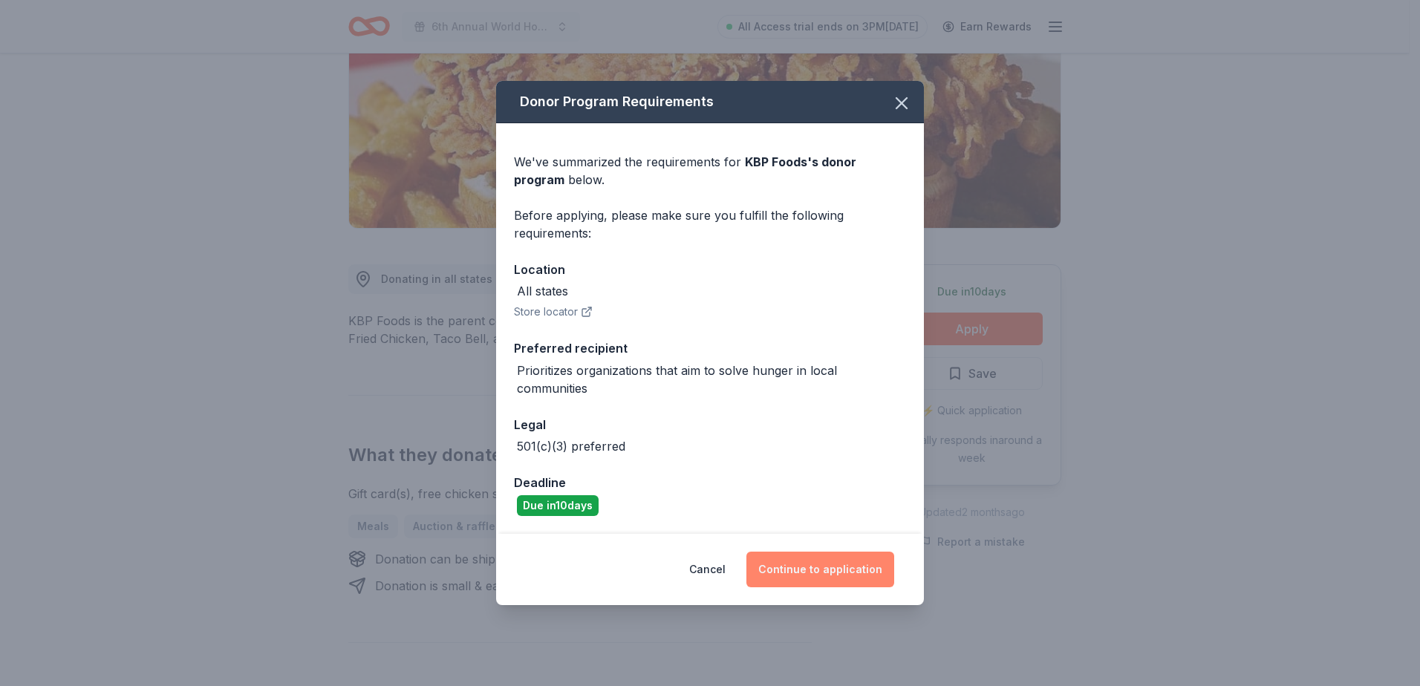
click at [860, 578] on button "Continue to application" at bounding box center [820, 570] width 148 height 36
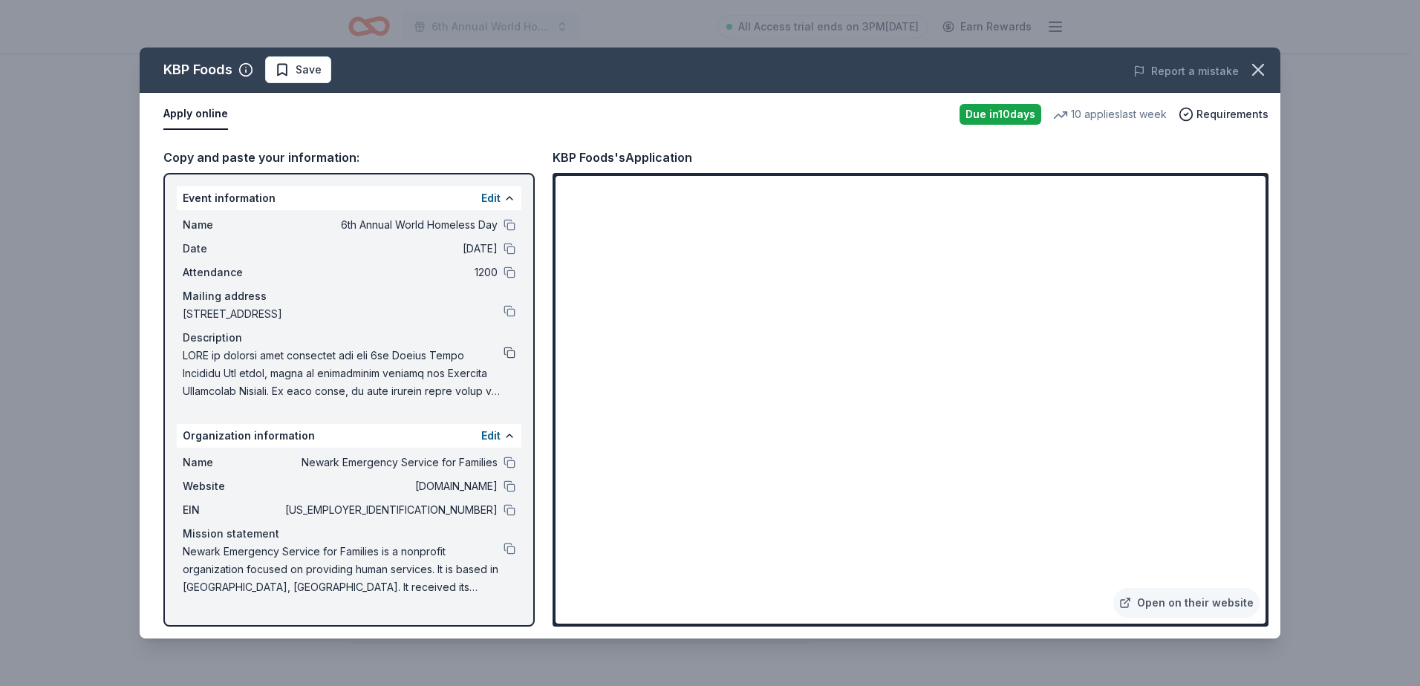
click at [509, 351] on button at bounding box center [509, 353] width 12 height 12
click at [1255, 65] on icon "button" at bounding box center [1257, 69] width 21 height 21
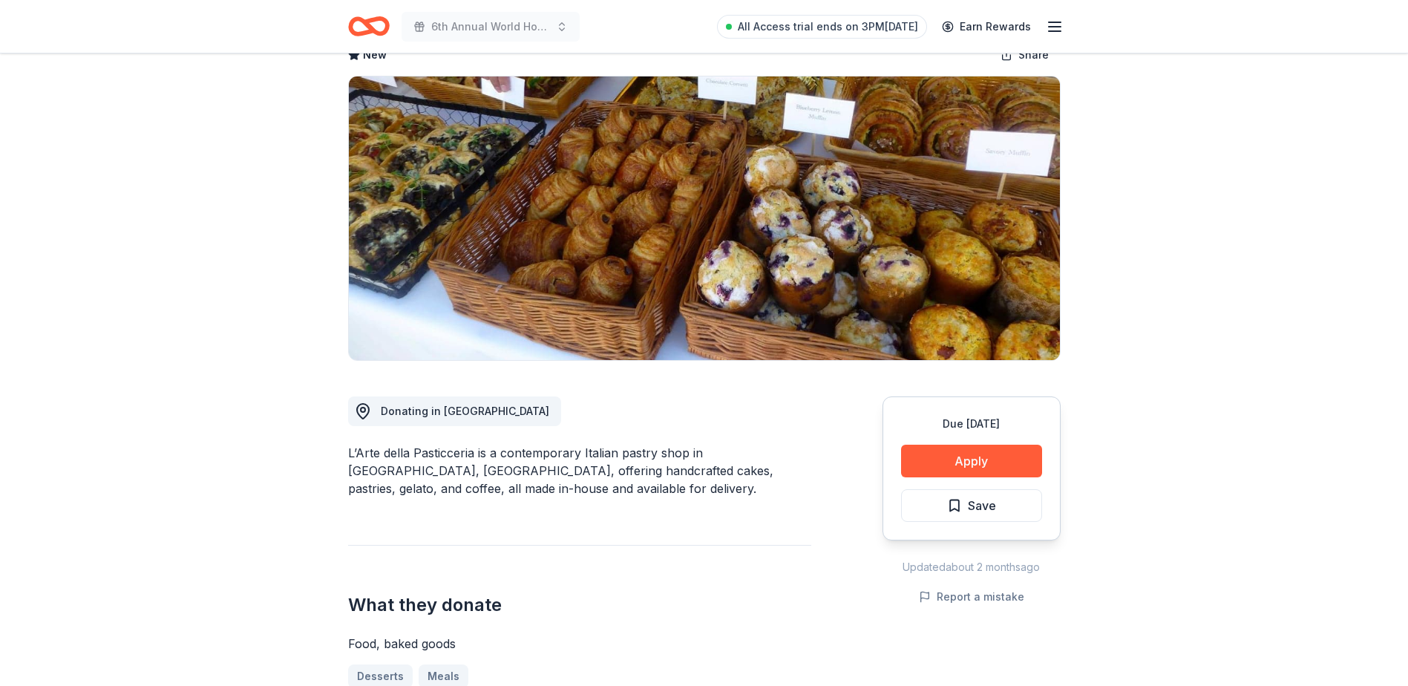
scroll to position [223, 0]
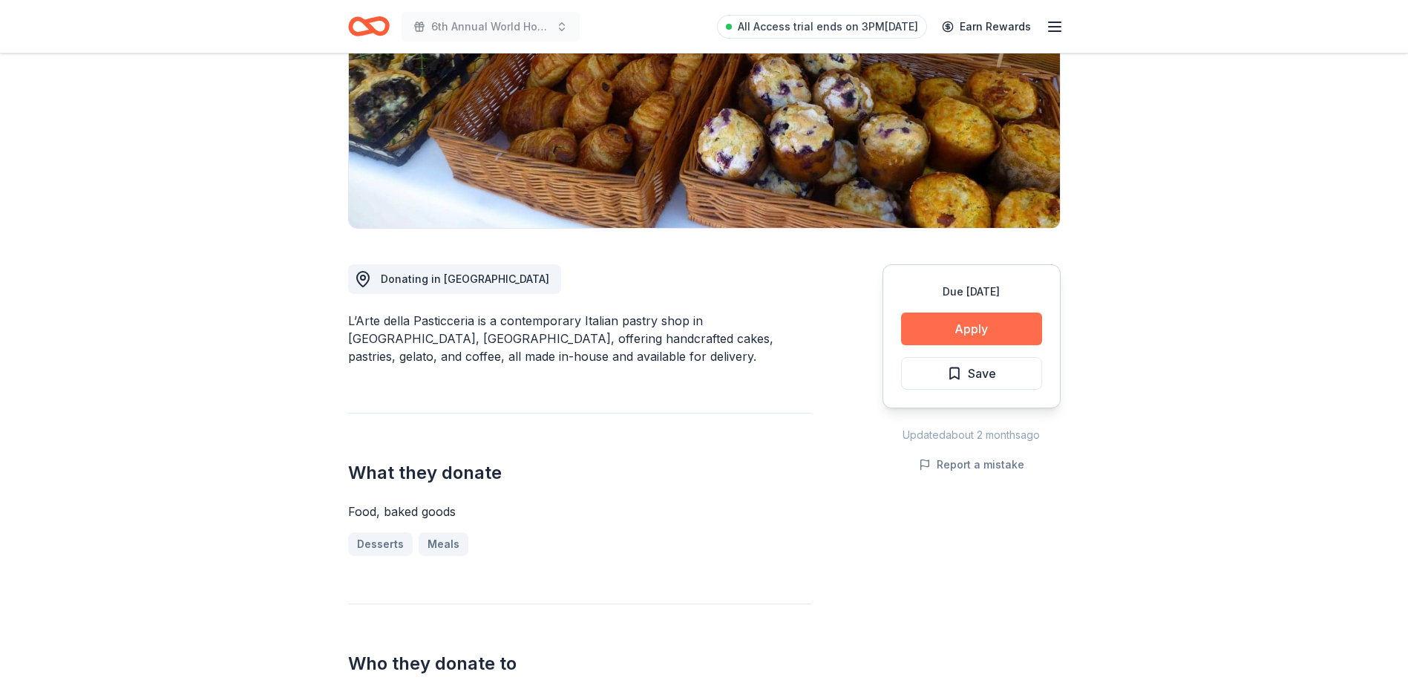
click at [979, 327] on button "Apply" at bounding box center [971, 329] width 141 height 33
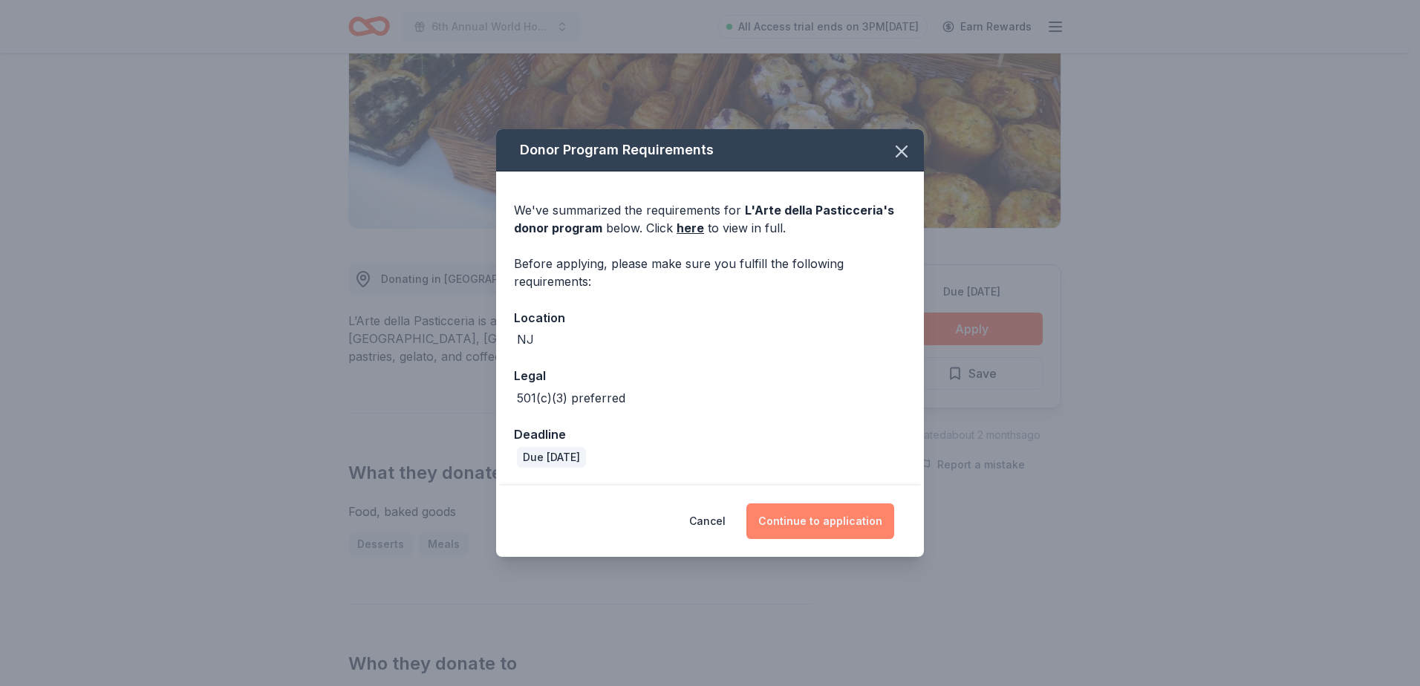
click at [837, 520] on button "Continue to application" at bounding box center [820, 521] width 148 height 36
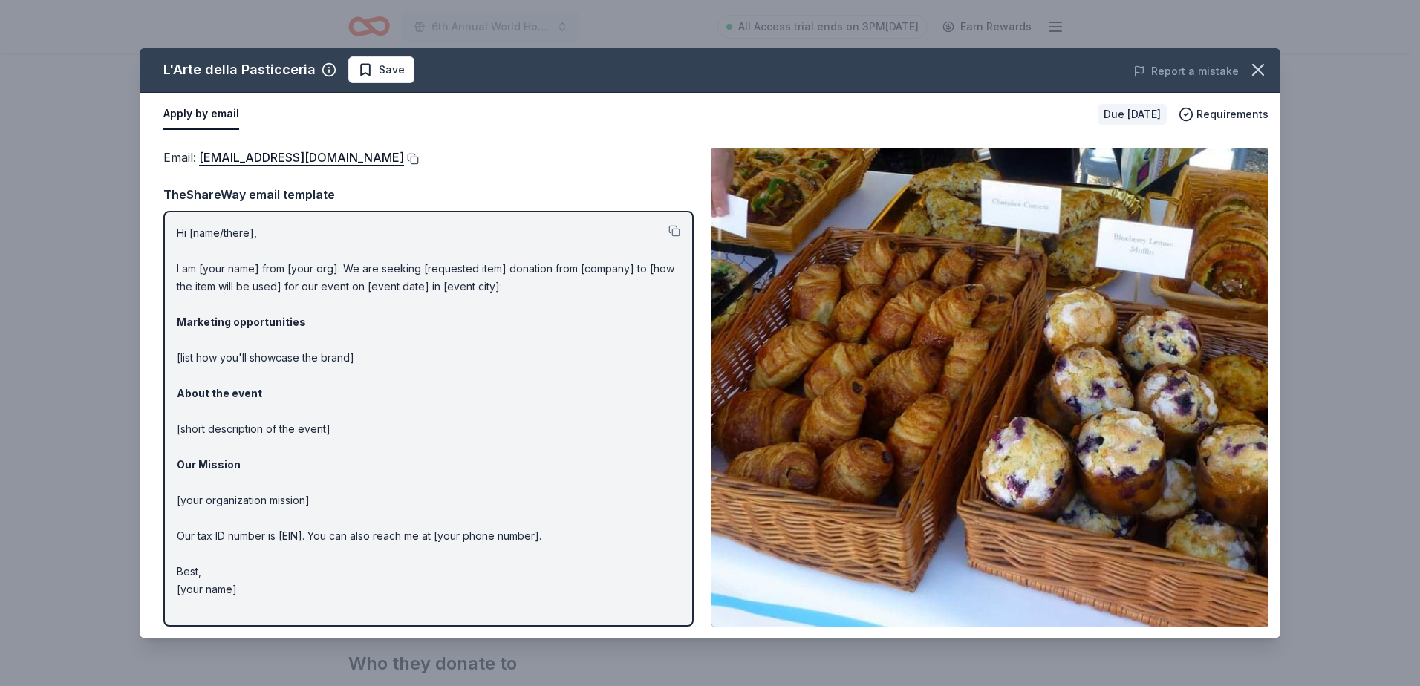
click at [404, 160] on button at bounding box center [411, 159] width 15 height 12
click at [1253, 73] on icon "button" at bounding box center [1257, 69] width 21 height 21
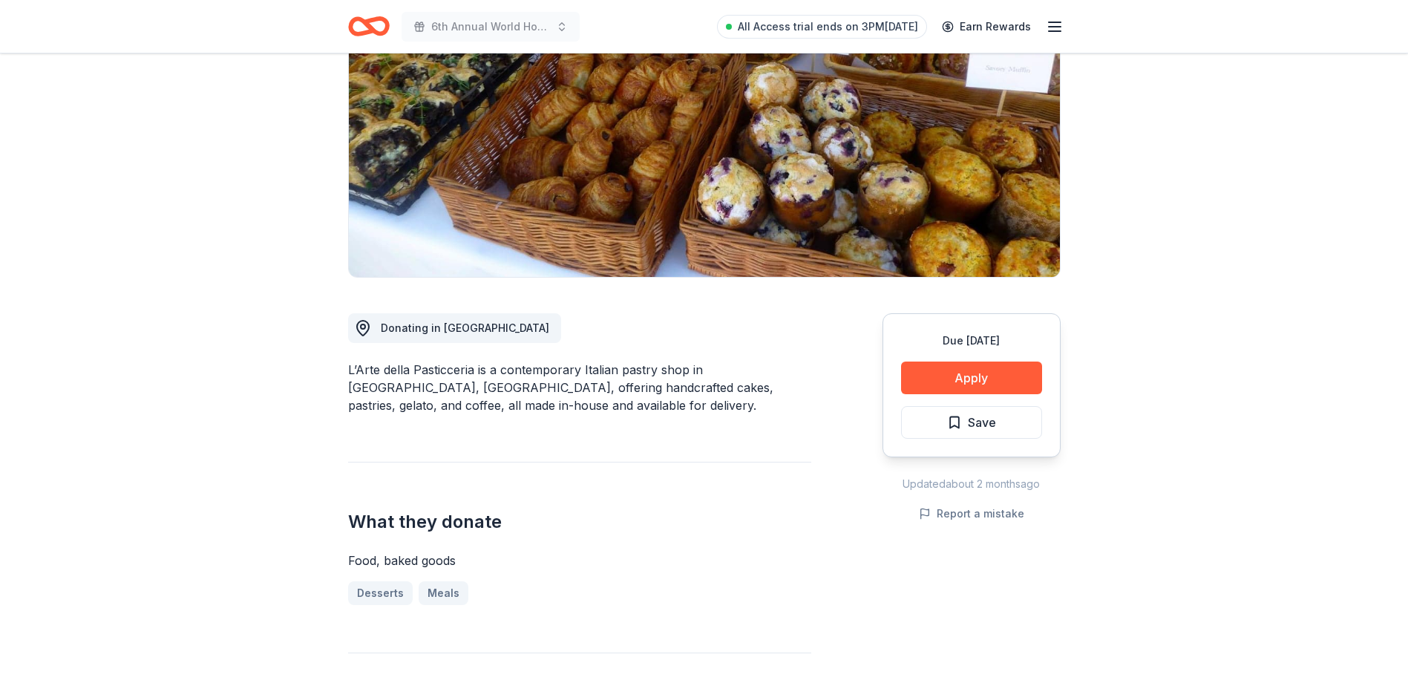
scroll to position [148, 0]
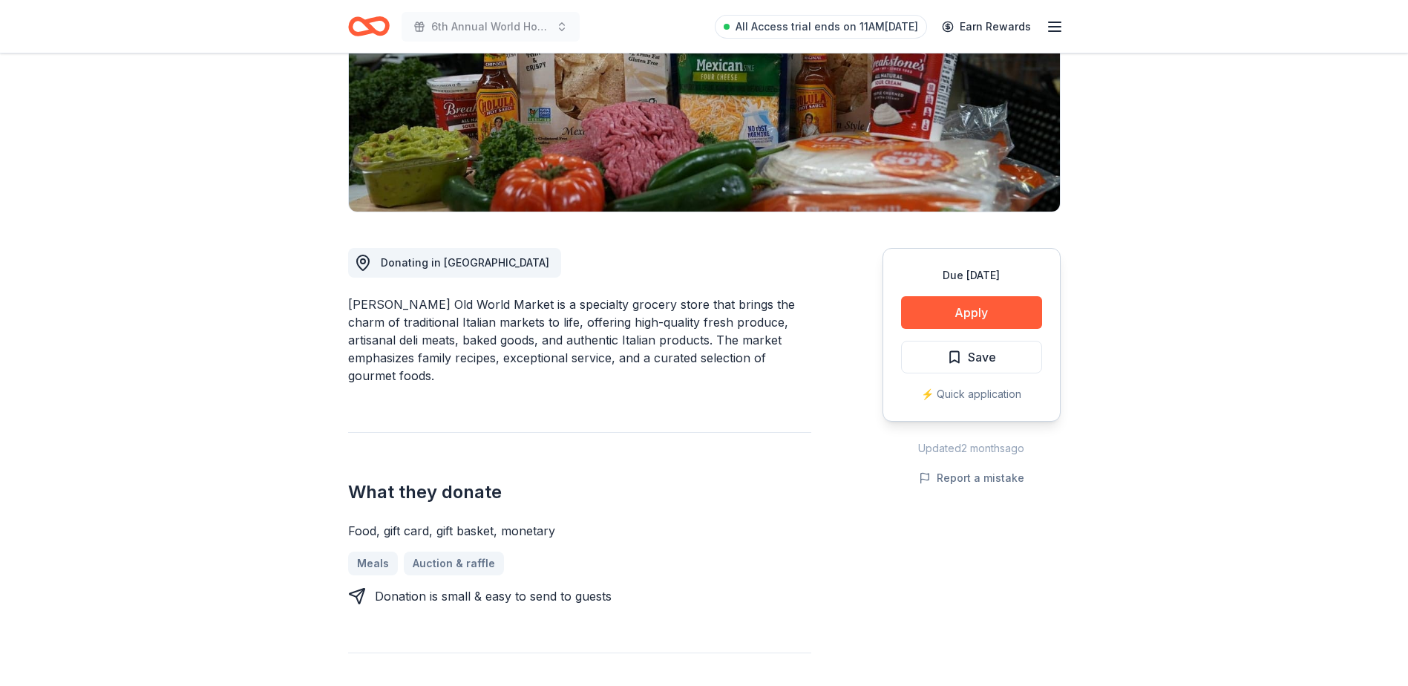
scroll to position [213, 0]
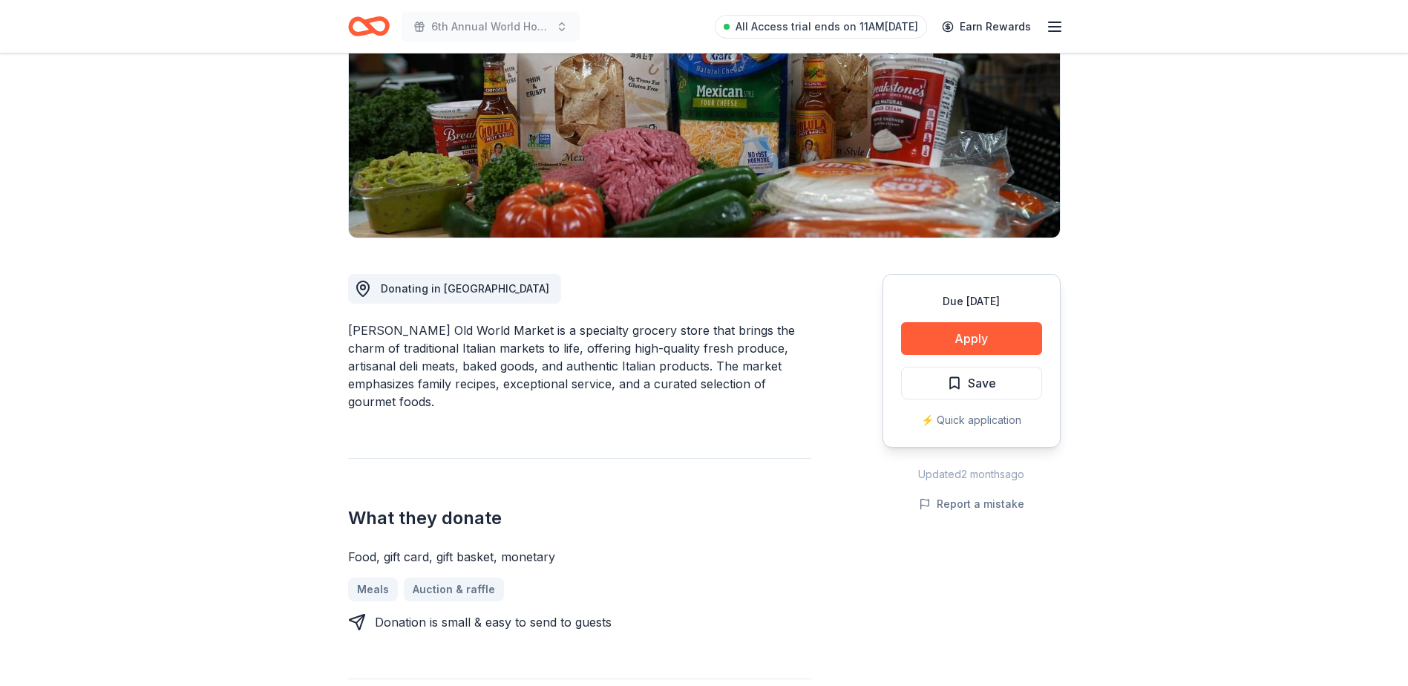
drag, startPoint x: 346, startPoint y: 329, endPoint x: 457, endPoint y: 334, distance: 110.7
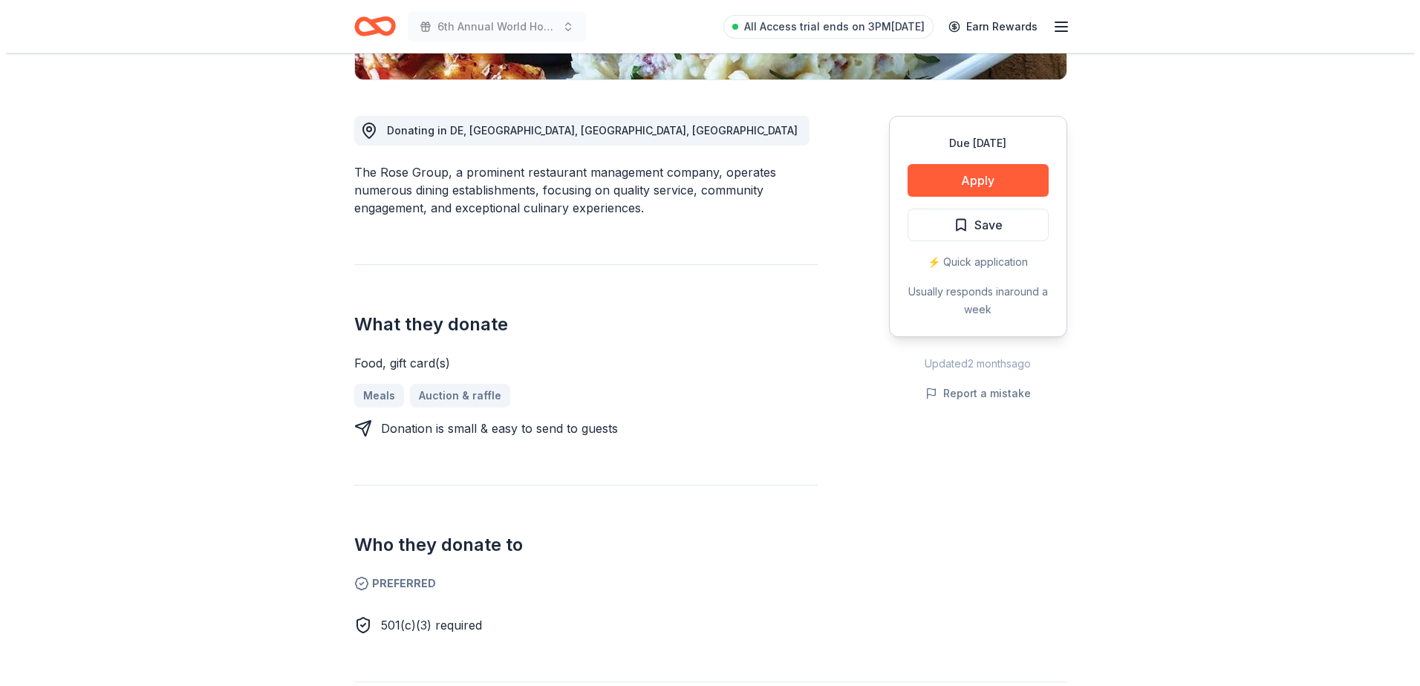
scroll to position [297, 0]
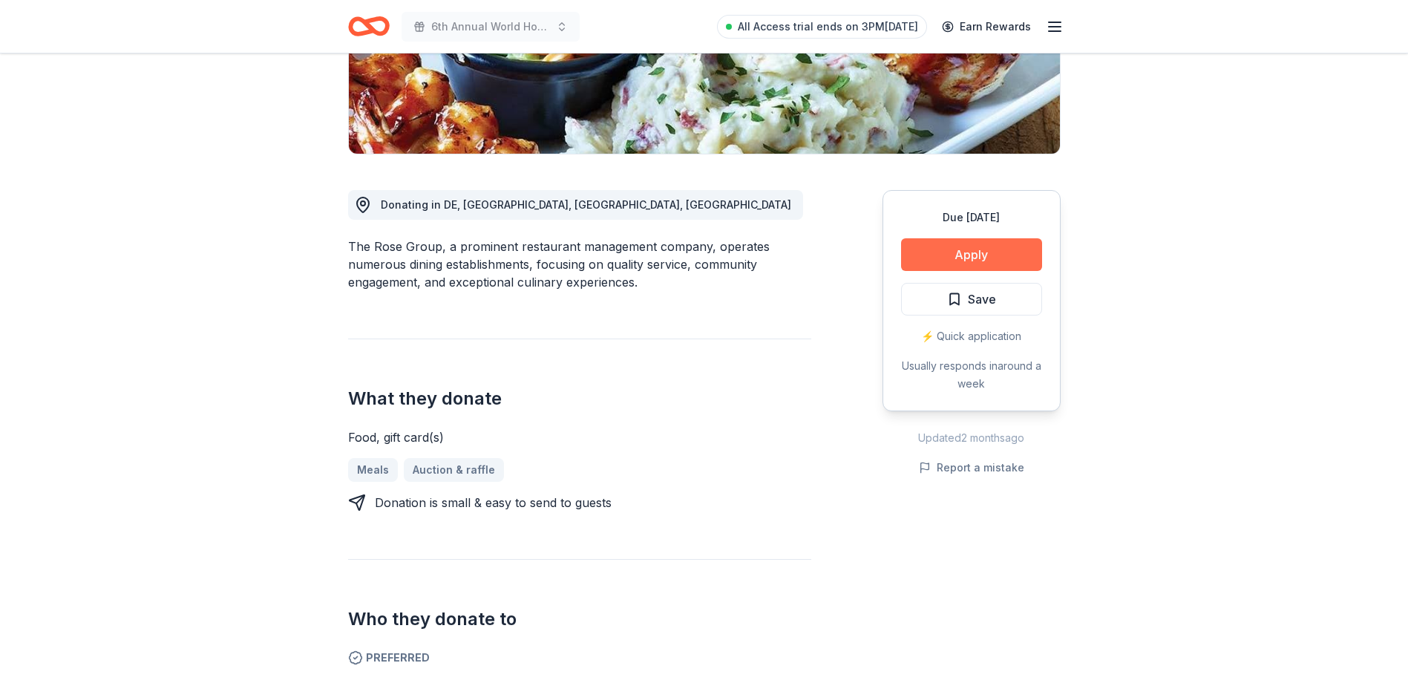
click at [933, 255] on button "Apply" at bounding box center [971, 254] width 141 height 33
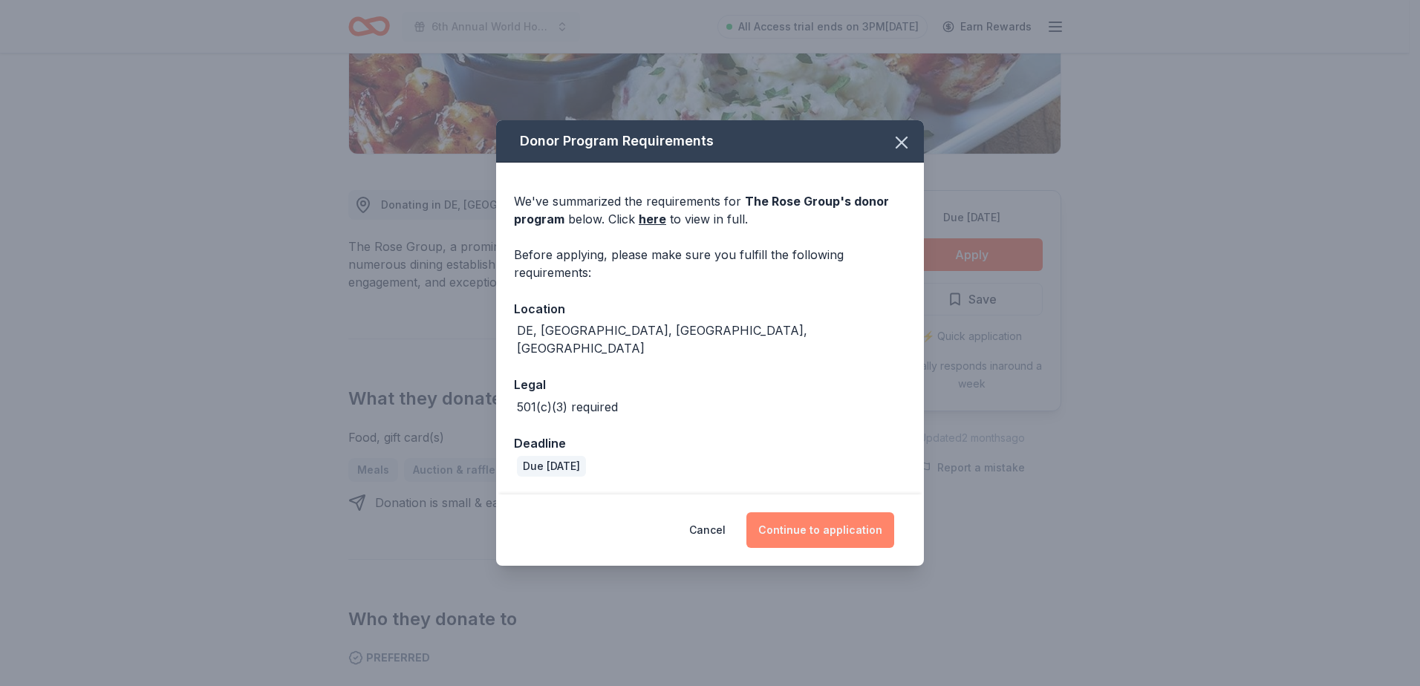
click at [829, 521] on button "Continue to application" at bounding box center [820, 530] width 148 height 36
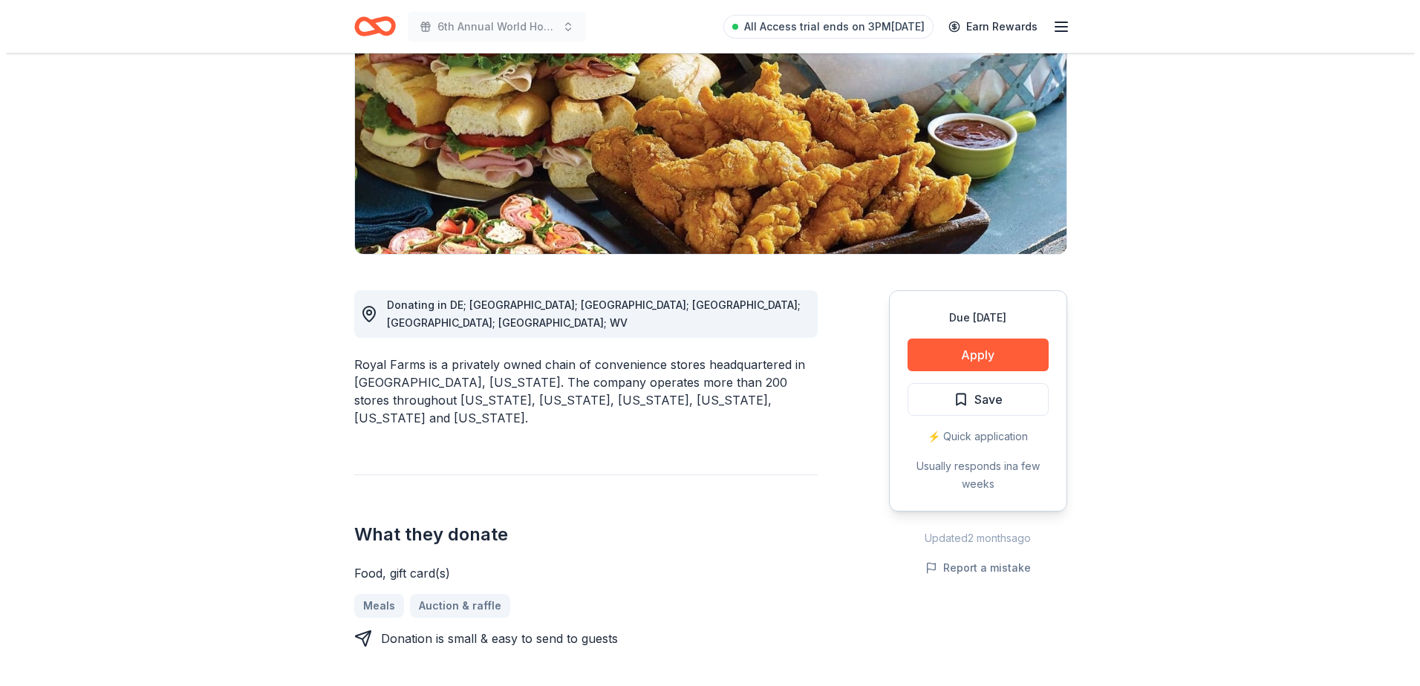
scroll to position [223, 0]
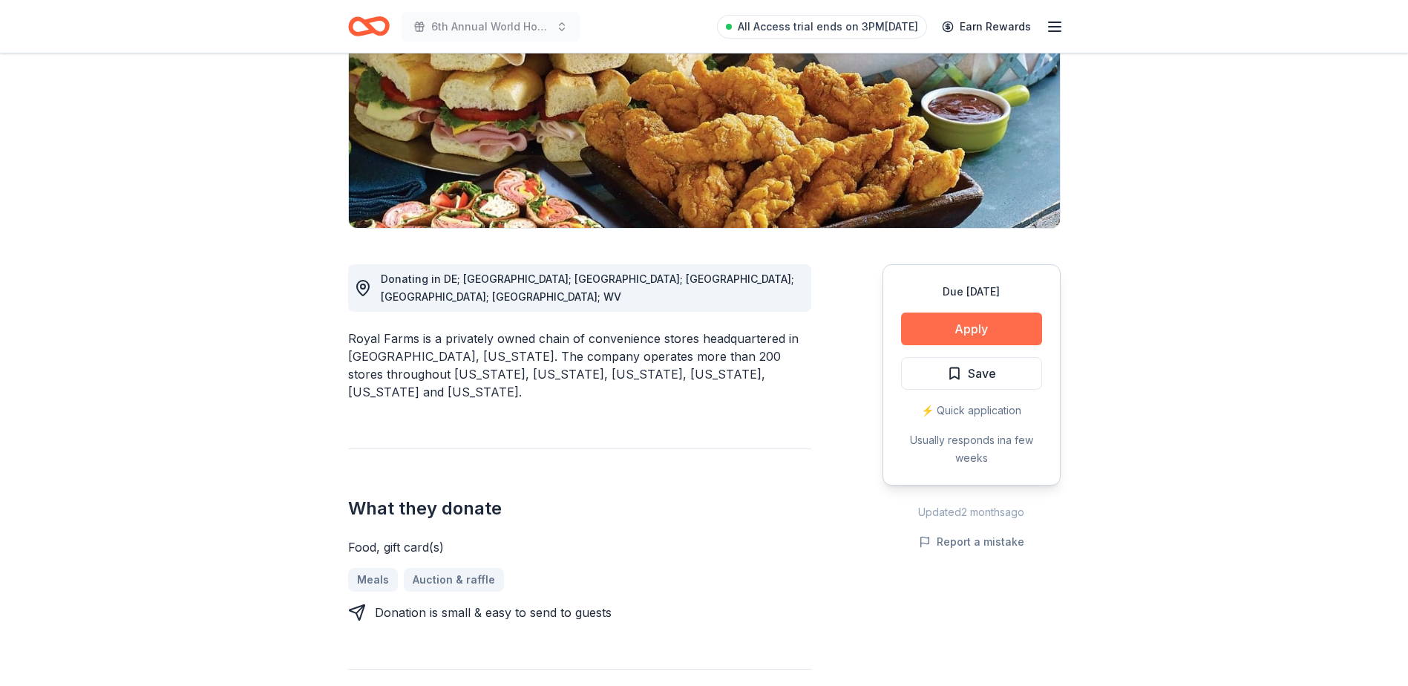
click at [986, 329] on button "Apply" at bounding box center [971, 329] width 141 height 33
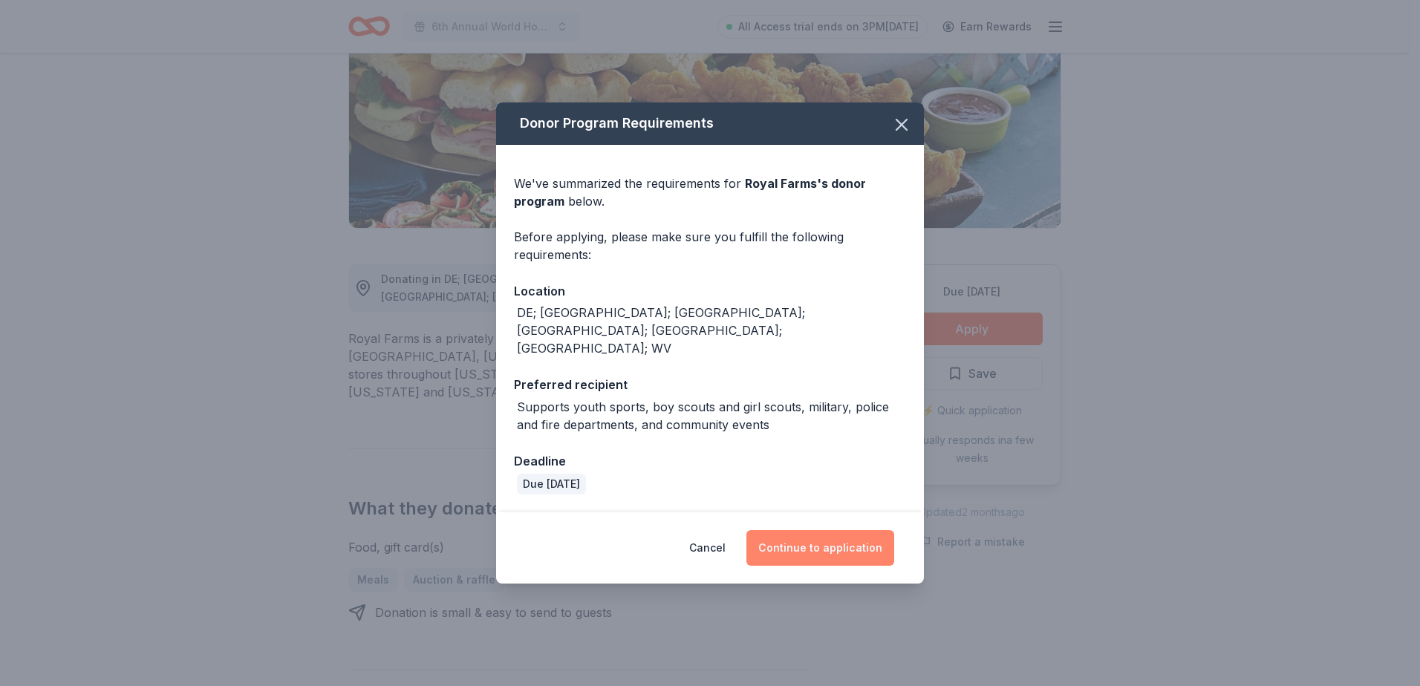
click at [877, 530] on button "Continue to application" at bounding box center [820, 548] width 148 height 36
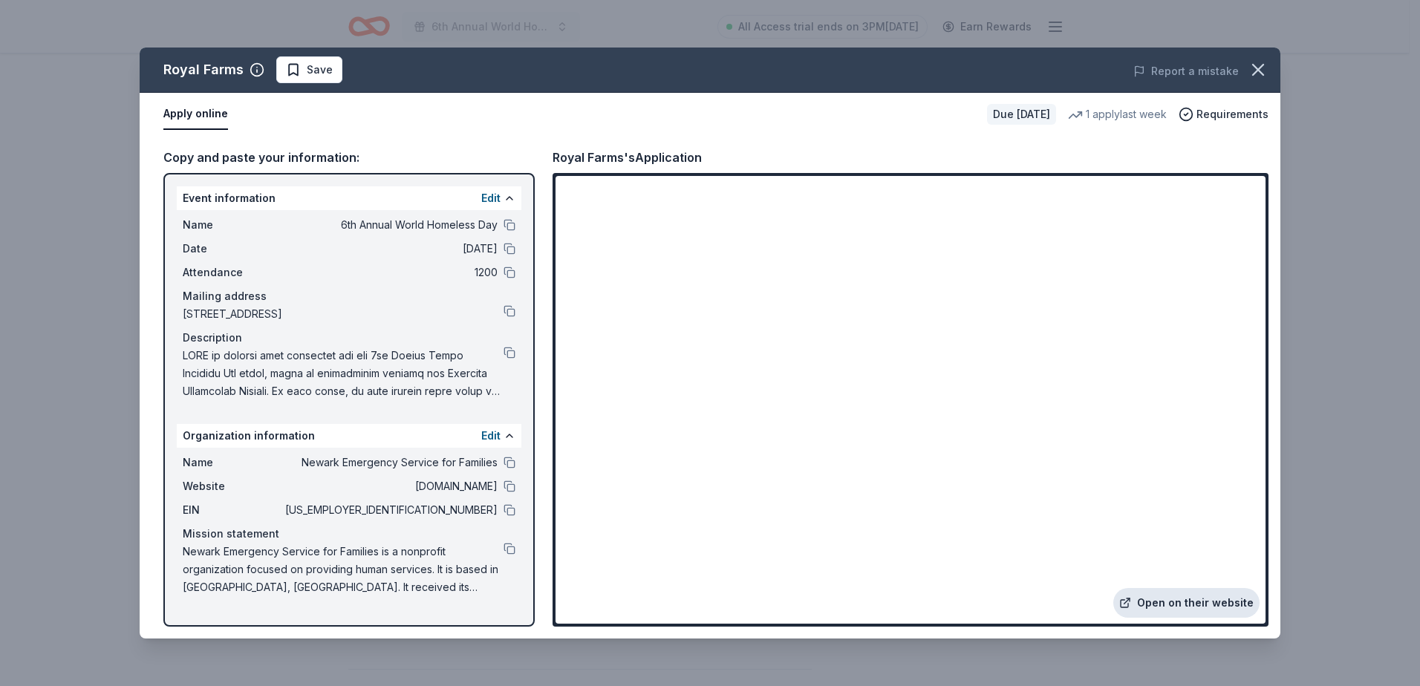
click at [1170, 604] on link "Open on their website" at bounding box center [1186, 603] width 146 height 30
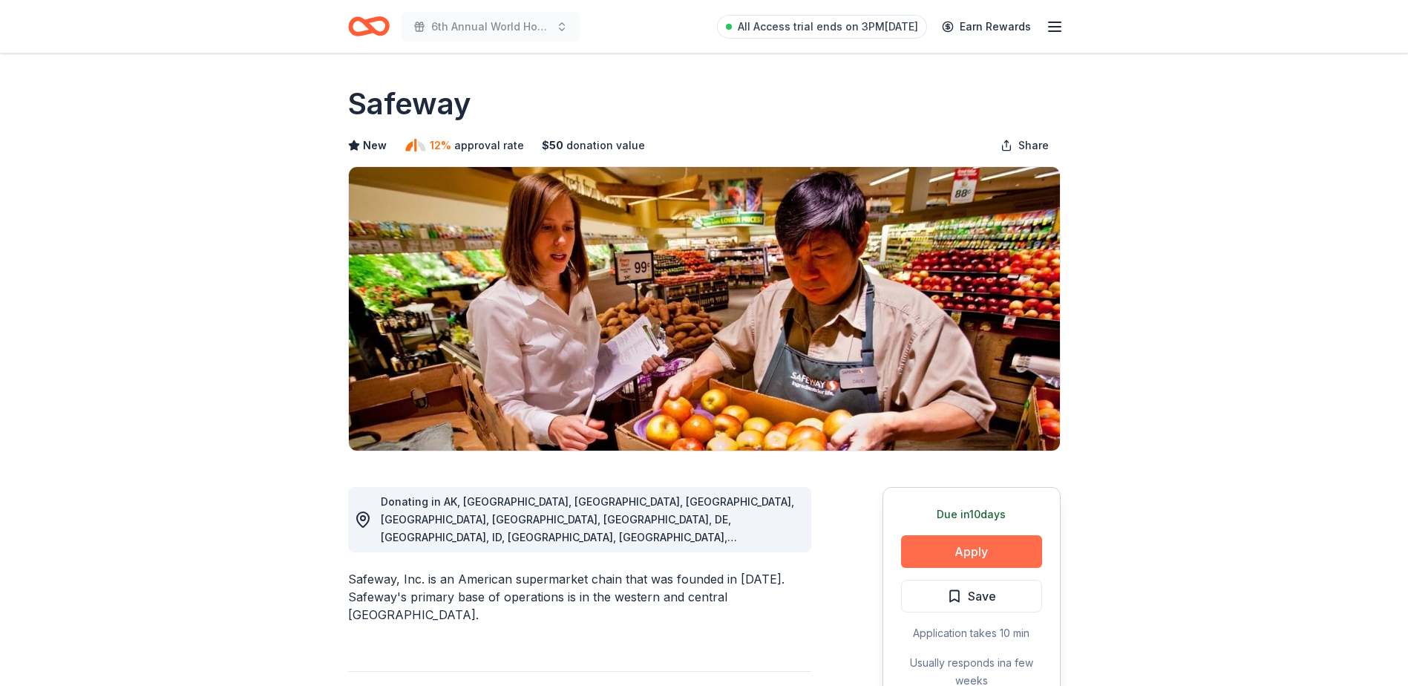
click at [1001, 557] on button "Apply" at bounding box center [971, 551] width 141 height 33
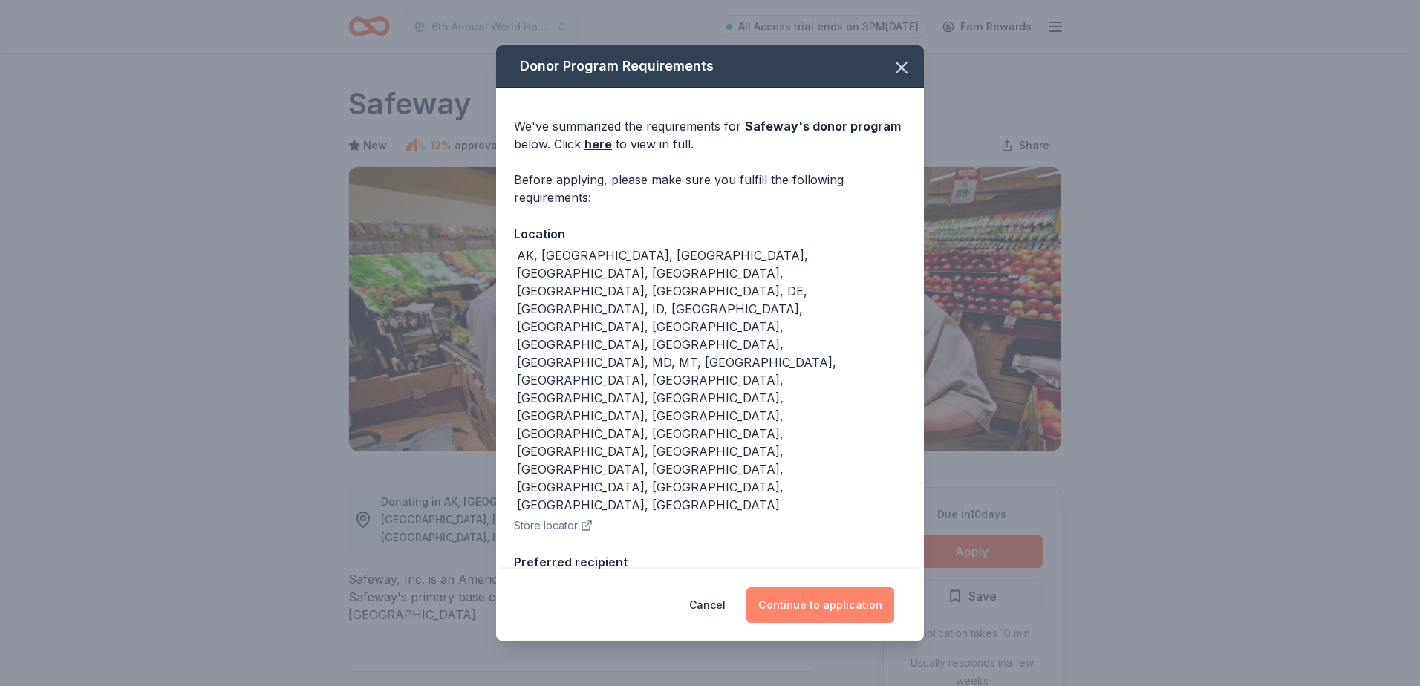
click at [855, 616] on button "Continue to application" at bounding box center [820, 605] width 148 height 36
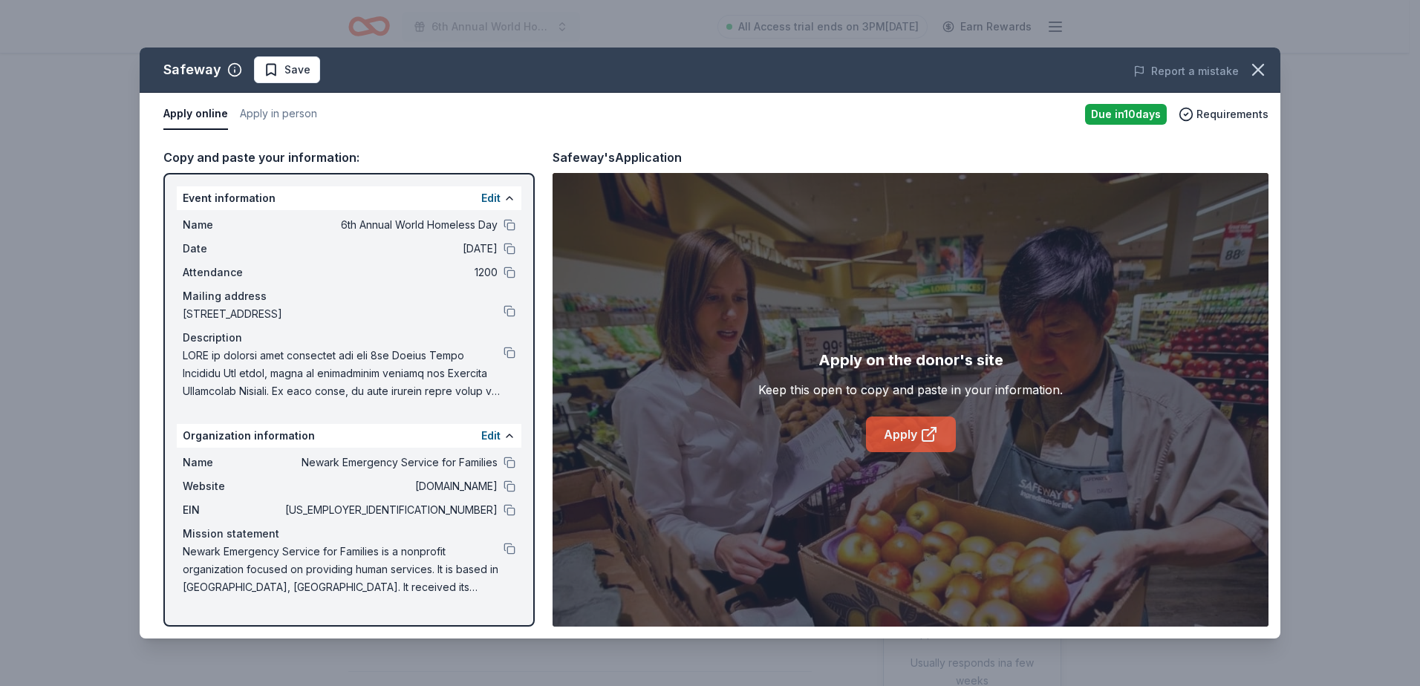
click at [907, 434] on link "Apply" at bounding box center [911, 435] width 90 height 36
click at [504, 353] on button at bounding box center [509, 353] width 12 height 12
click at [1258, 70] on icon "button" at bounding box center [1258, 70] width 10 height 10
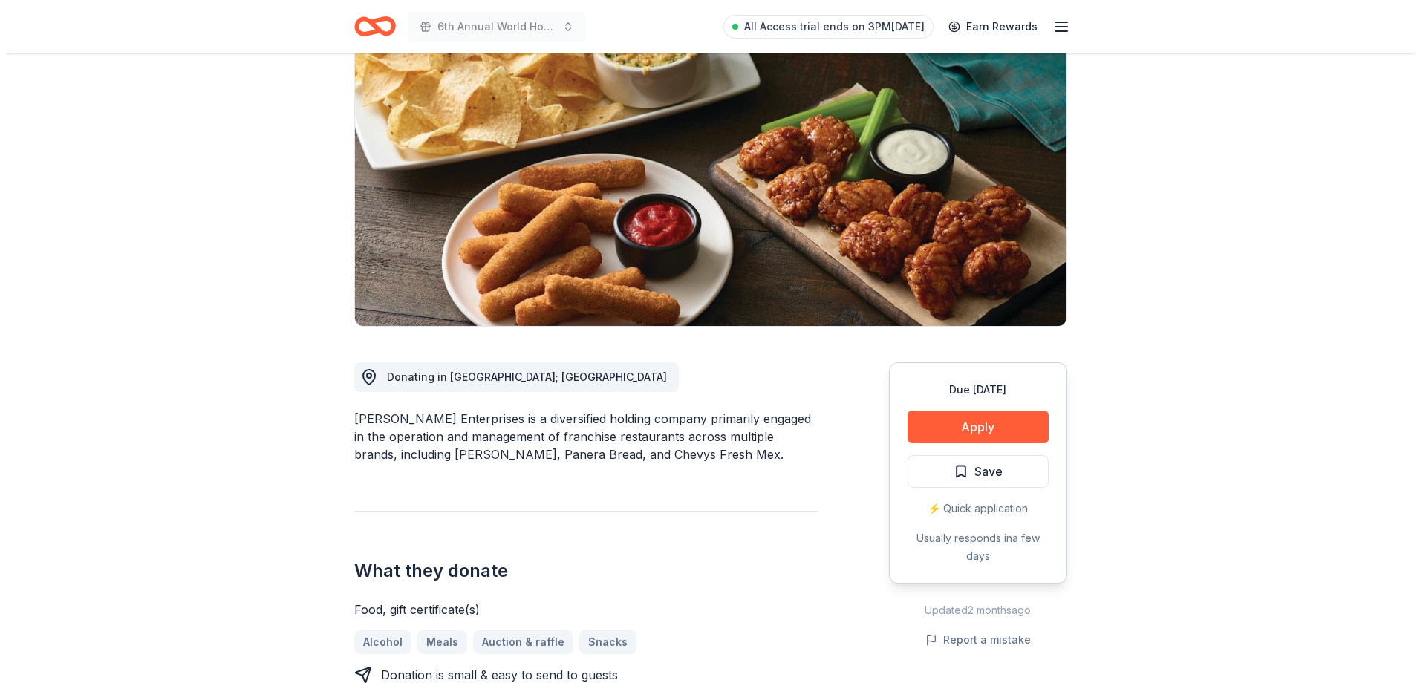
scroll to position [148, 0]
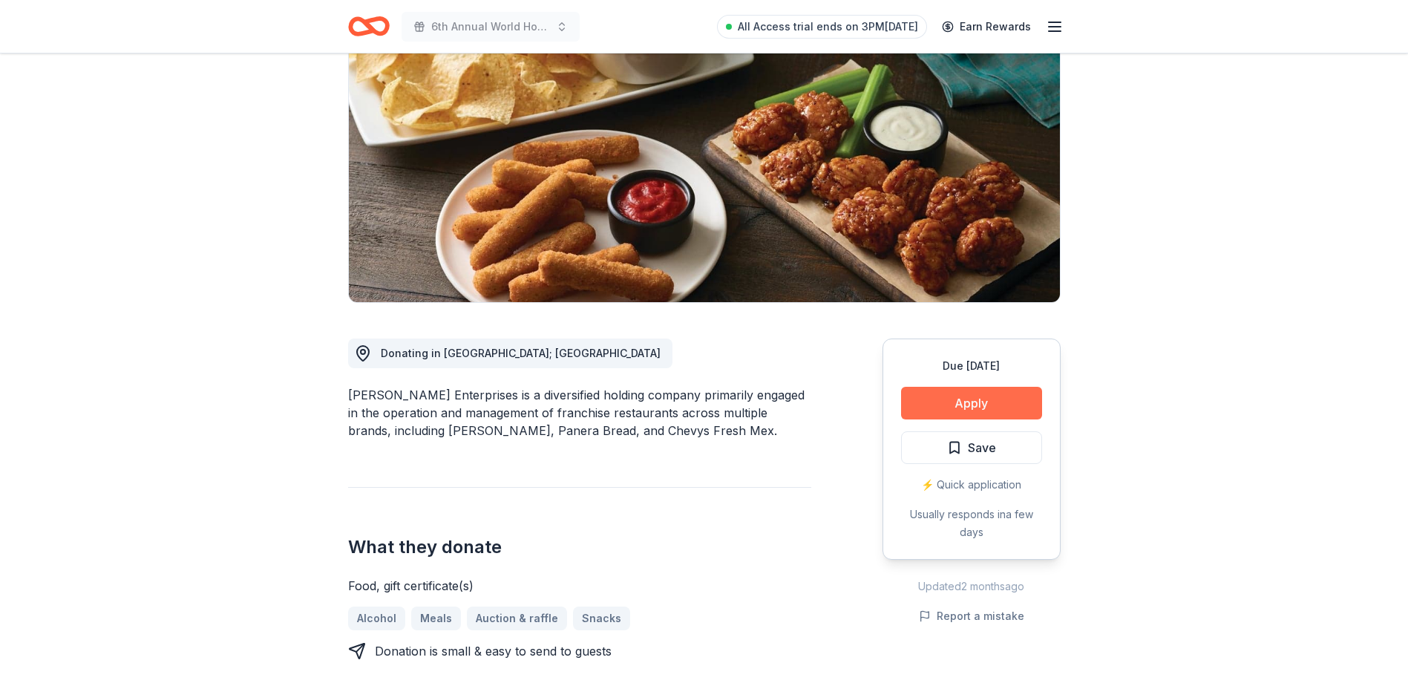
click at [986, 408] on button "Apply" at bounding box center [971, 403] width 141 height 33
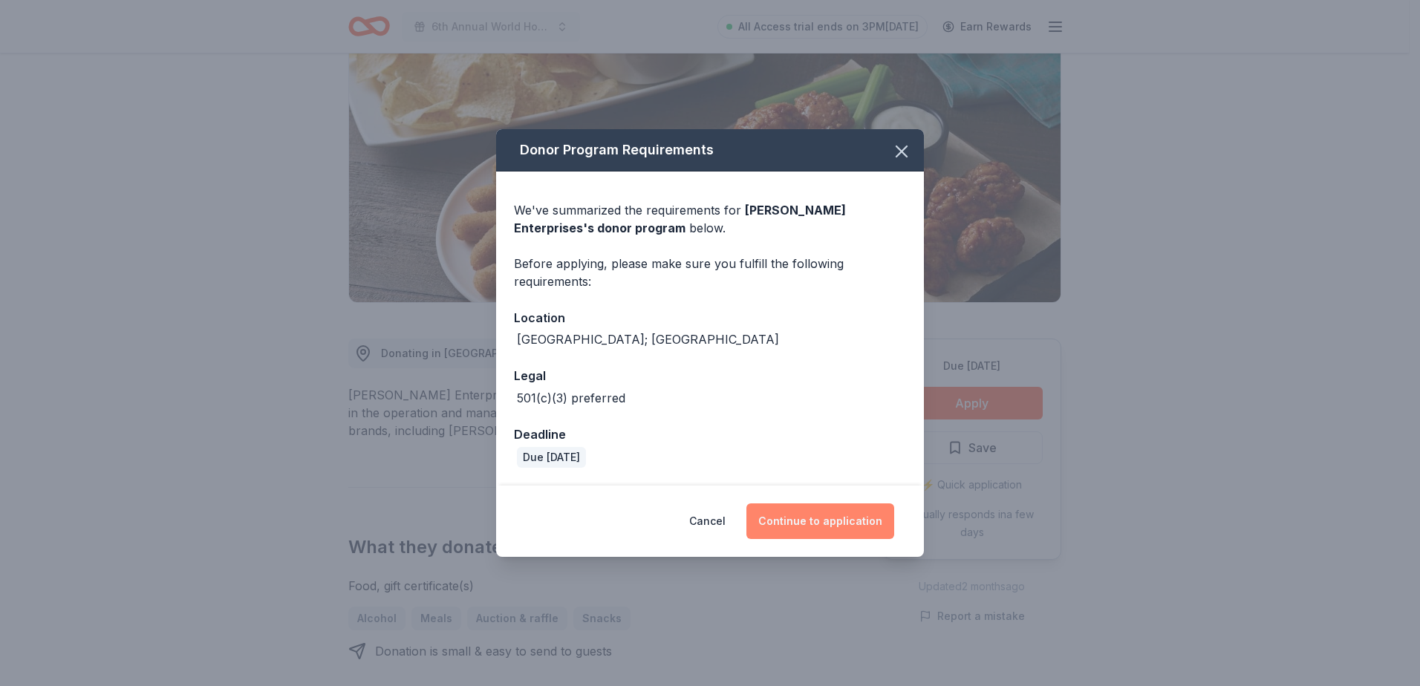
click at [863, 533] on button "Continue to application" at bounding box center [820, 521] width 148 height 36
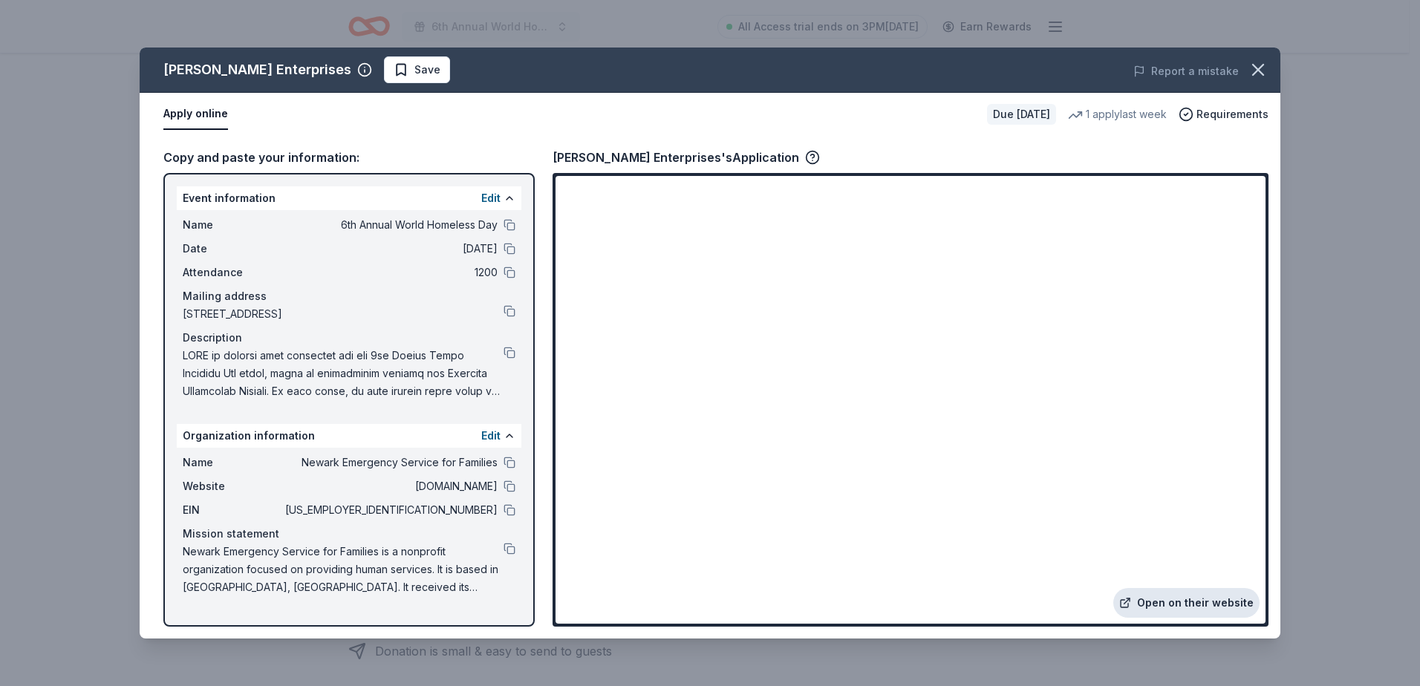
click at [1157, 606] on link "Open on their website" at bounding box center [1186, 603] width 146 height 30
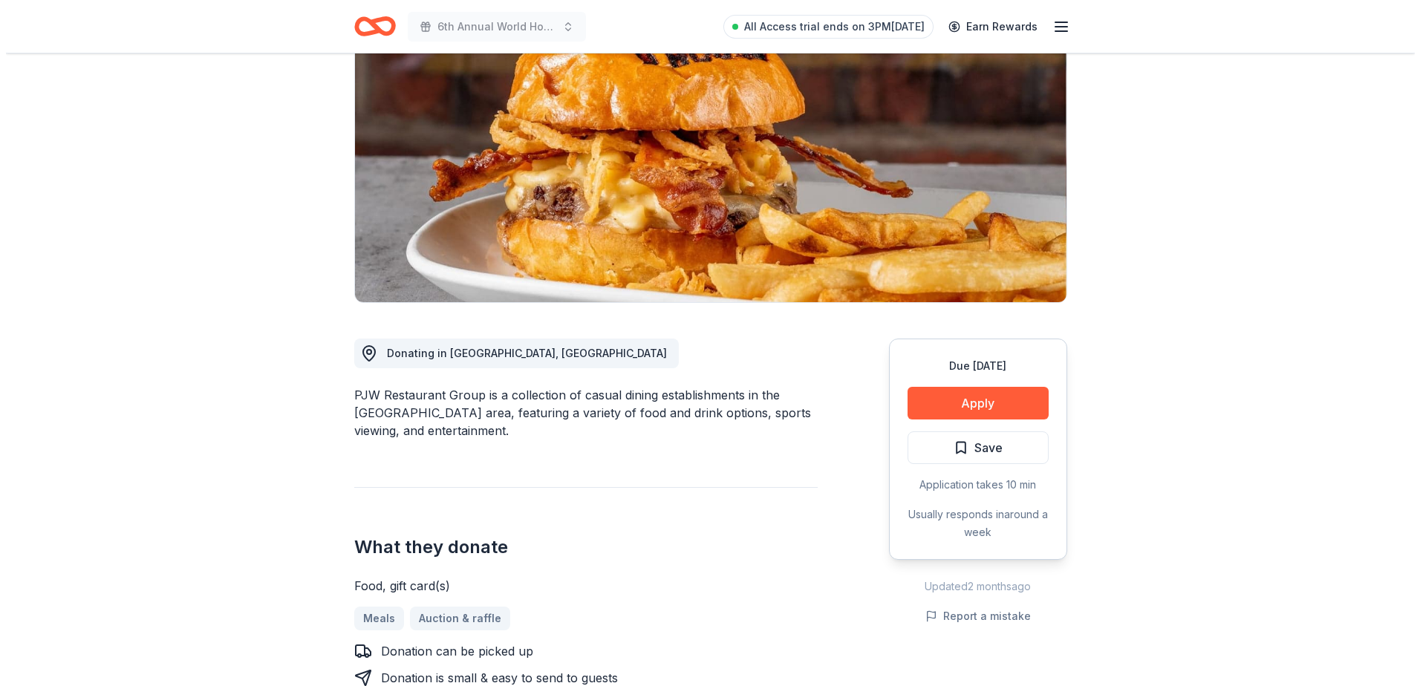
scroll to position [223, 0]
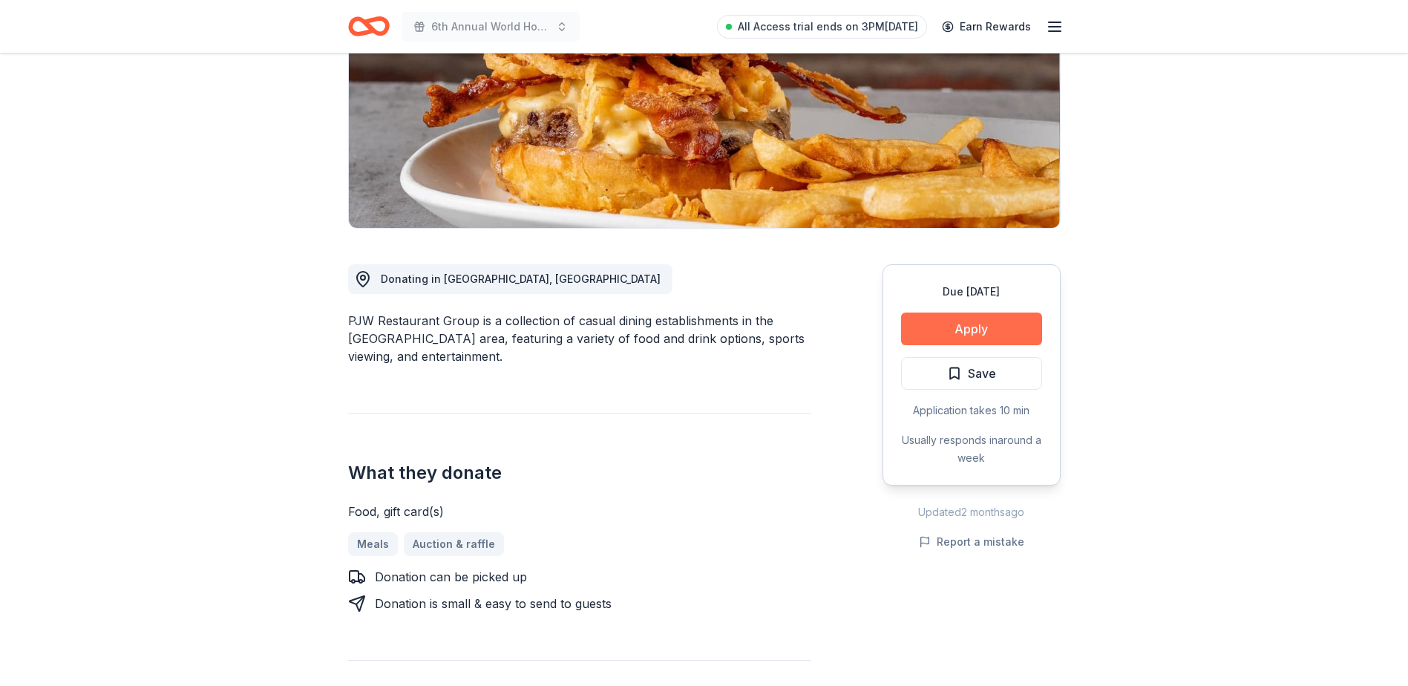
click at [999, 338] on button "Apply" at bounding box center [971, 329] width 141 height 33
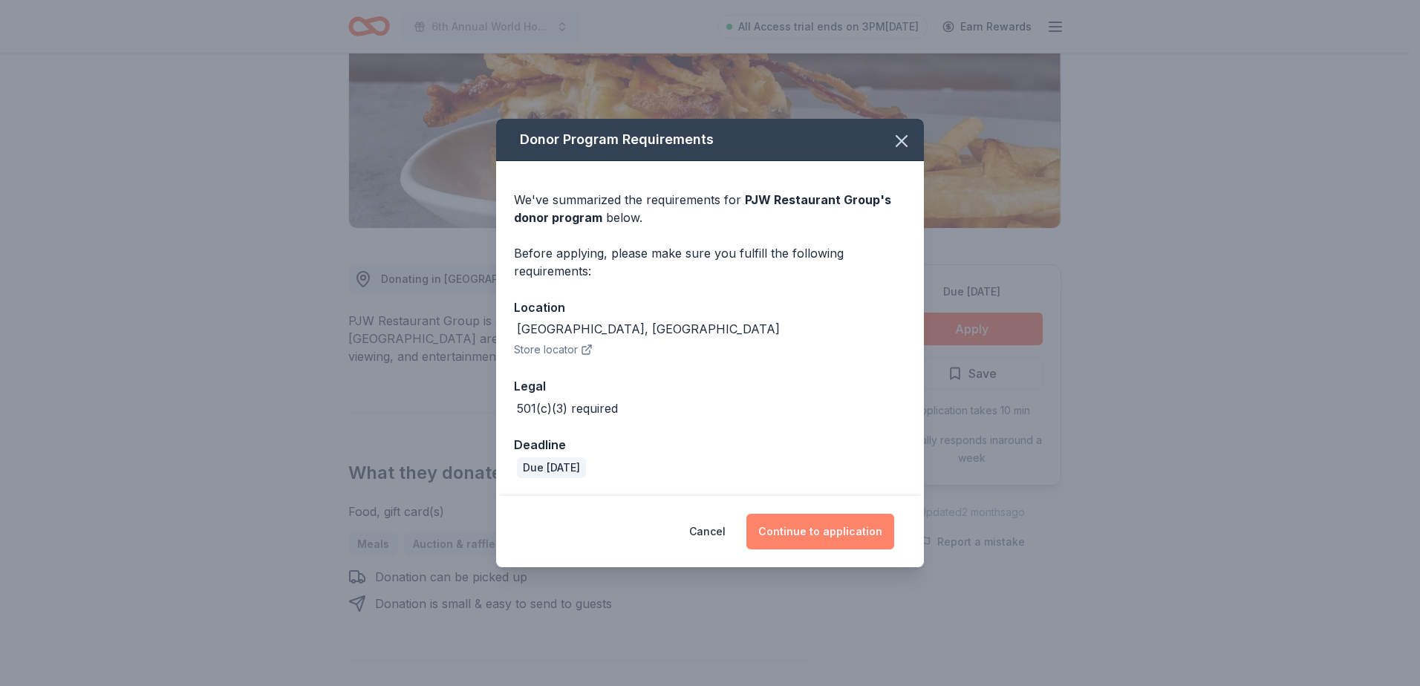
click at [820, 533] on button "Continue to application" at bounding box center [820, 532] width 148 height 36
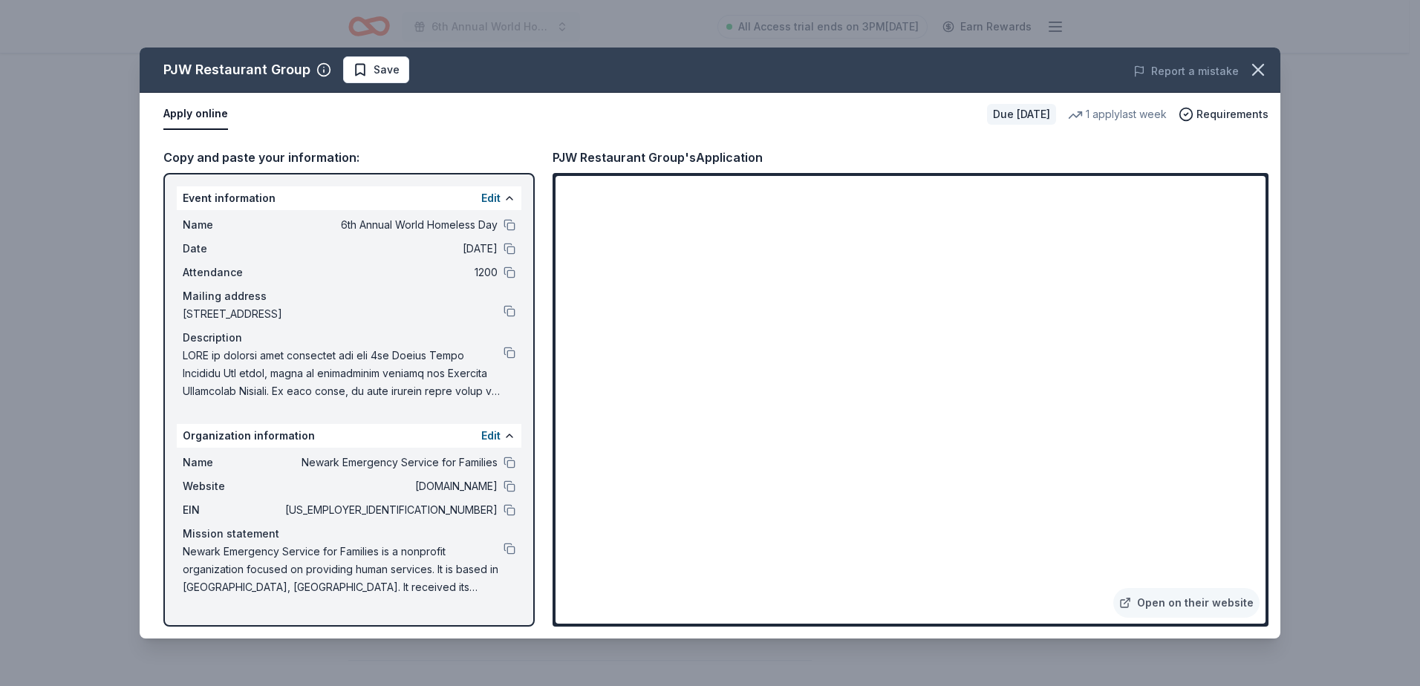
drag, startPoint x: 514, startPoint y: 351, endPoint x: 538, endPoint y: 358, distance: 25.4
click at [514, 351] on button at bounding box center [509, 353] width 12 height 12
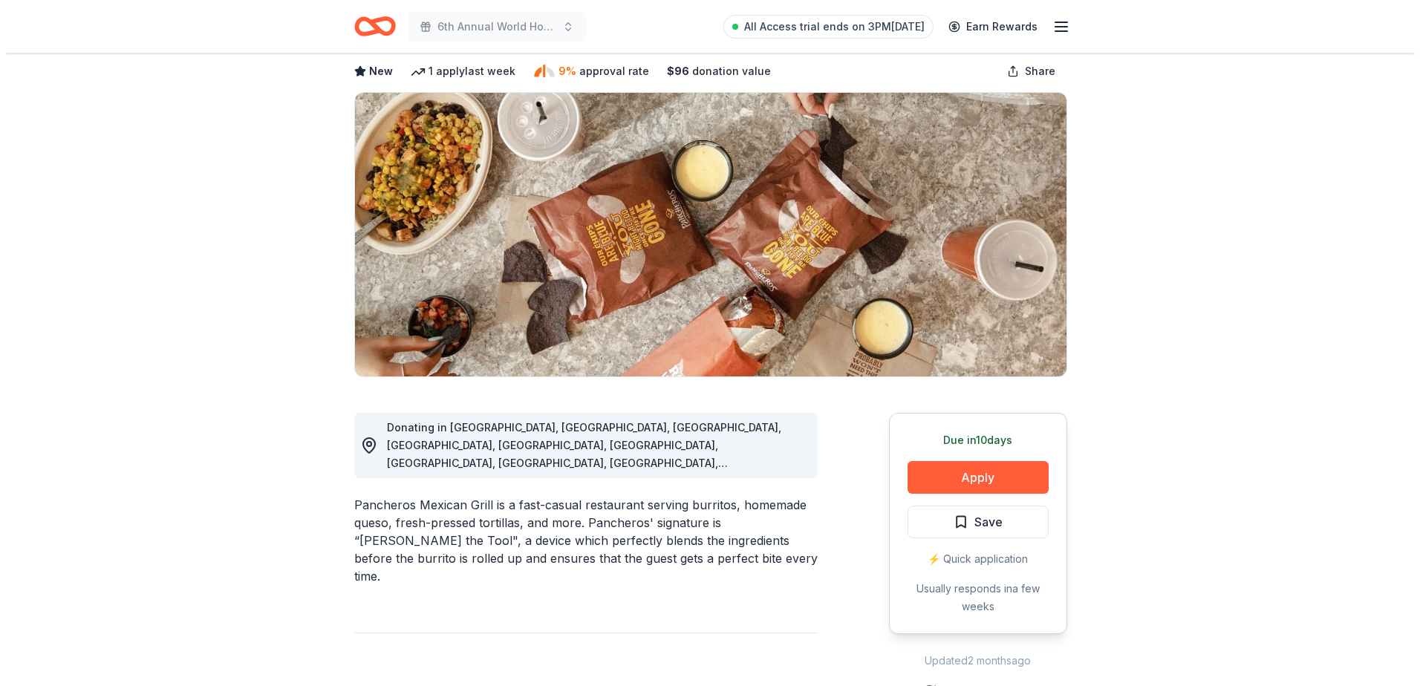
scroll to position [148, 0]
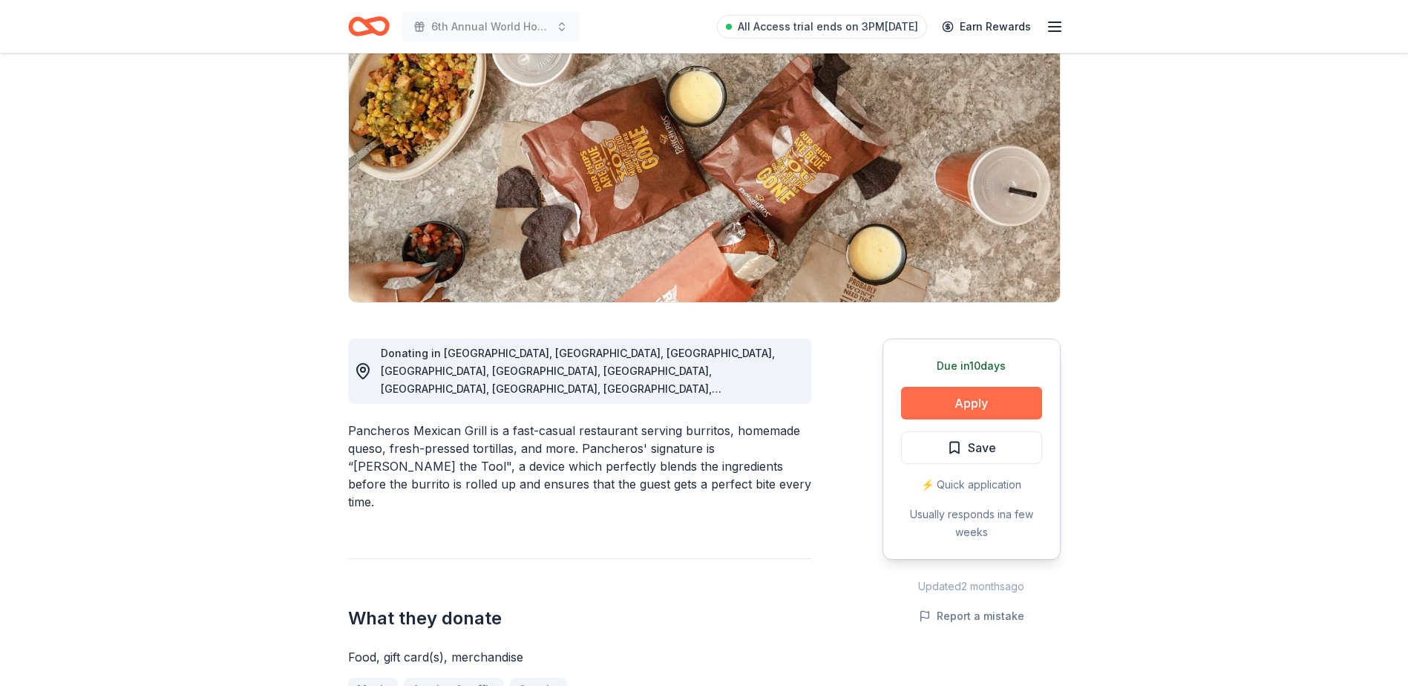
click at [993, 388] on button "Apply" at bounding box center [971, 403] width 141 height 33
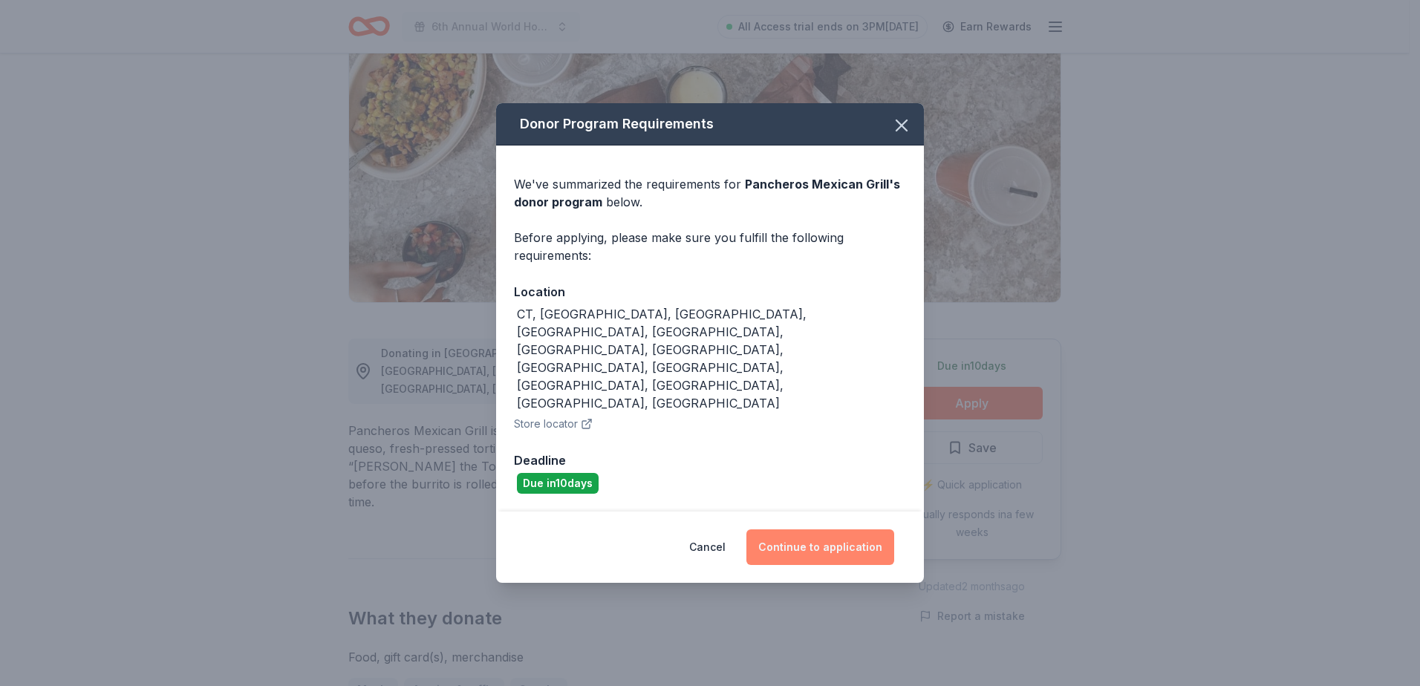
click at [840, 529] on button "Continue to application" at bounding box center [820, 547] width 148 height 36
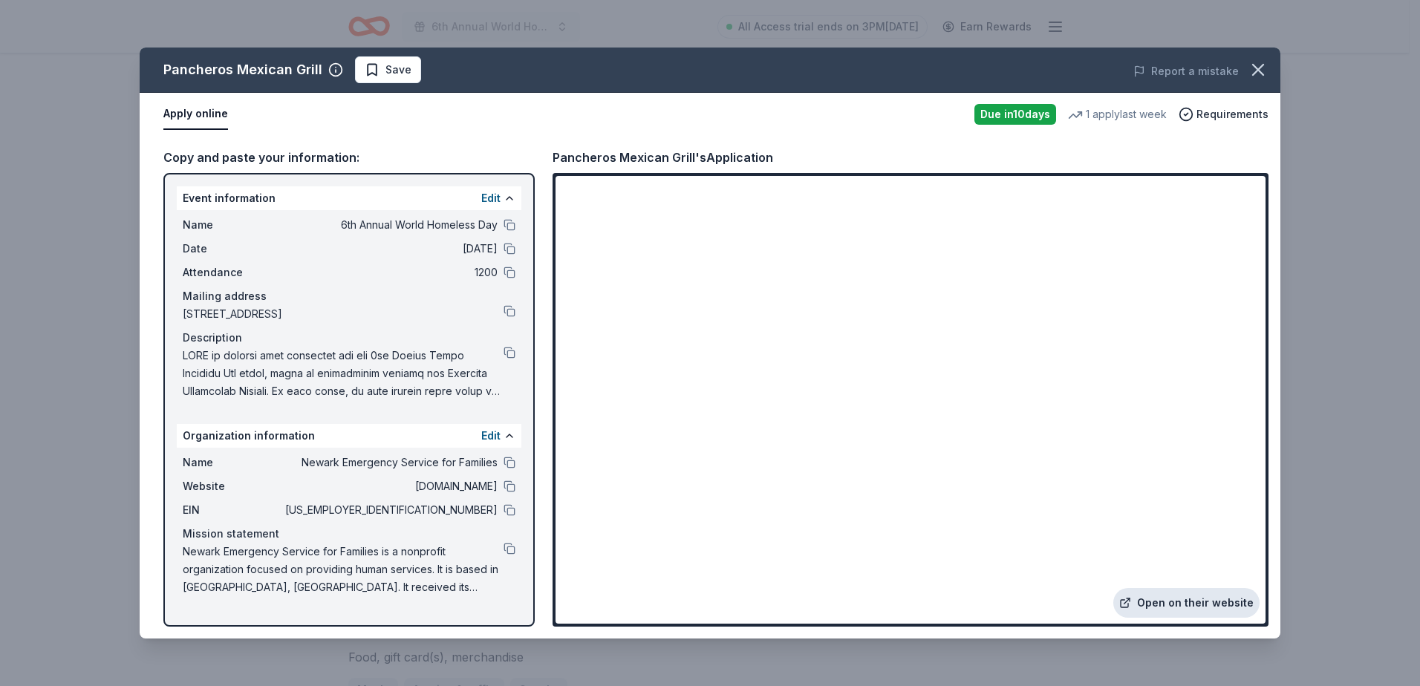
click at [1181, 595] on link "Open on their website" at bounding box center [1186, 603] width 146 height 30
click at [513, 353] on button at bounding box center [509, 353] width 12 height 12
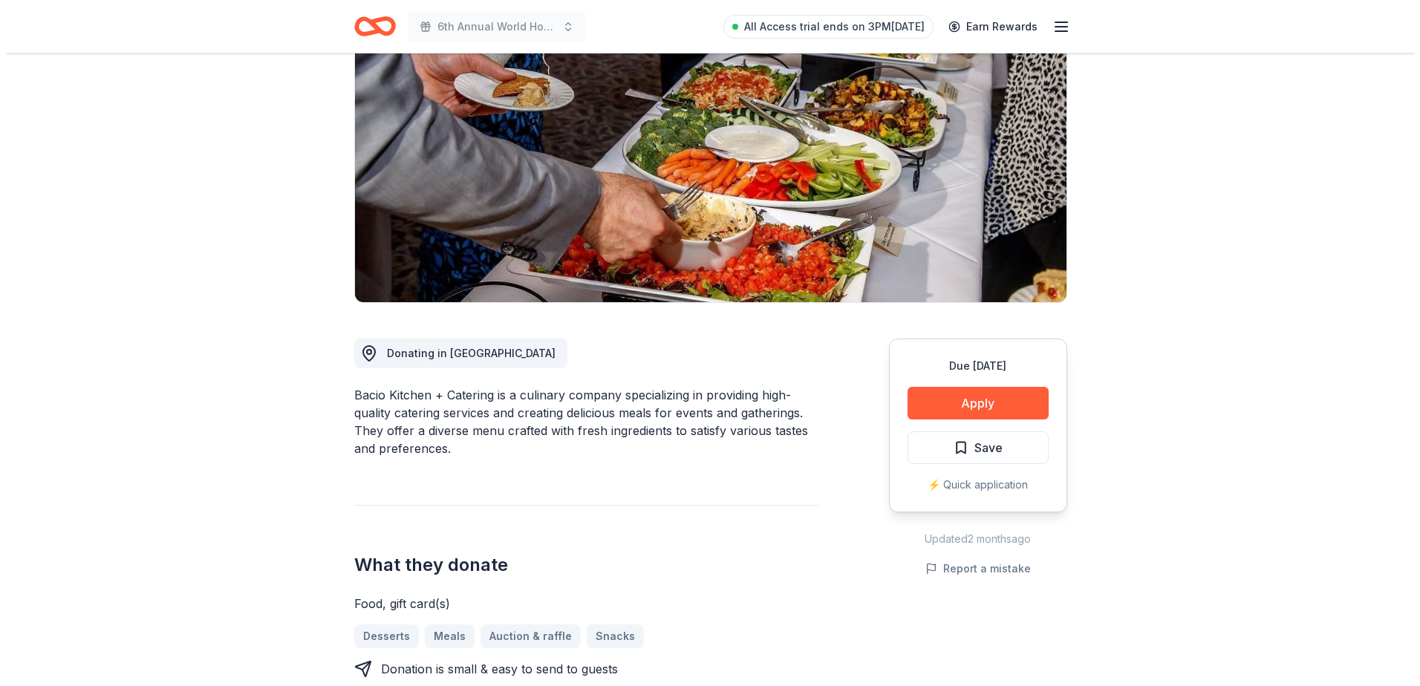
scroll to position [223, 0]
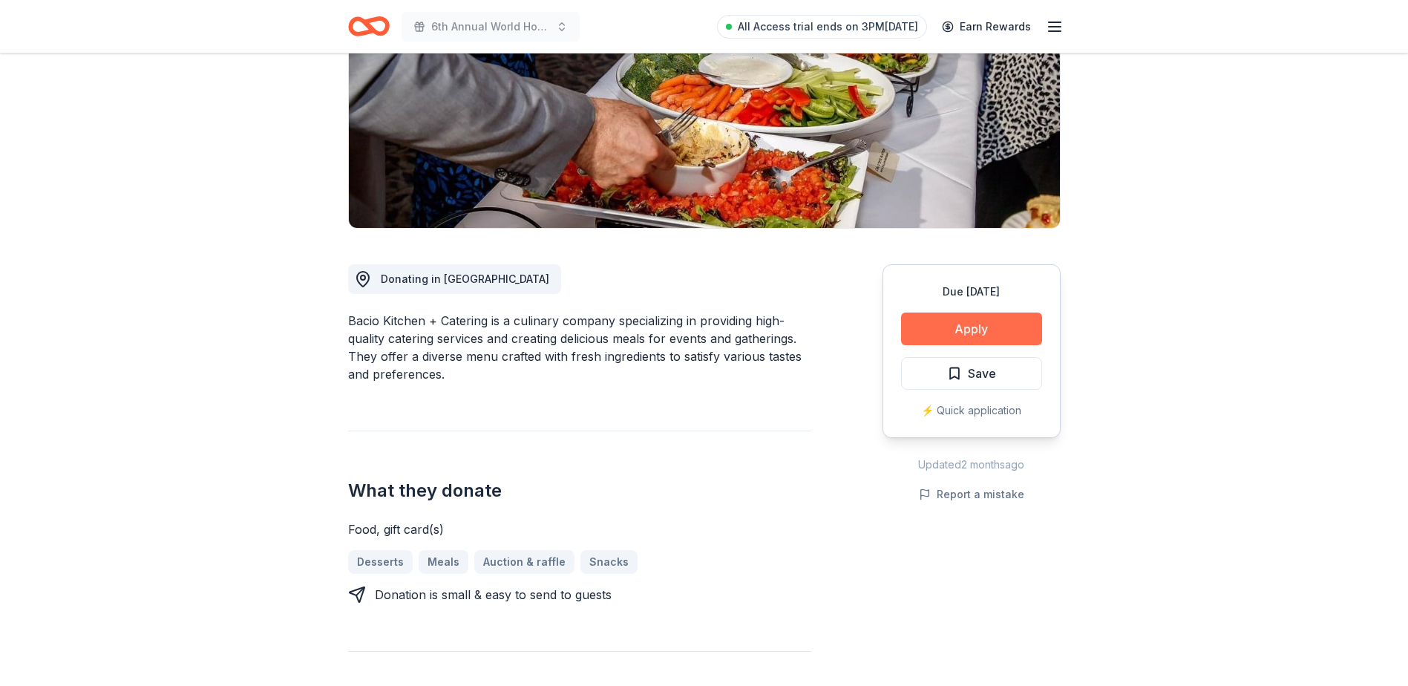
click at [939, 332] on button "Apply" at bounding box center [971, 329] width 141 height 33
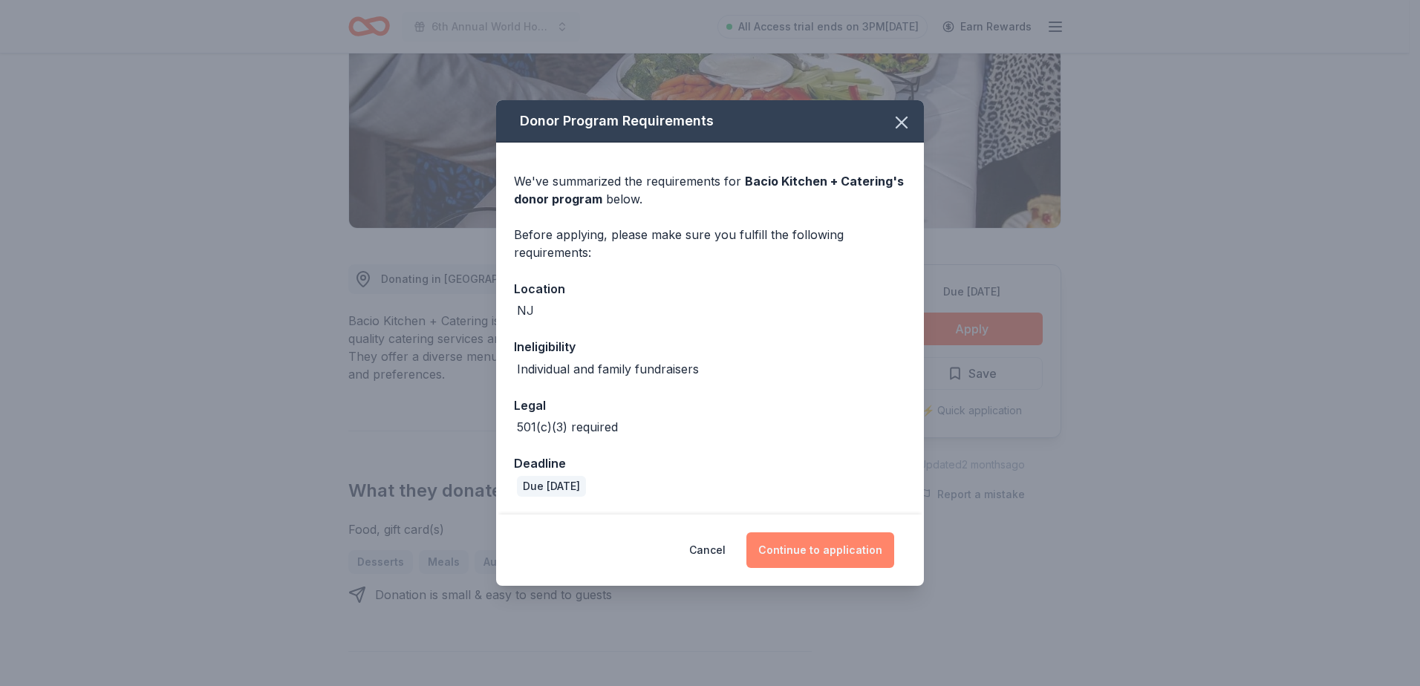
click at [852, 565] on button "Continue to application" at bounding box center [820, 550] width 148 height 36
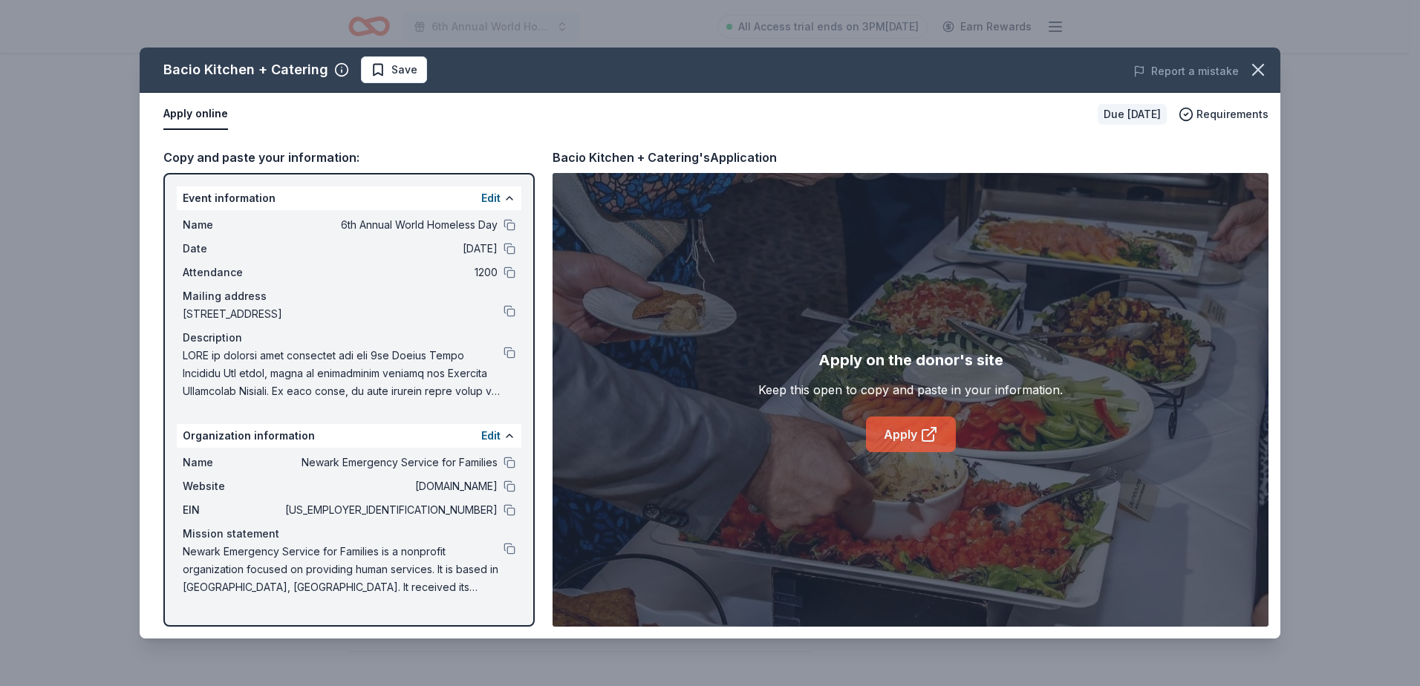
click at [928, 431] on icon at bounding box center [929, 434] width 18 height 18
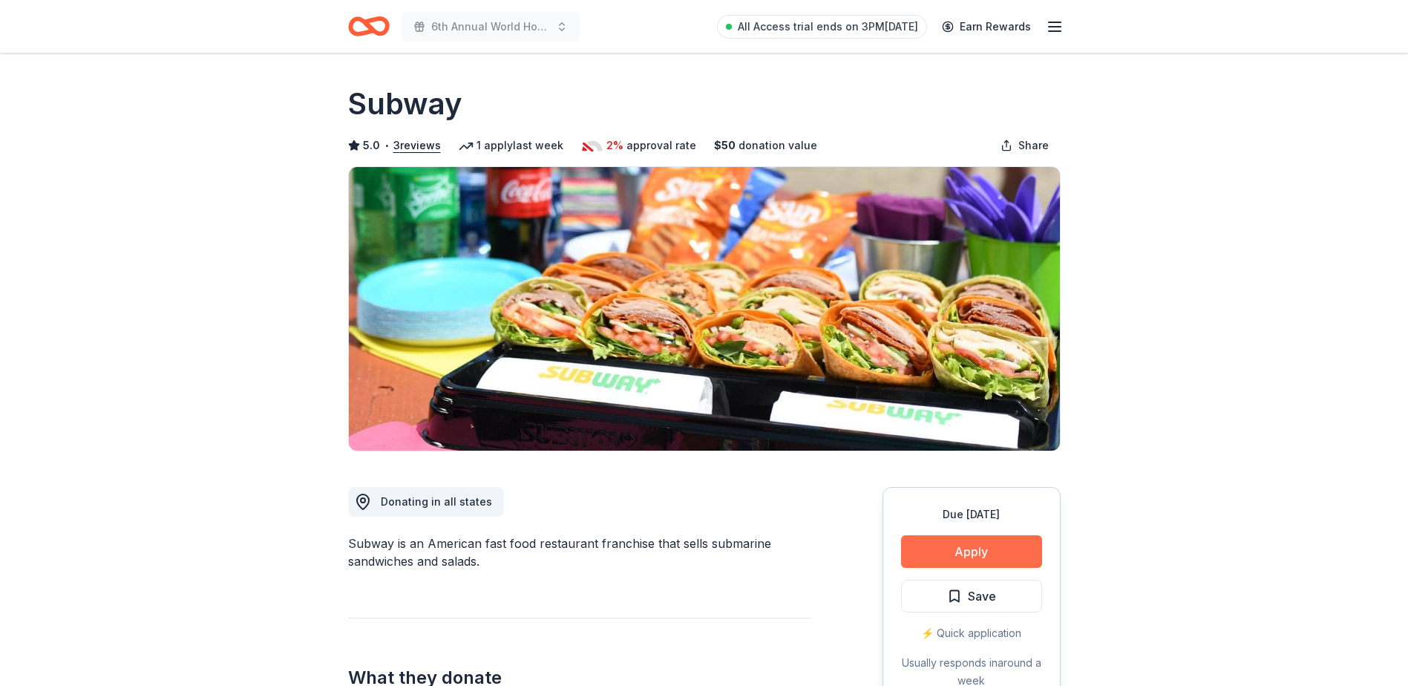
click at [970, 555] on button "Apply" at bounding box center [971, 551] width 141 height 33
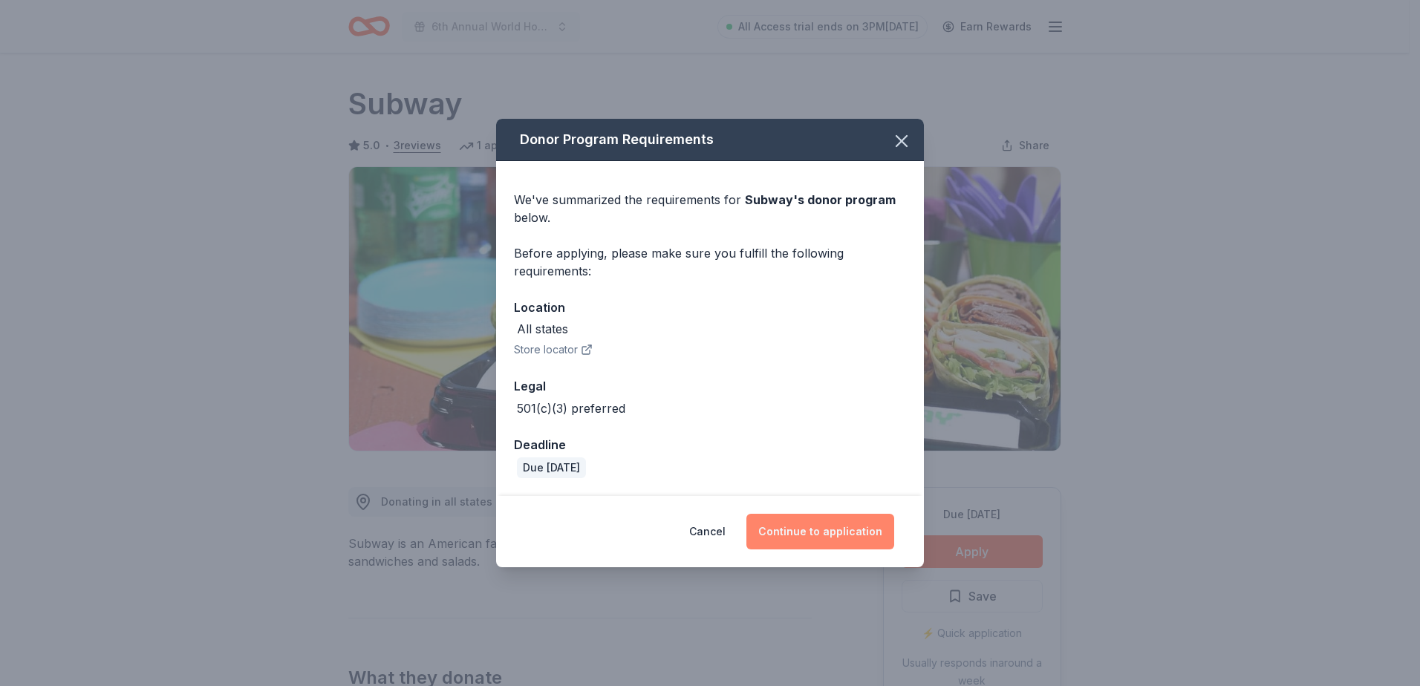
click at [839, 528] on button "Continue to application" at bounding box center [820, 532] width 148 height 36
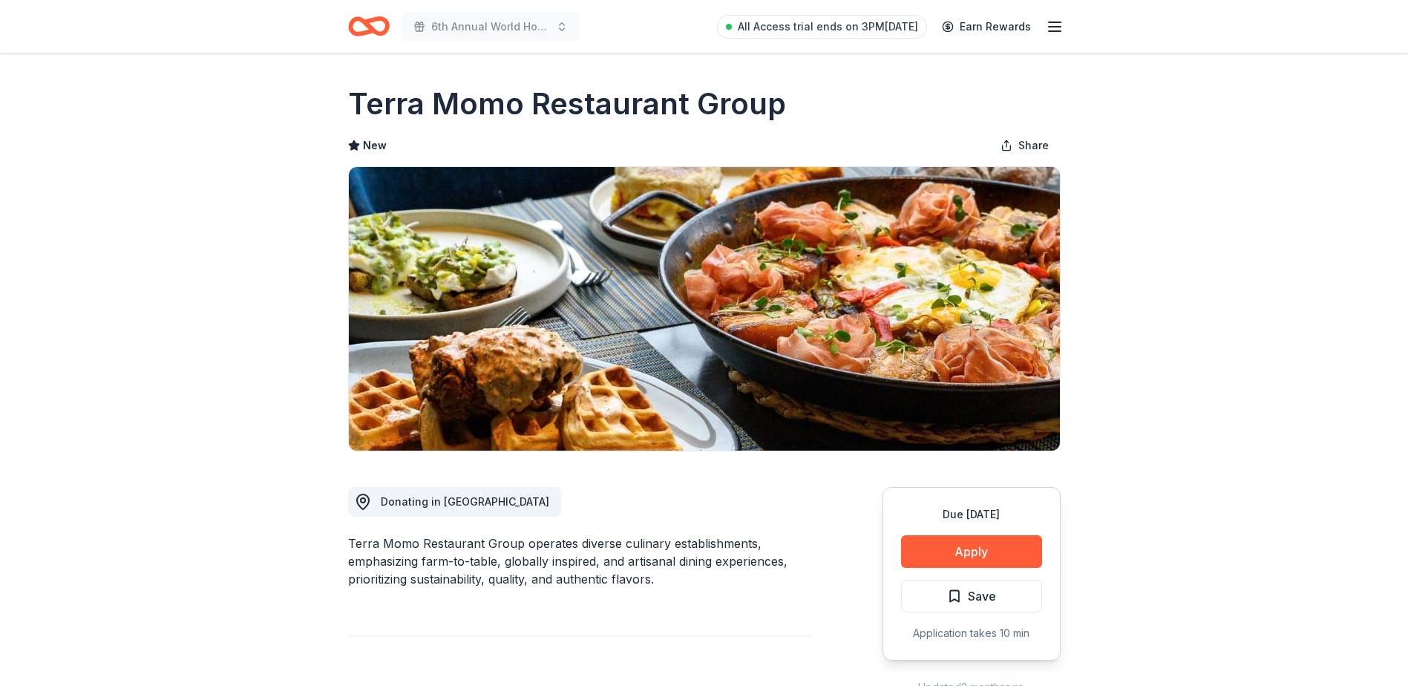
scroll to position [74, 0]
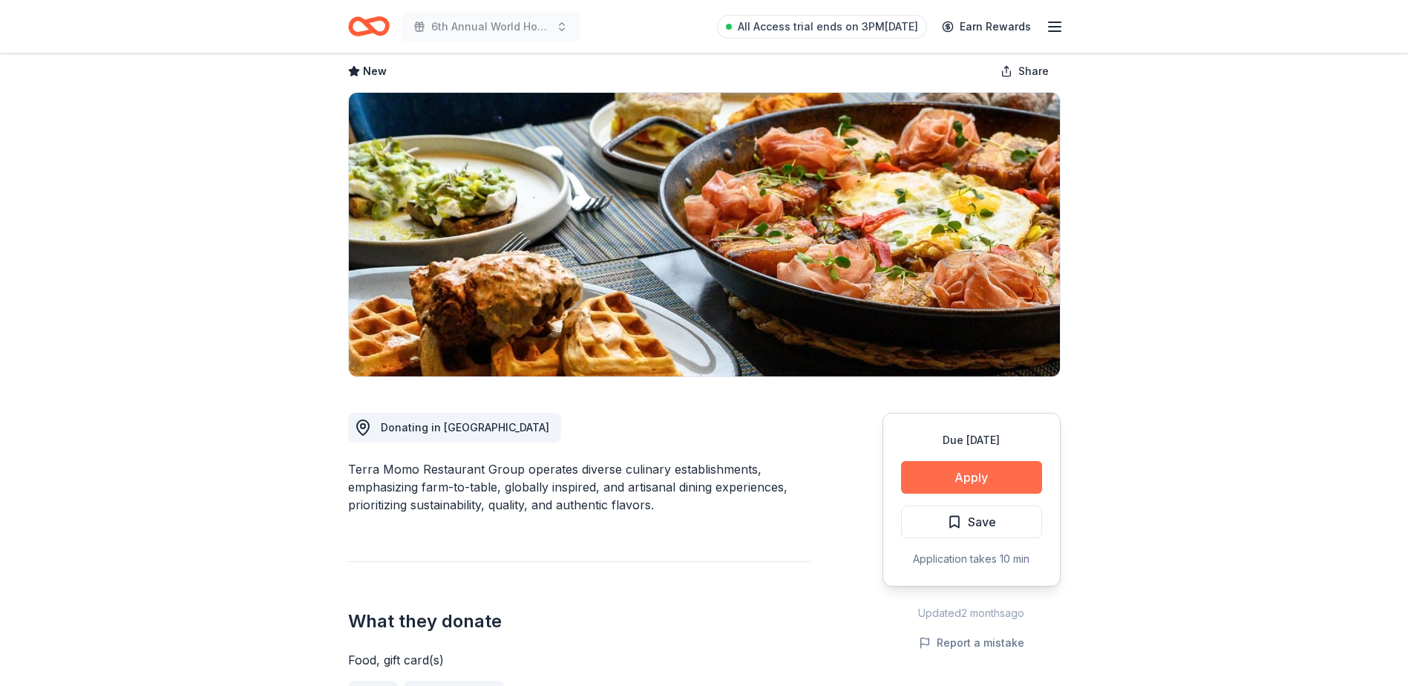
click at [938, 483] on button "Apply" at bounding box center [971, 477] width 141 height 33
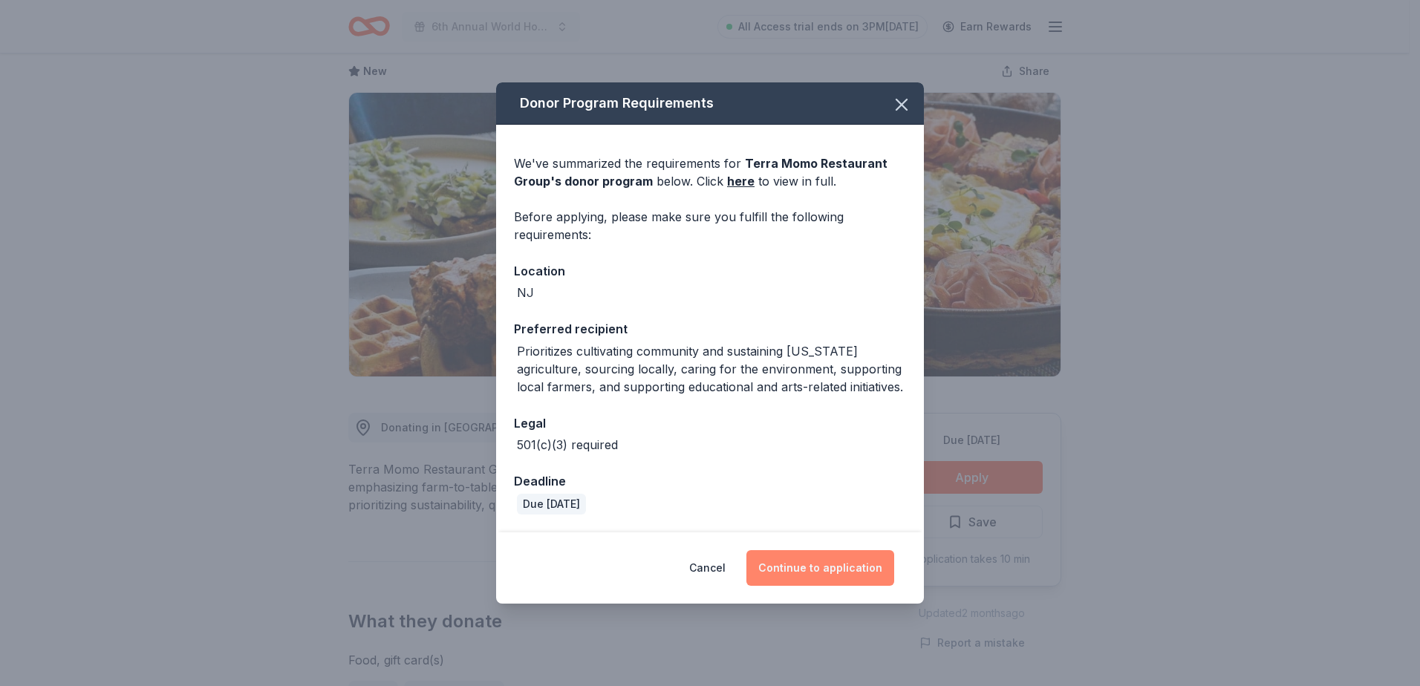
click at [846, 566] on button "Continue to application" at bounding box center [820, 568] width 148 height 36
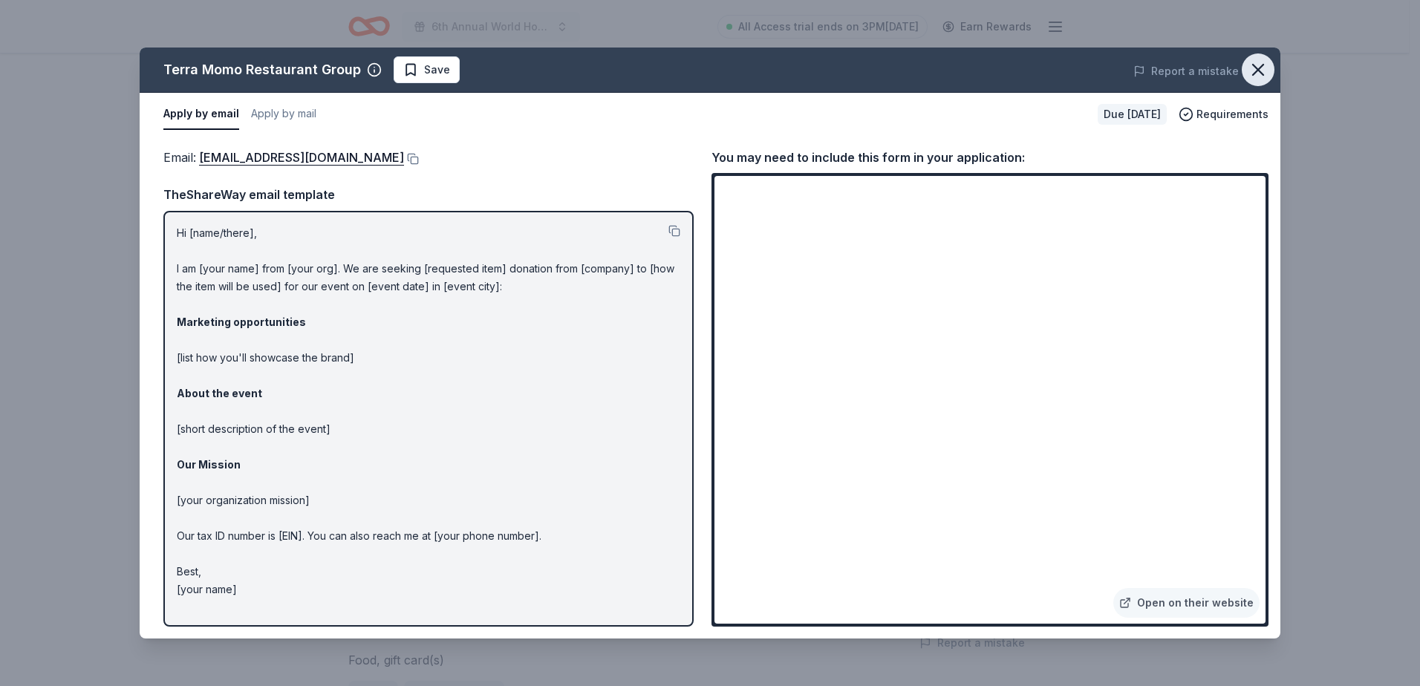
click at [1267, 74] on icon "button" at bounding box center [1257, 69] width 21 height 21
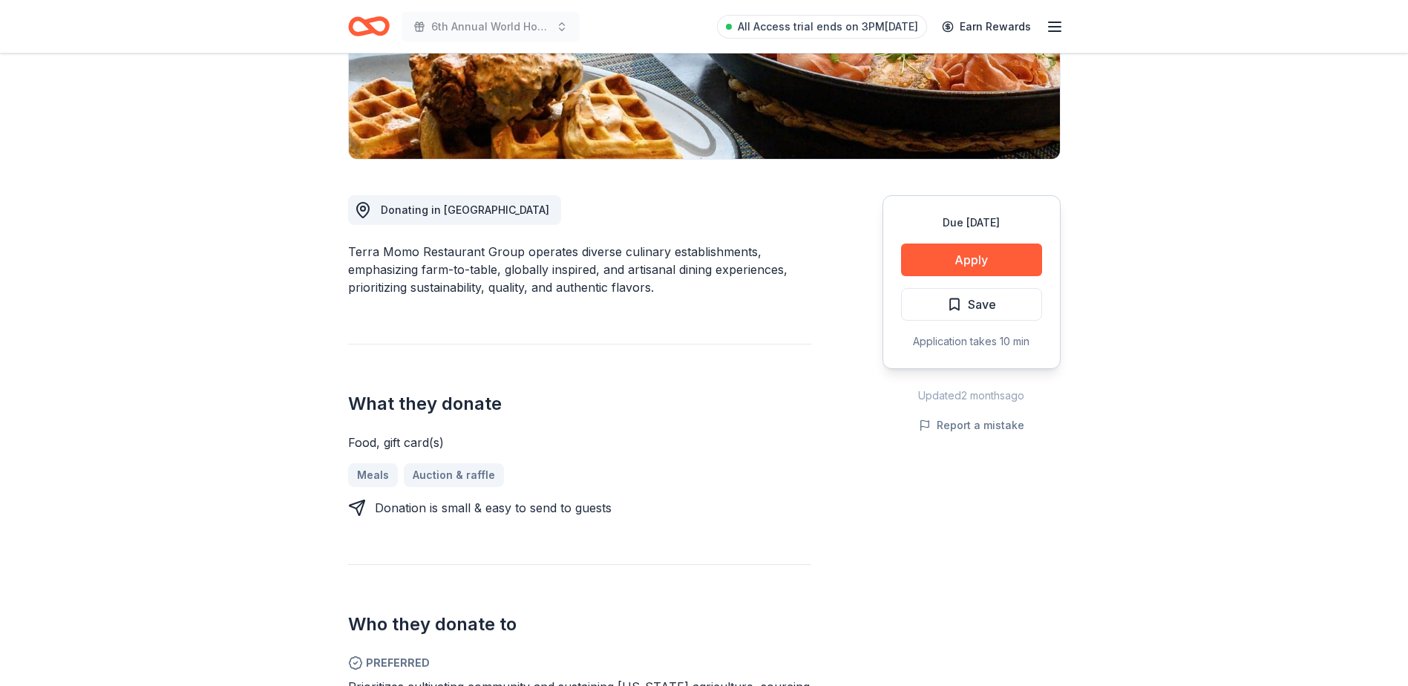
scroll to position [297, 0]
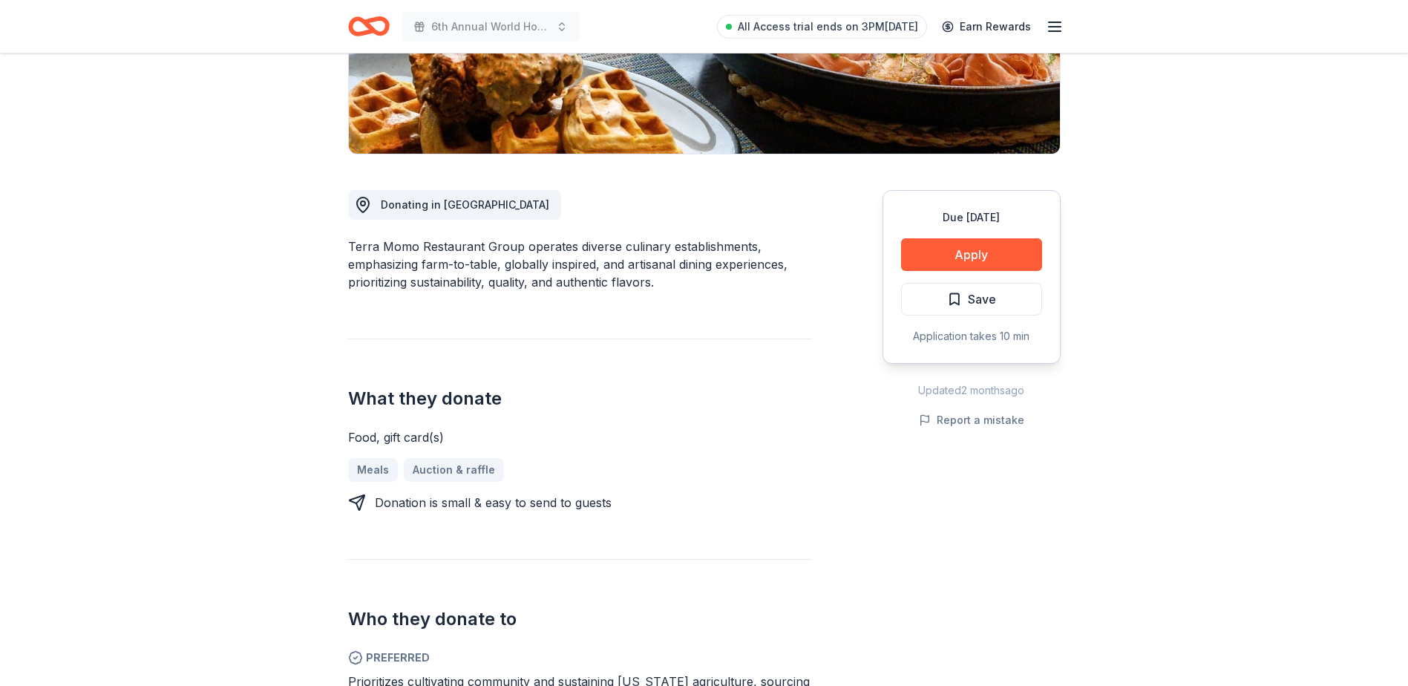
drag, startPoint x: 348, startPoint y: 244, endPoint x: 438, endPoint y: 244, distance: 89.8
click at [438, 244] on div "Terra Momo Restaurant Group operates diverse culinary establishments, emphasizi…" at bounding box center [579, 264] width 463 height 53
drag, startPoint x: 517, startPoint y: 244, endPoint x: 404, endPoint y: 249, distance: 113.0
click at [404, 249] on div "Terra Momo Restaurant Group operates diverse culinary establishments, emphasizi…" at bounding box center [579, 264] width 463 height 53
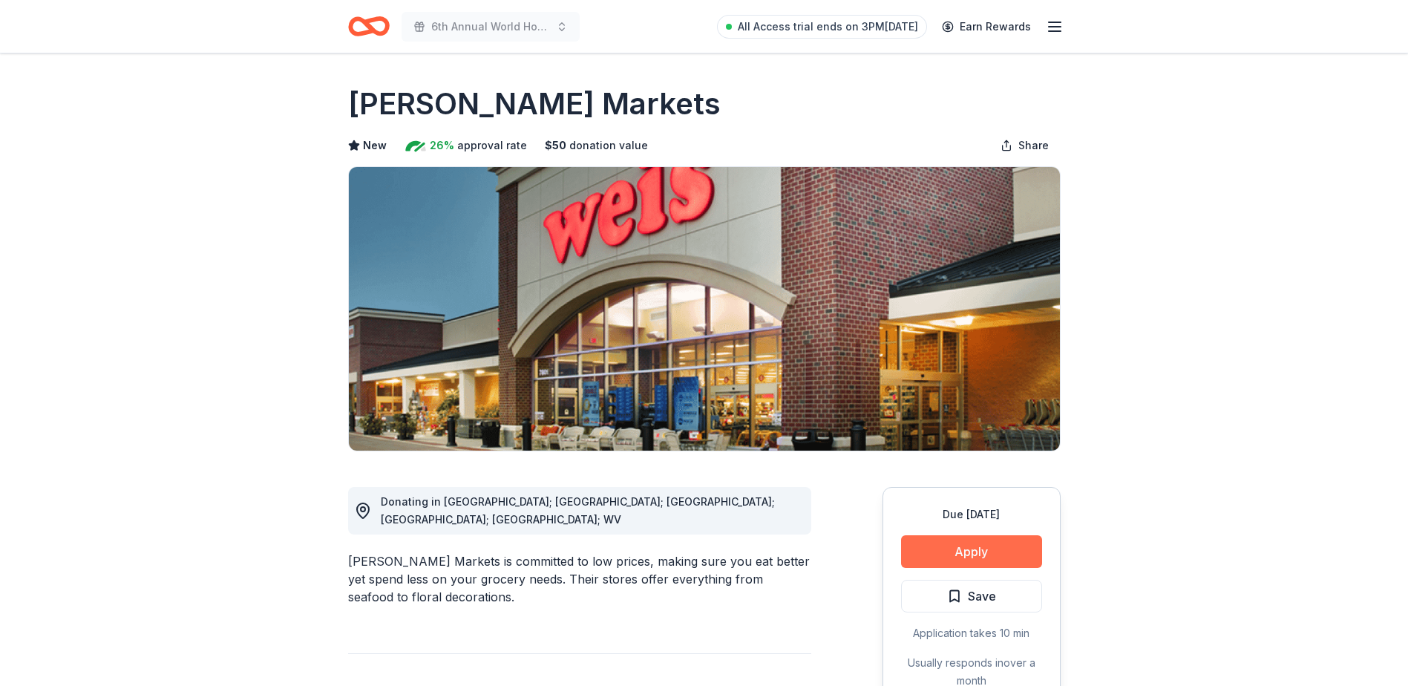
click at [993, 546] on button "Apply" at bounding box center [971, 551] width 141 height 33
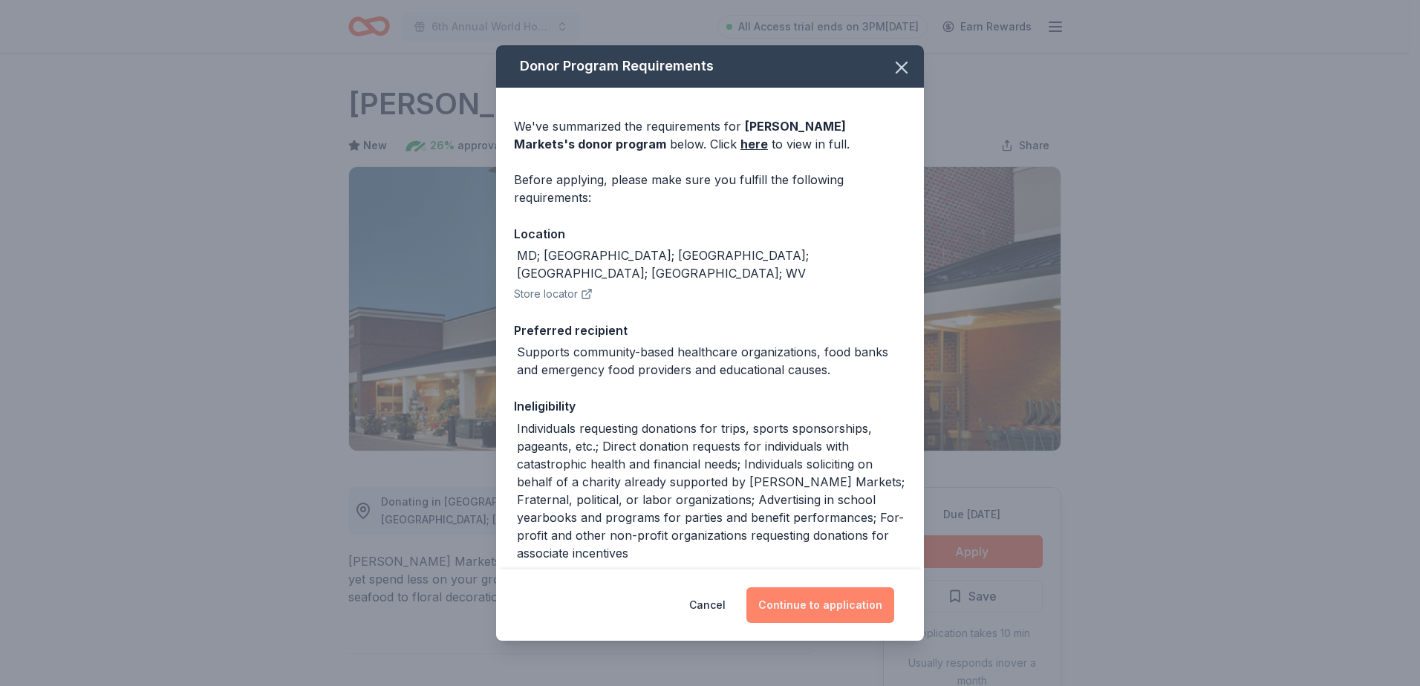
click at [849, 598] on button "Continue to application" at bounding box center [820, 605] width 148 height 36
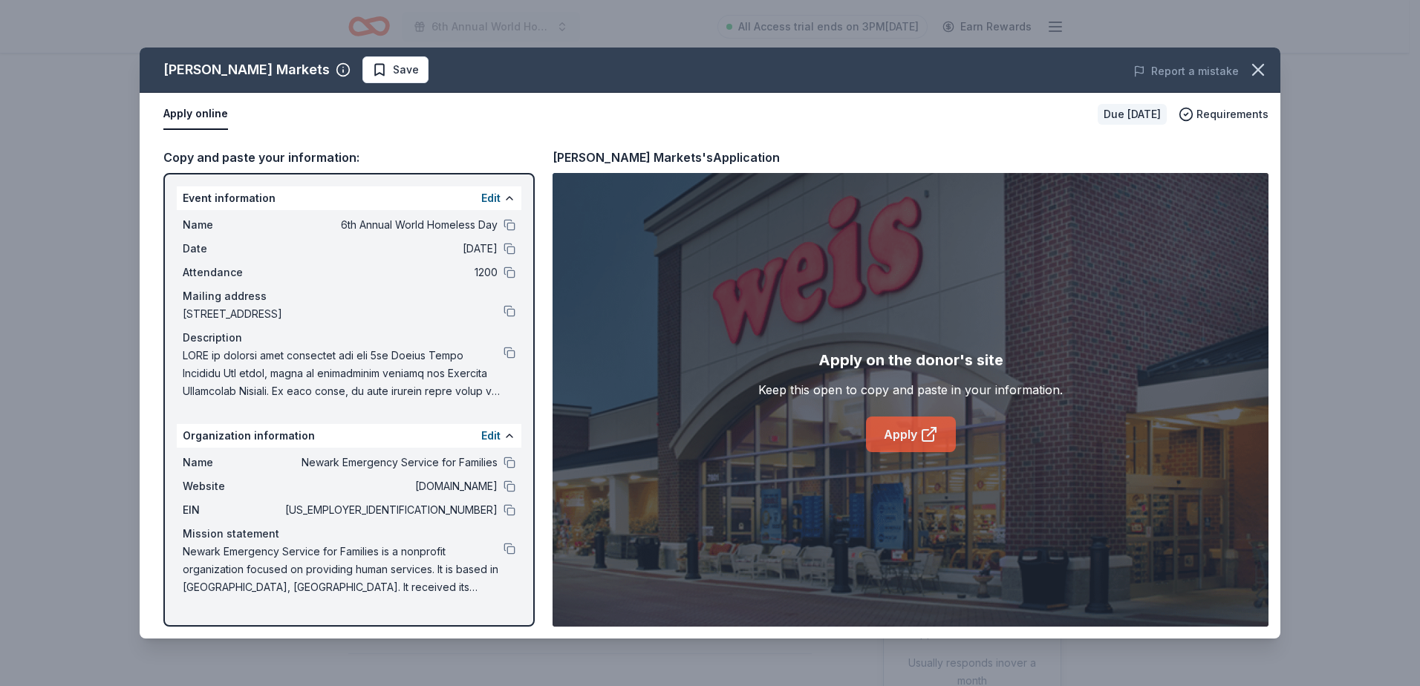
click at [904, 440] on link "Apply" at bounding box center [911, 435] width 90 height 36
click at [1361, 228] on div "[PERSON_NAME] Markets Save Report a mistake Apply online Due [DATE] Requirement…" at bounding box center [710, 343] width 1420 height 686
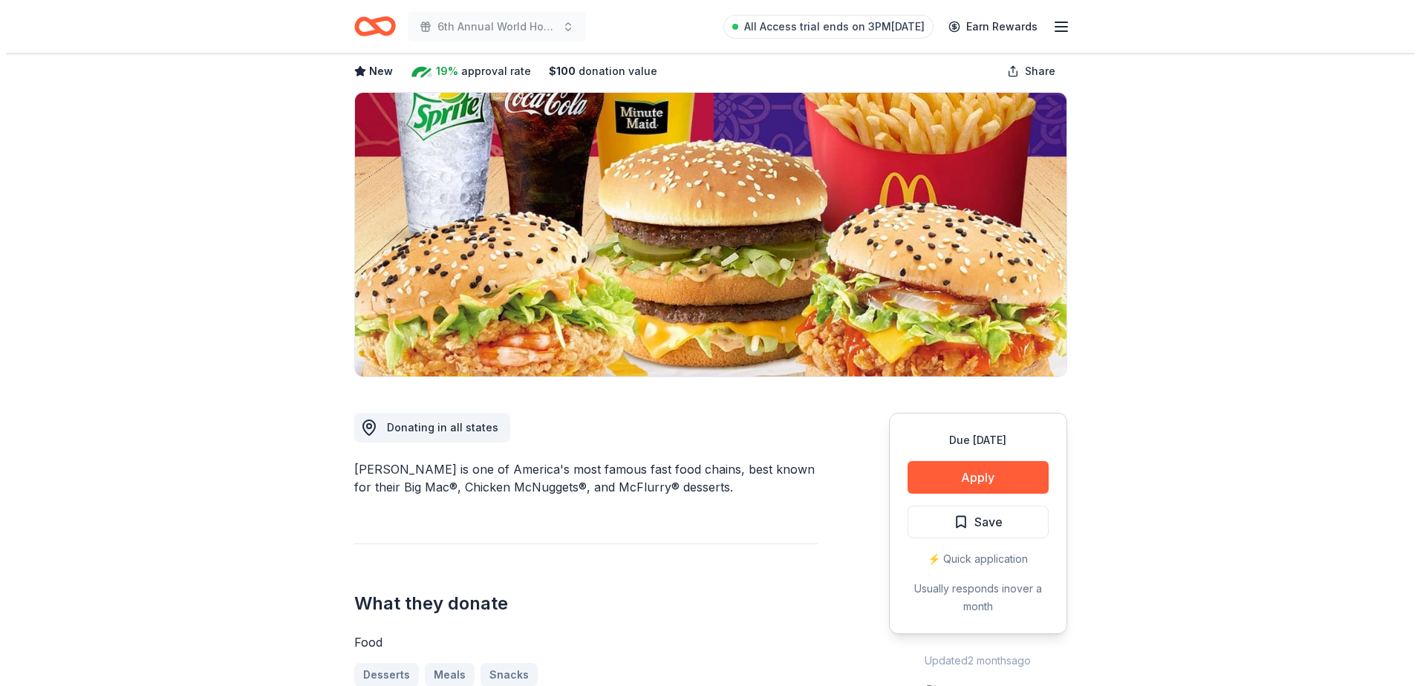
scroll to position [148, 0]
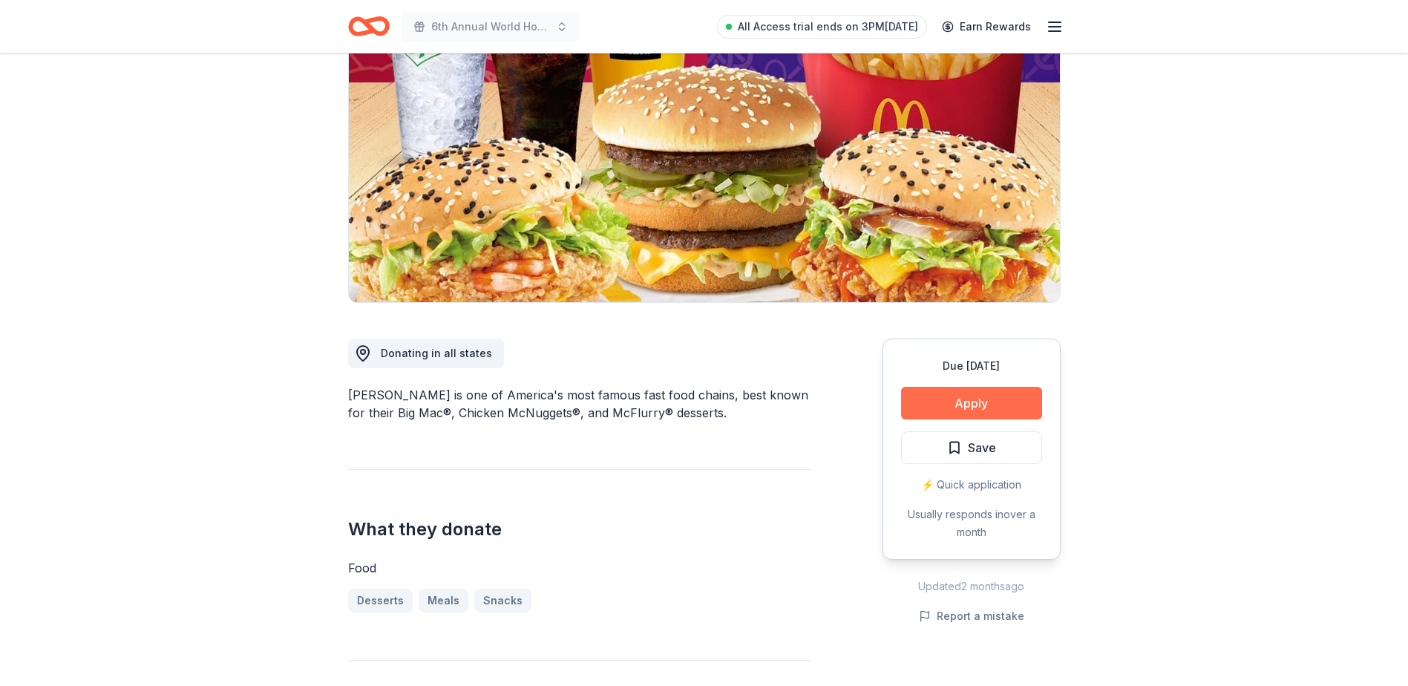
click at [953, 405] on button "Apply" at bounding box center [971, 403] width 141 height 33
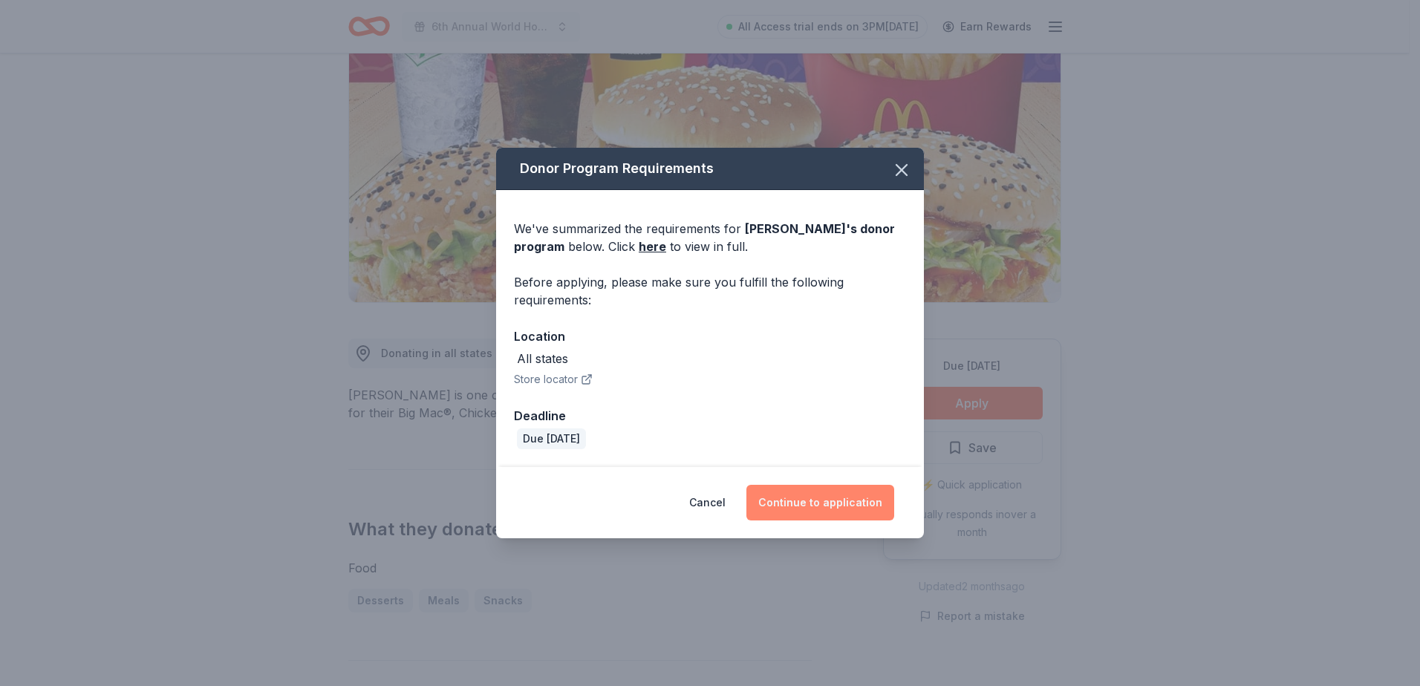
click at [851, 506] on button "Continue to application" at bounding box center [820, 503] width 148 height 36
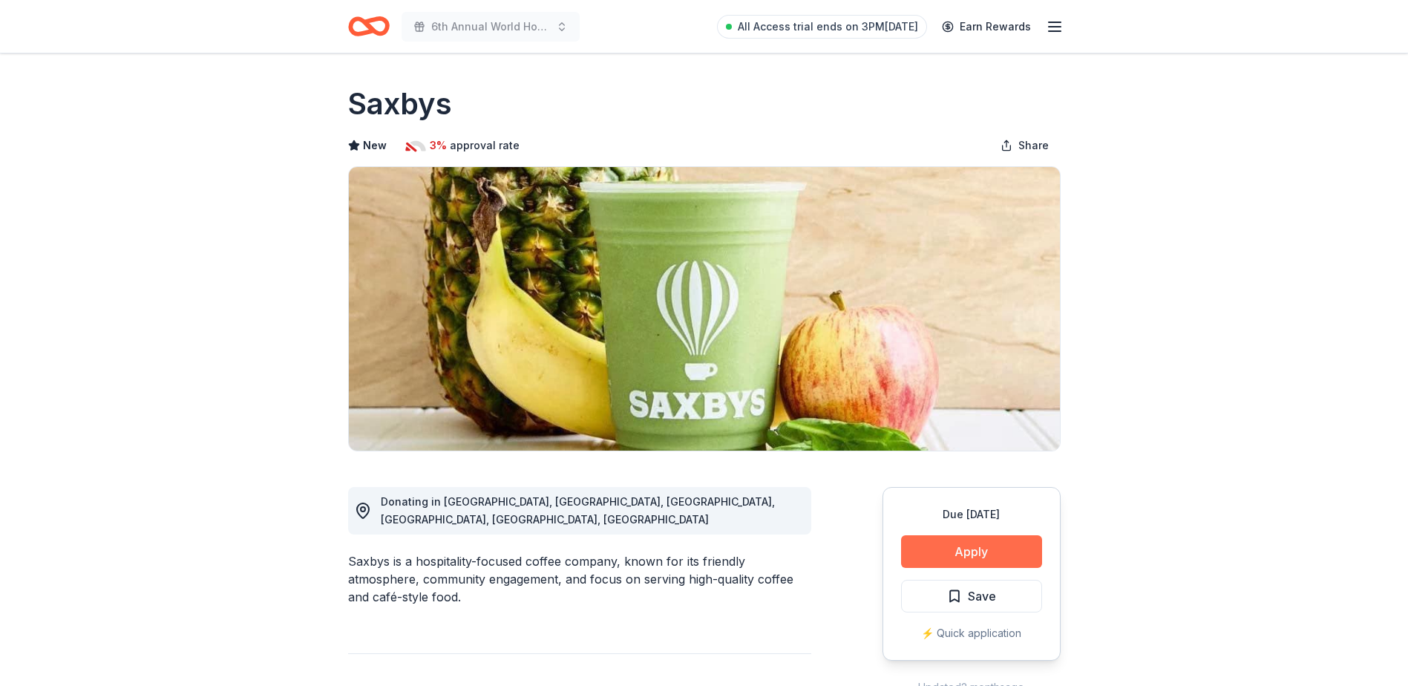
click at [945, 537] on button "Apply" at bounding box center [971, 551] width 141 height 33
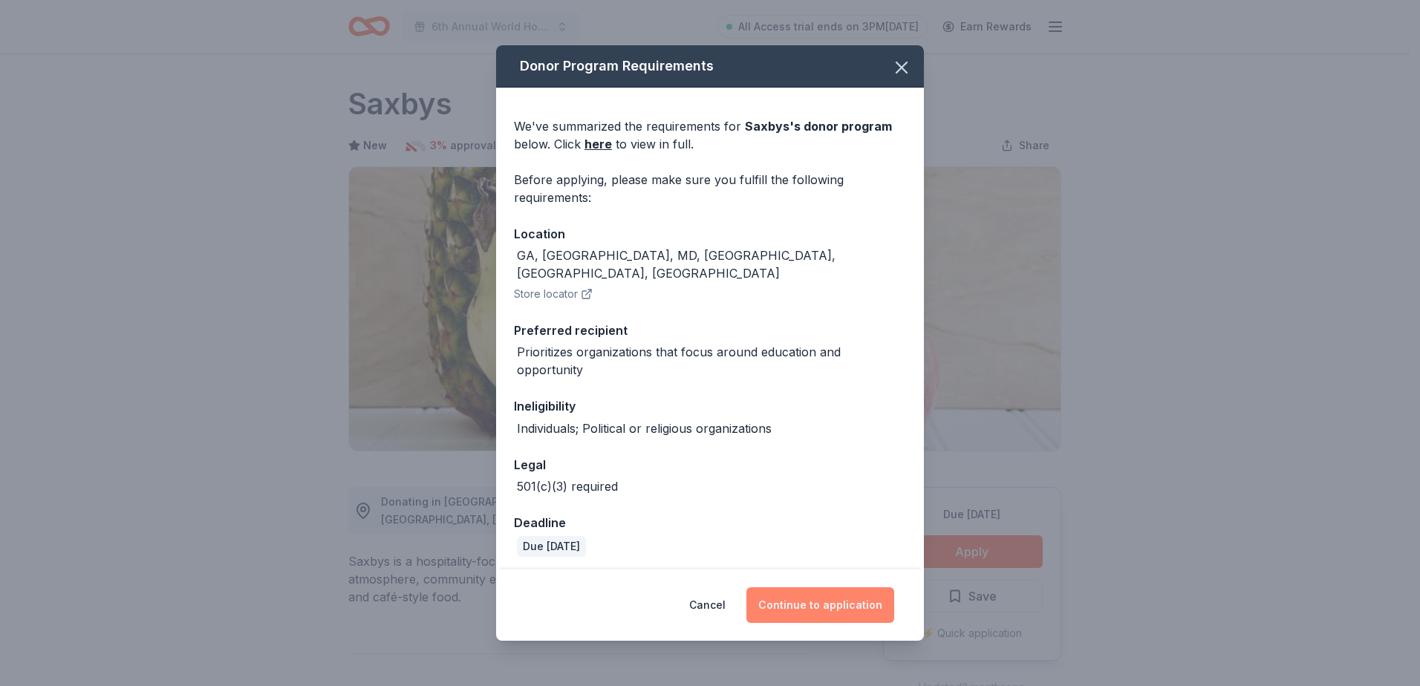
click at [836, 593] on button "Continue to application" at bounding box center [820, 605] width 148 height 36
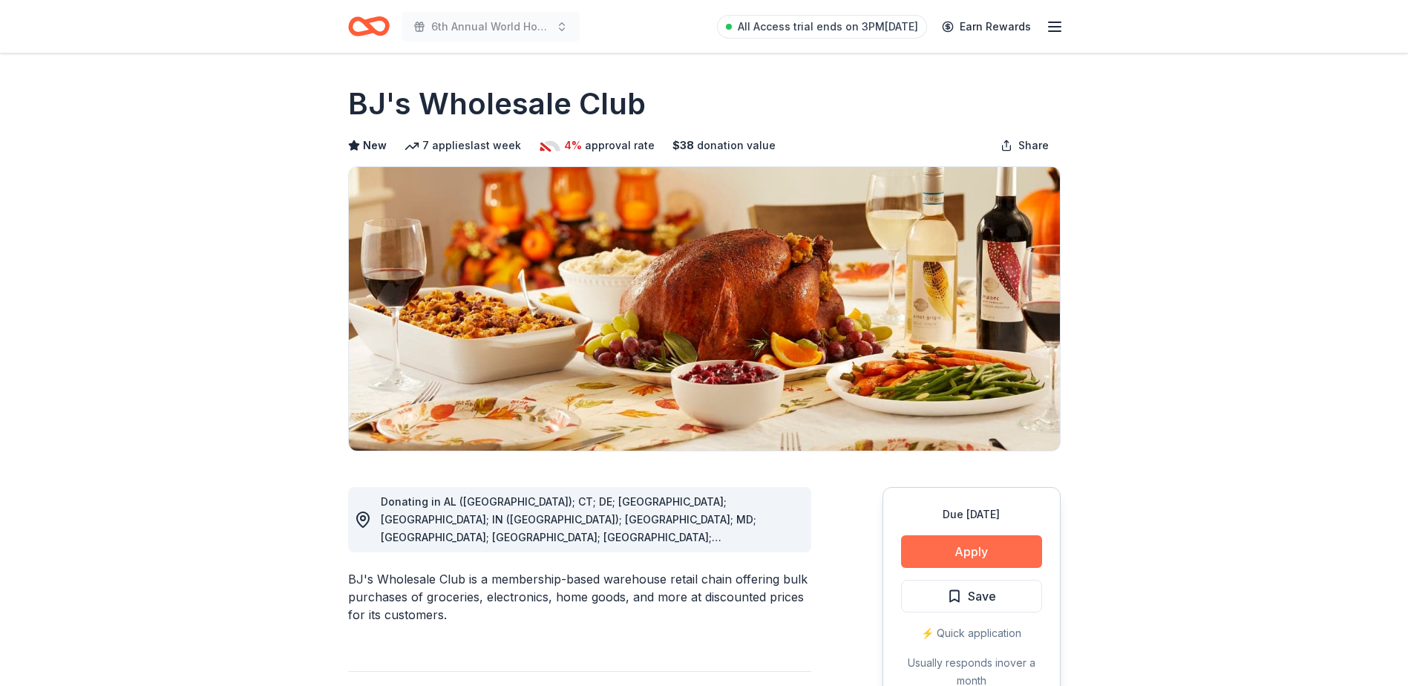
click at [999, 548] on button "Apply" at bounding box center [971, 551] width 141 height 33
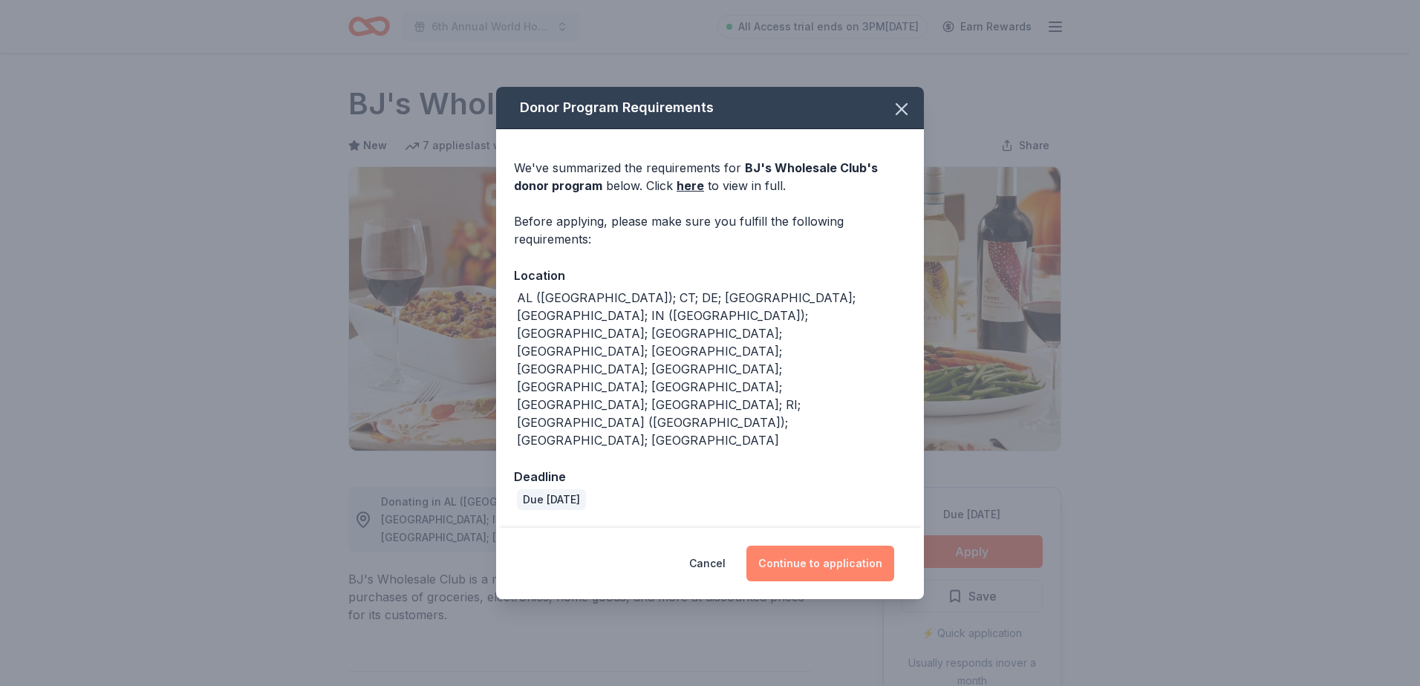
click at [843, 546] on button "Continue to application" at bounding box center [820, 564] width 148 height 36
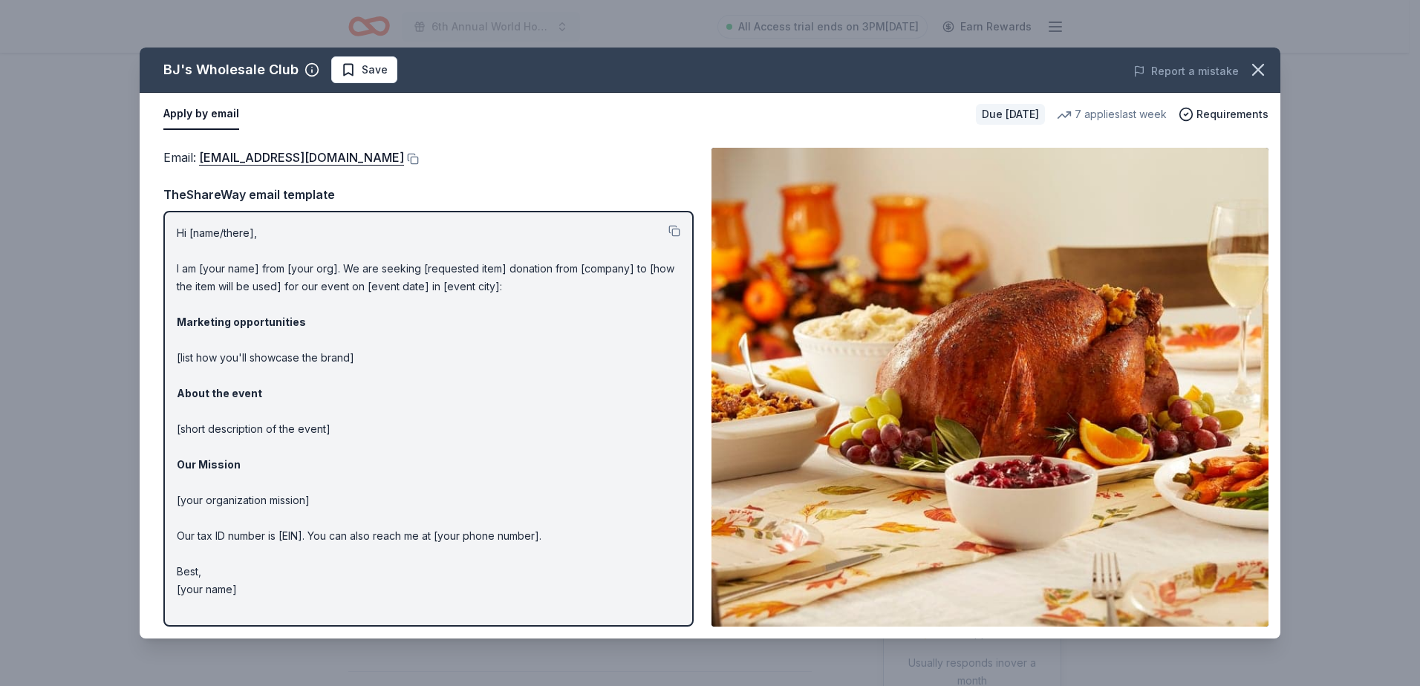
click at [1080, 426] on img at bounding box center [989, 387] width 557 height 479
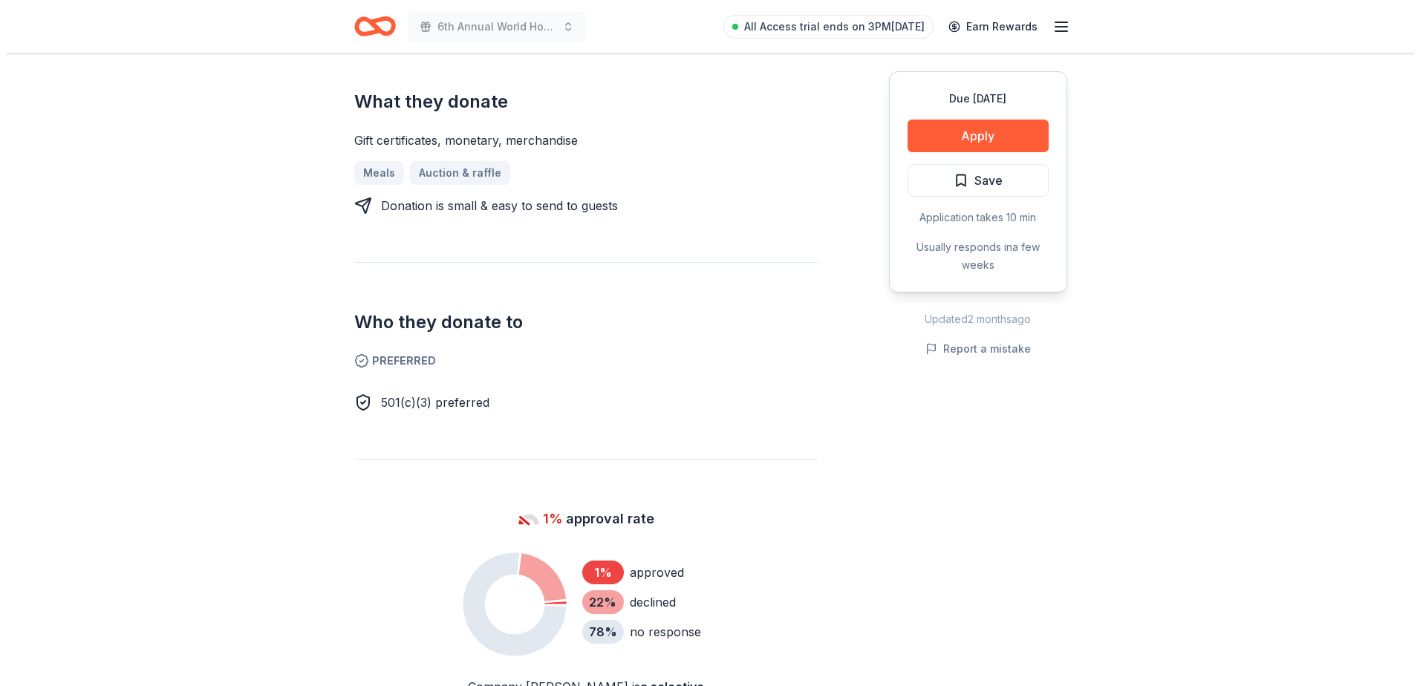
scroll to position [668, 0]
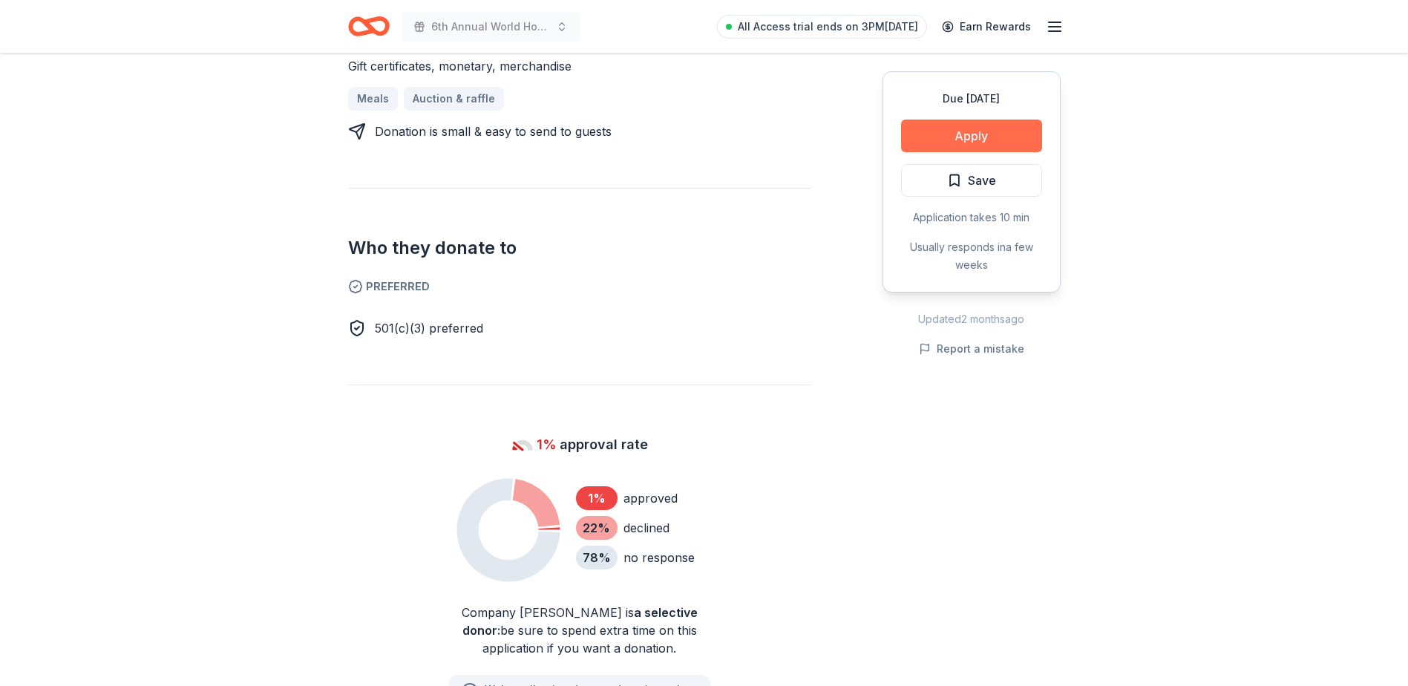
click at [999, 140] on button "Apply" at bounding box center [971, 136] width 141 height 33
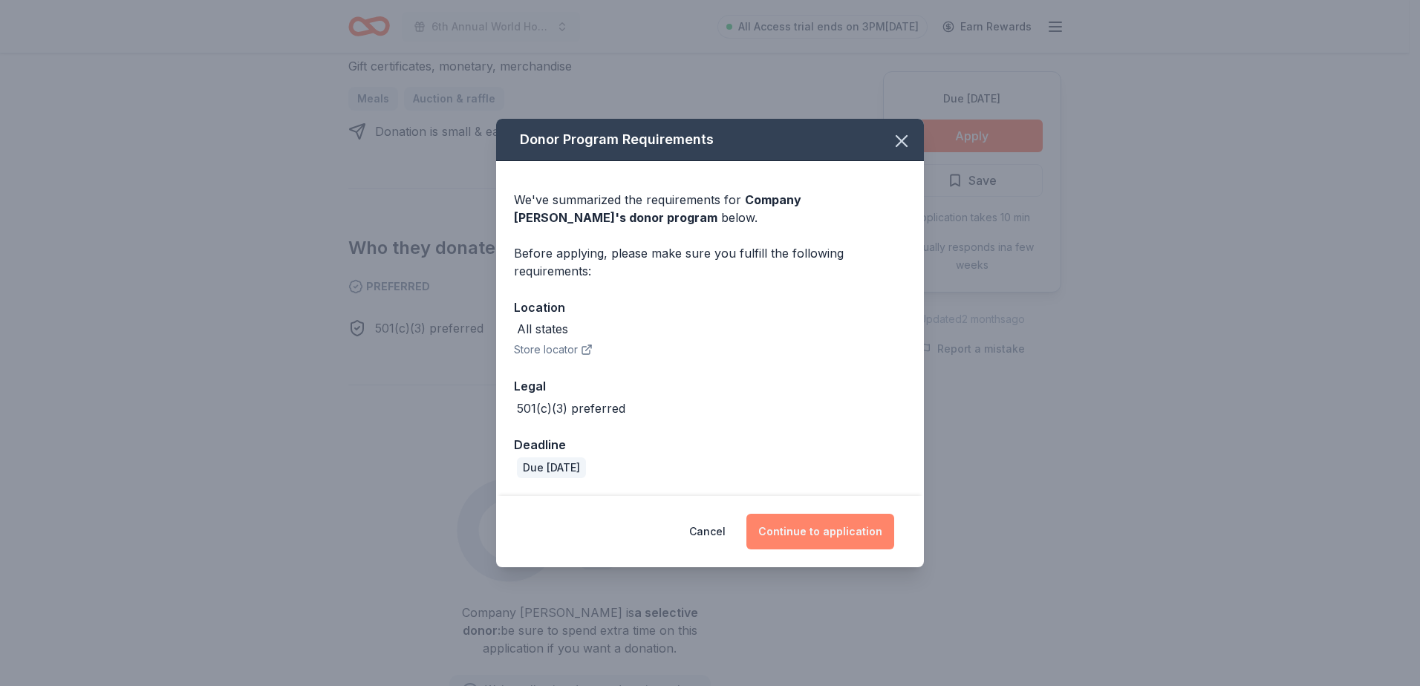
click at [844, 539] on button "Continue to application" at bounding box center [820, 532] width 148 height 36
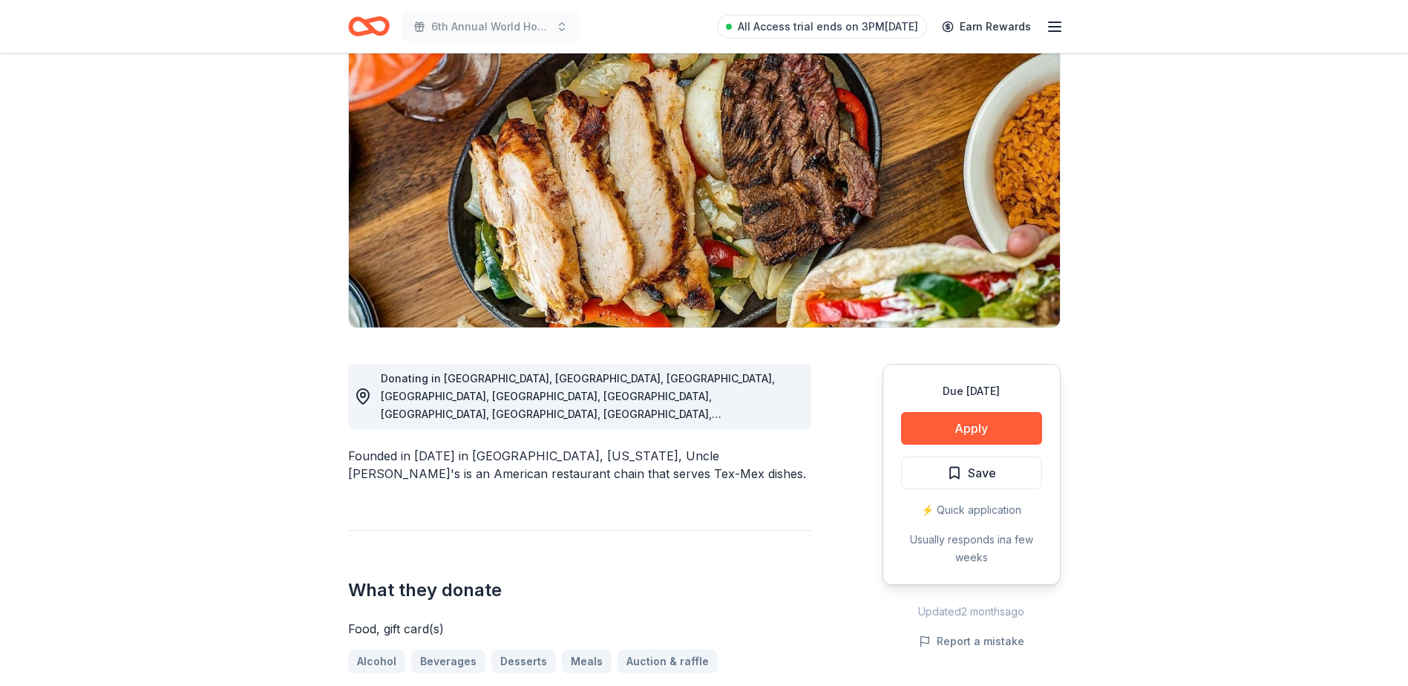
scroll to position [148, 0]
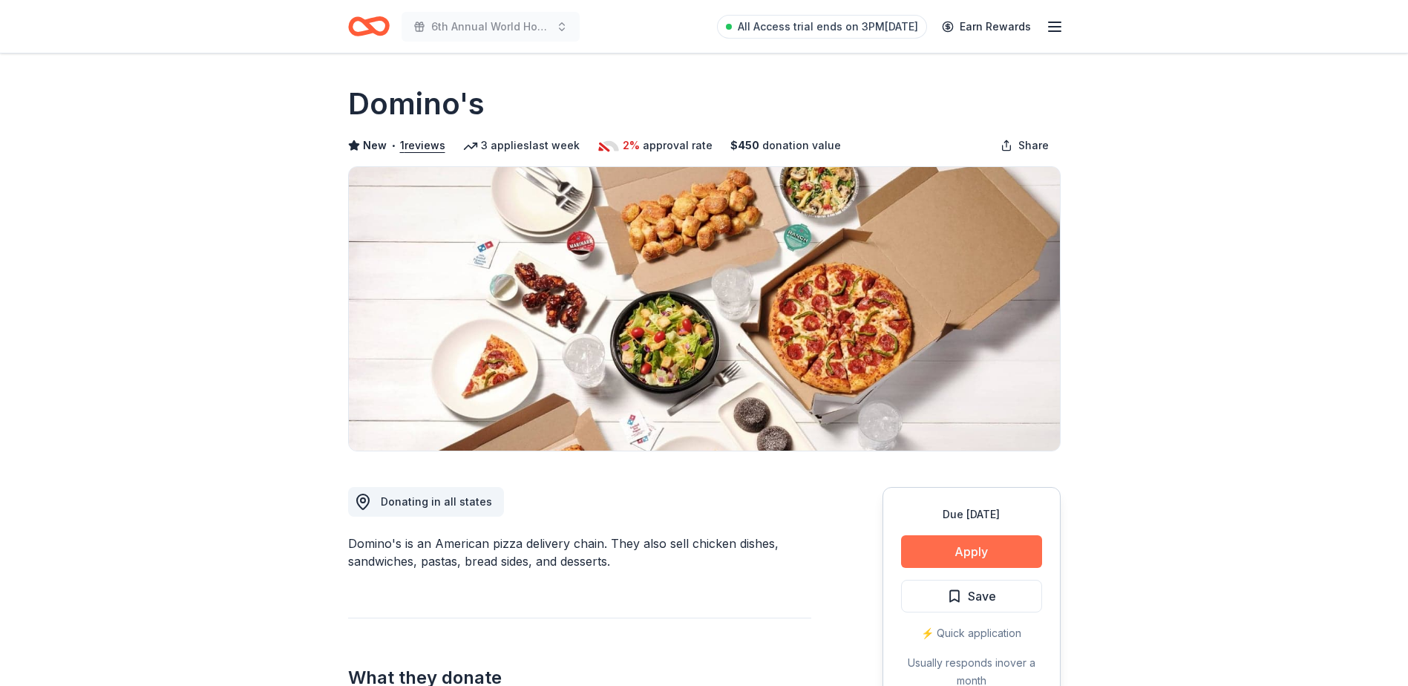
click at [967, 558] on button "Apply" at bounding box center [971, 551] width 141 height 33
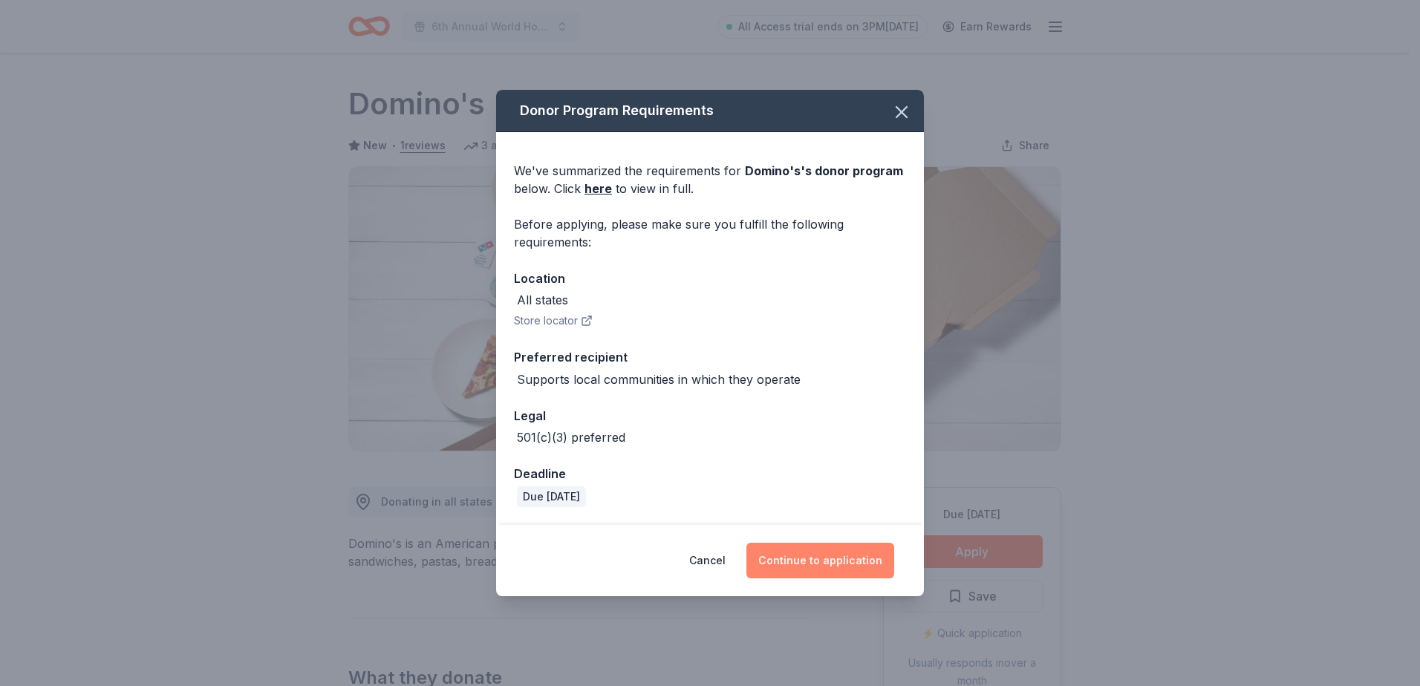
click at [816, 554] on button "Continue to application" at bounding box center [820, 561] width 148 height 36
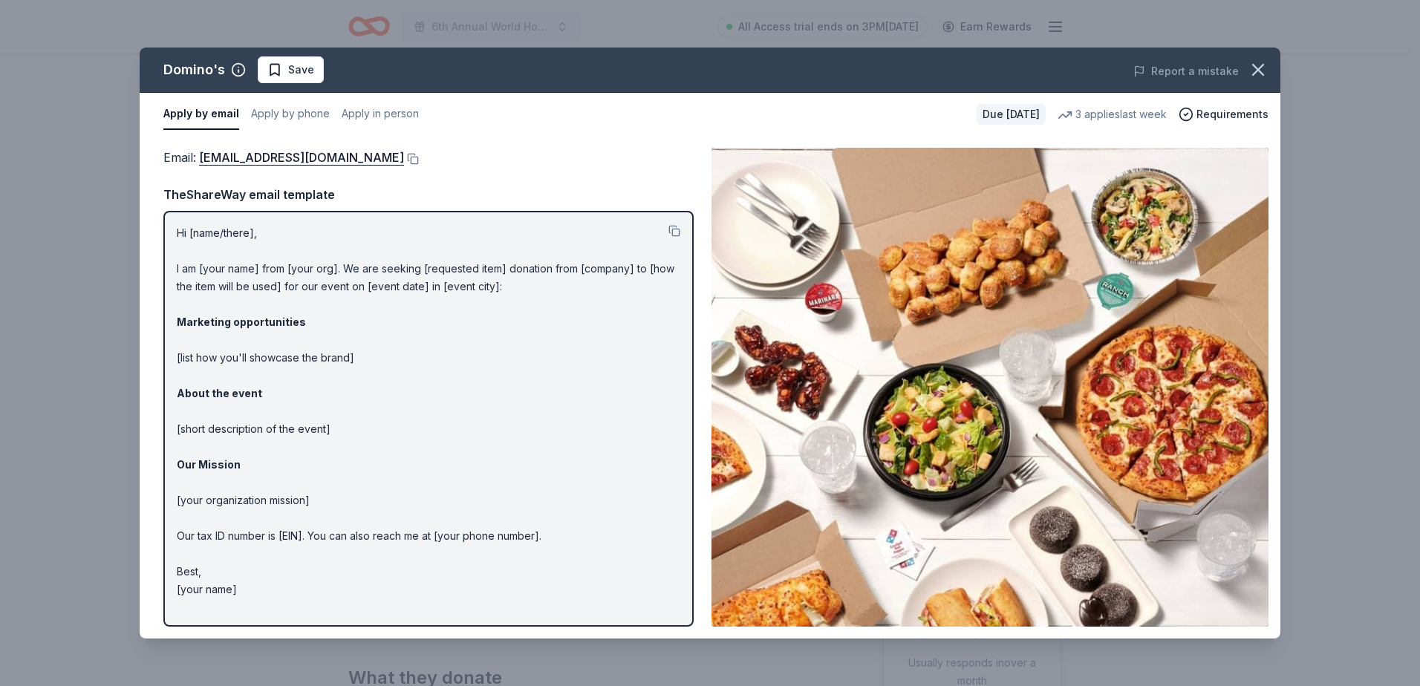
click at [939, 356] on img at bounding box center [989, 387] width 557 height 479
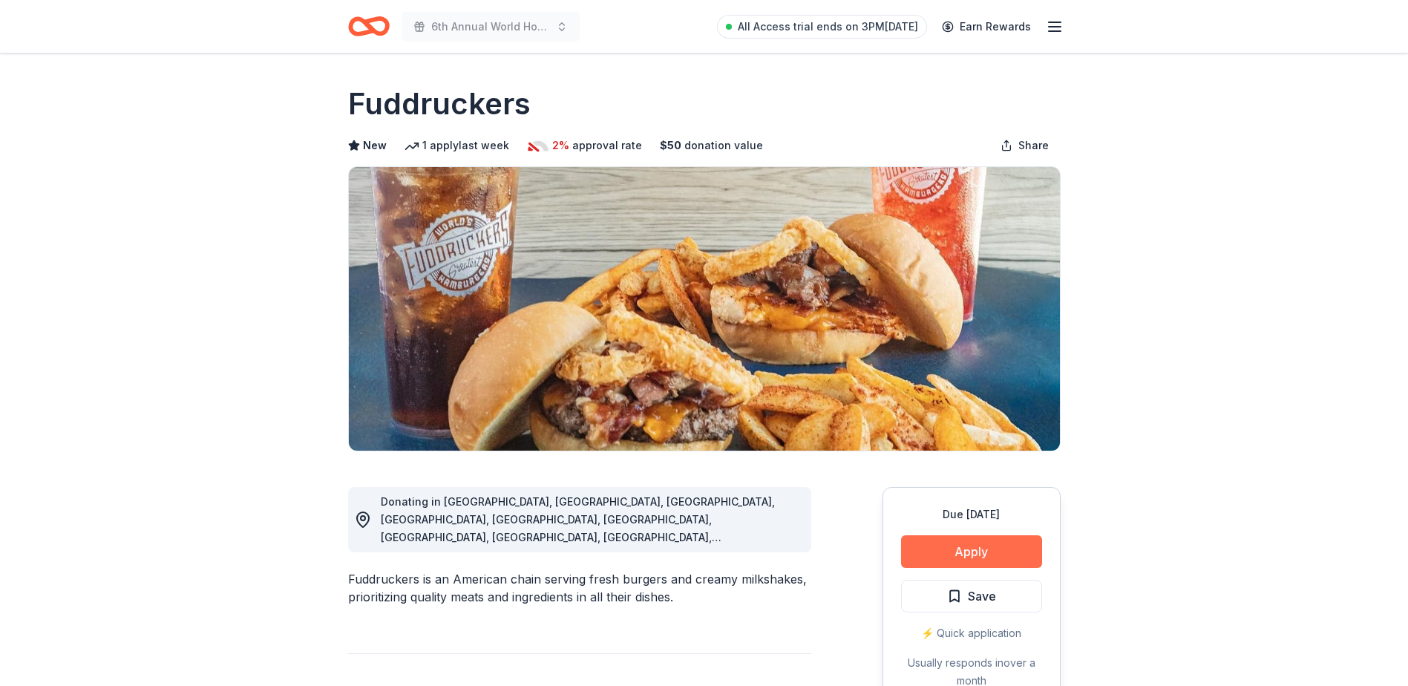
click at [1005, 559] on button "Apply" at bounding box center [971, 551] width 141 height 33
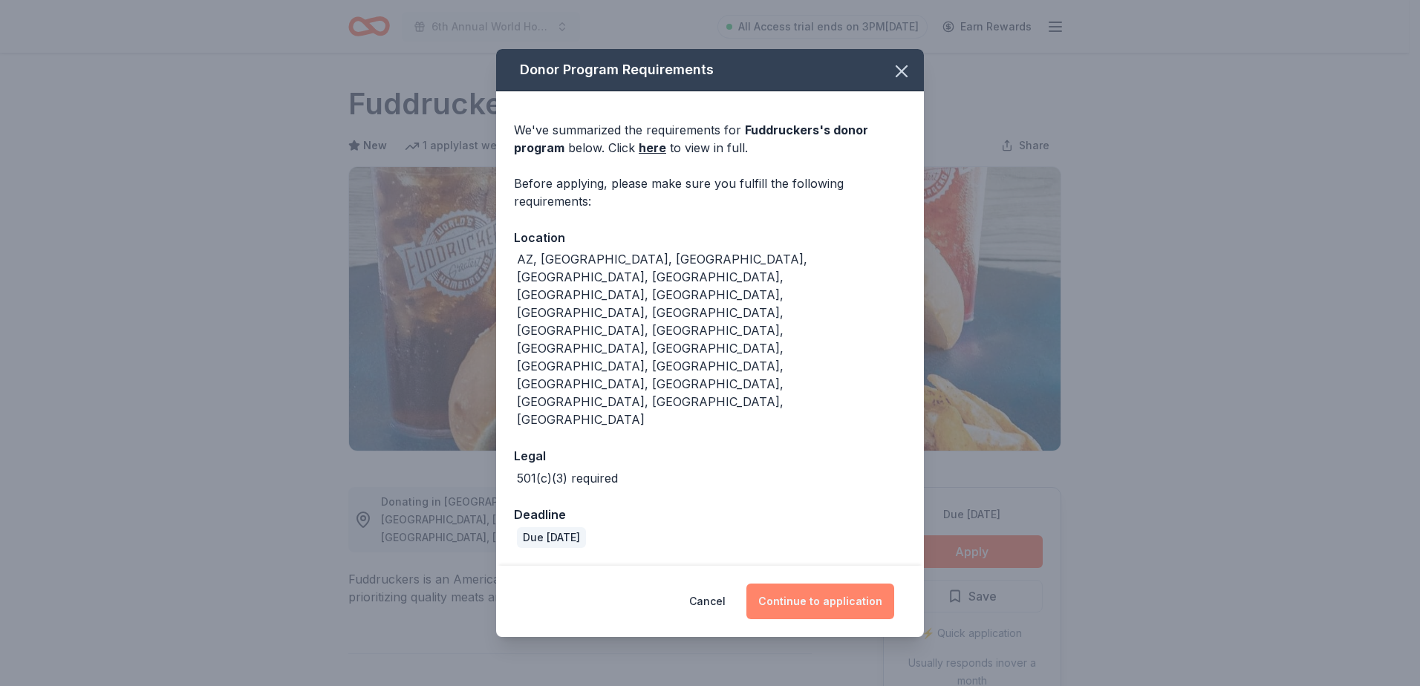
click at [848, 584] on button "Continue to application" at bounding box center [820, 602] width 148 height 36
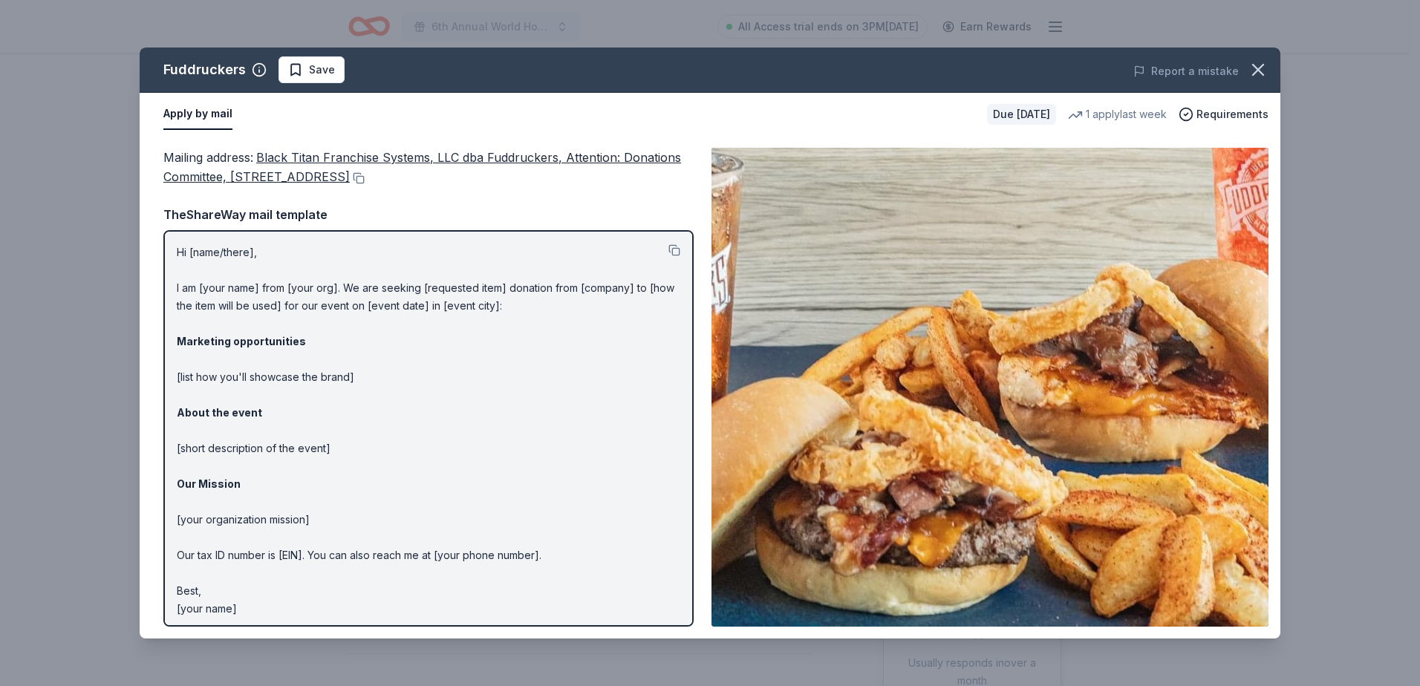
click at [1028, 354] on img at bounding box center [989, 387] width 557 height 479
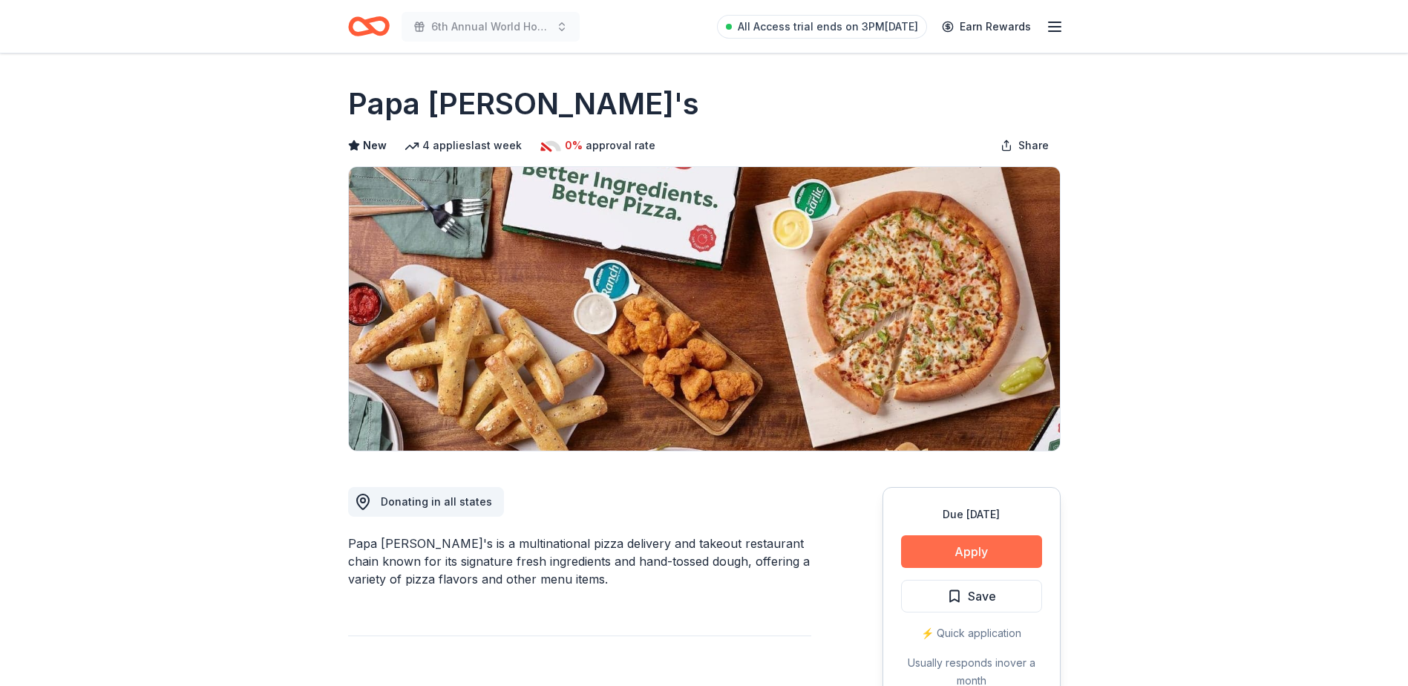
click at [971, 557] on button "Apply" at bounding box center [971, 551] width 141 height 33
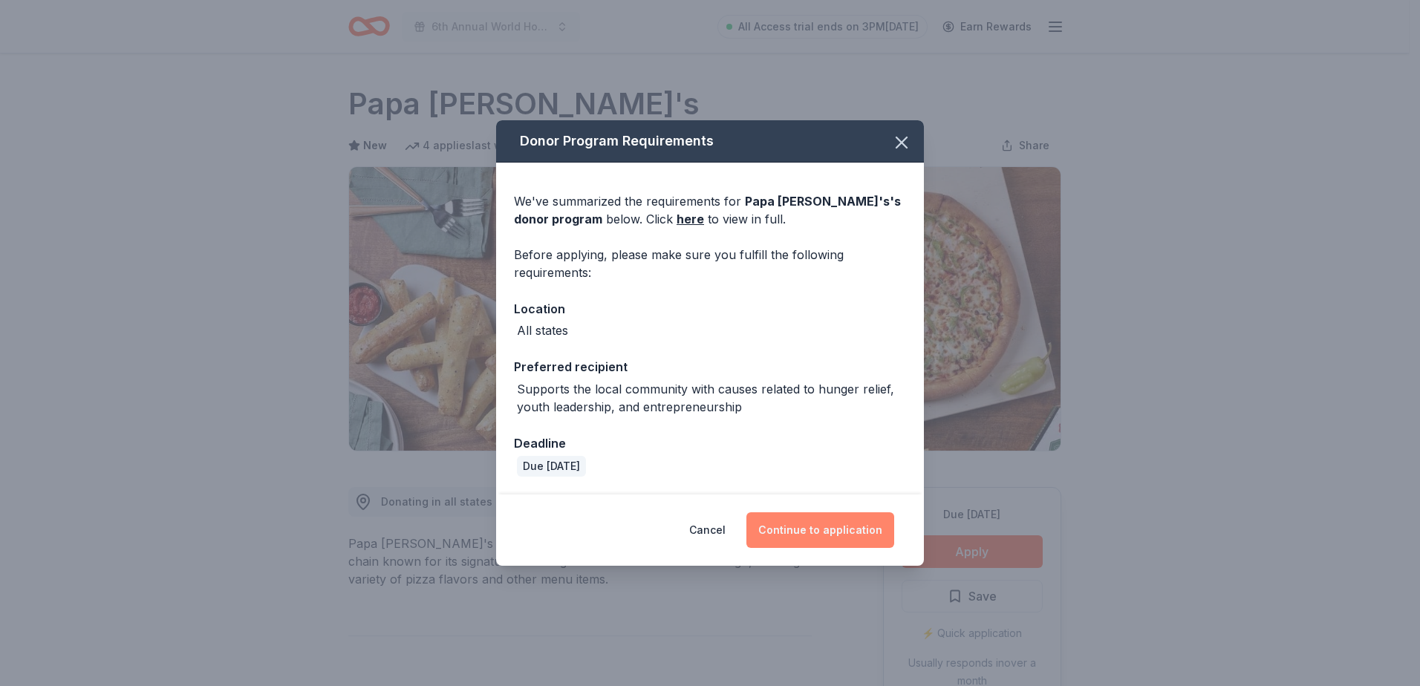
click at [835, 532] on button "Continue to application" at bounding box center [820, 530] width 148 height 36
